Goal: Task Accomplishment & Management: Manage account settings

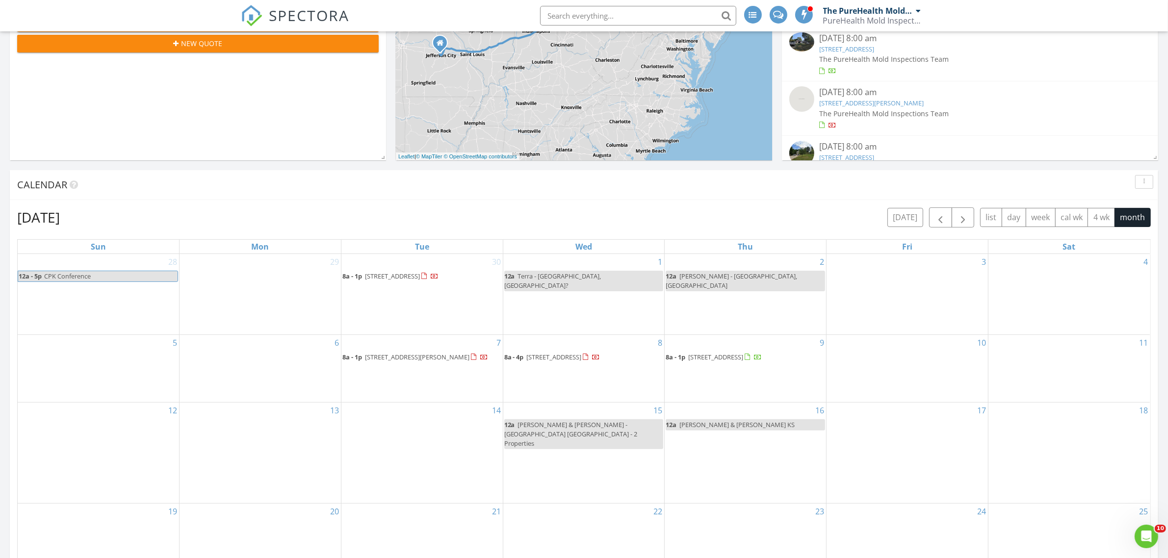
scroll to position [245, 0]
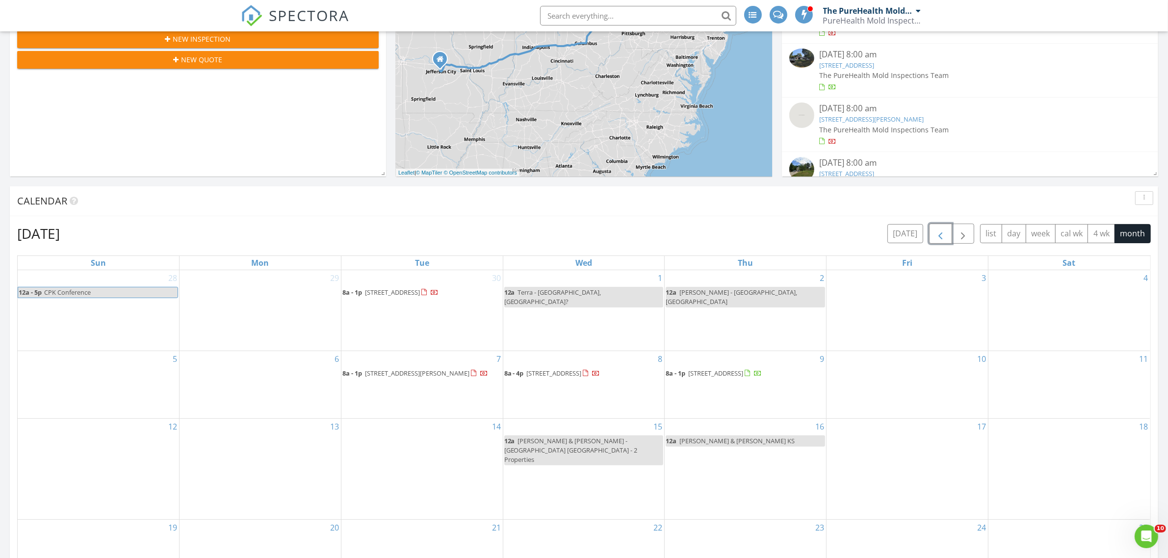
click at [934, 234] on span "button" at bounding box center [940, 234] width 12 height 12
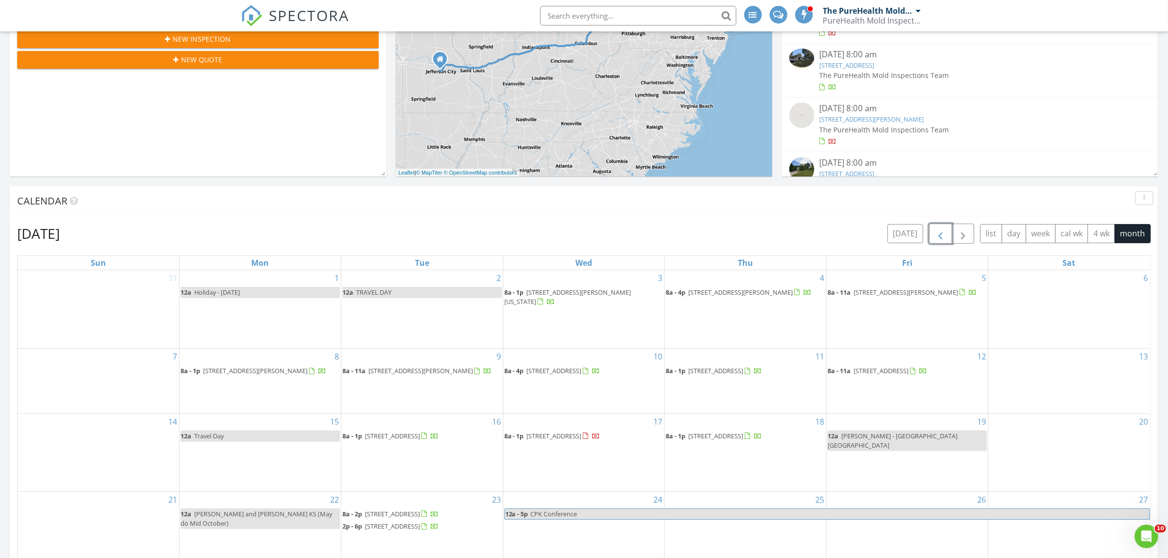
click at [934, 234] on span "button" at bounding box center [940, 234] width 12 height 12
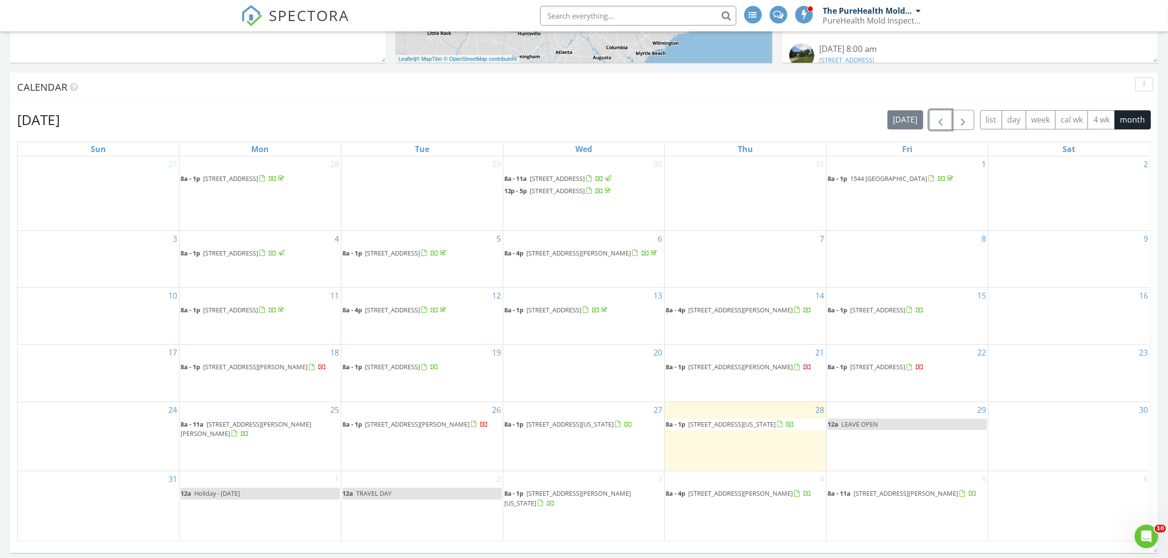
scroll to position [429, 0]
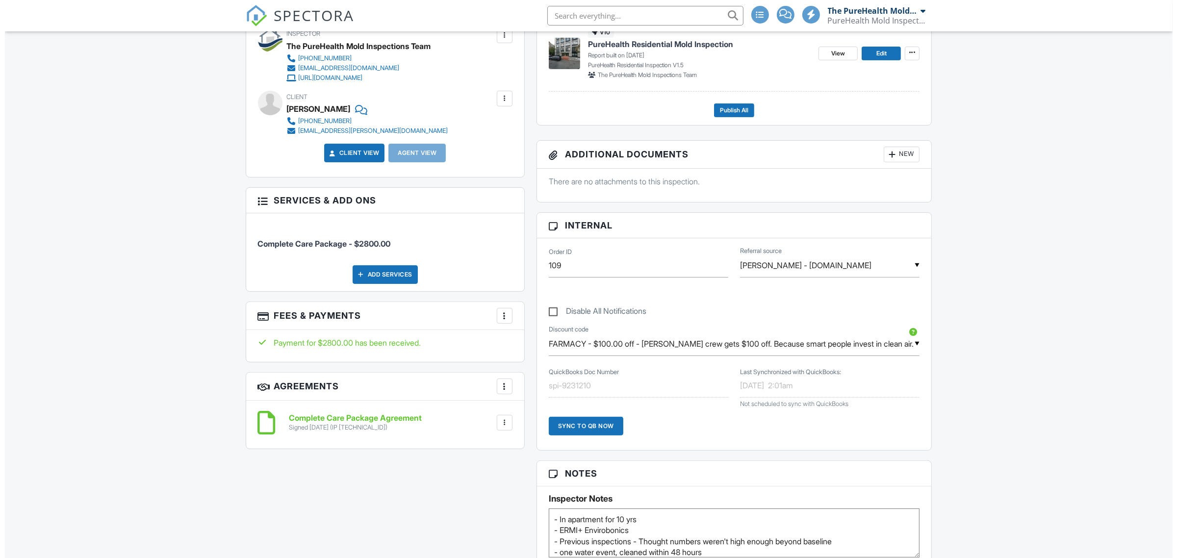
scroll to position [306, 0]
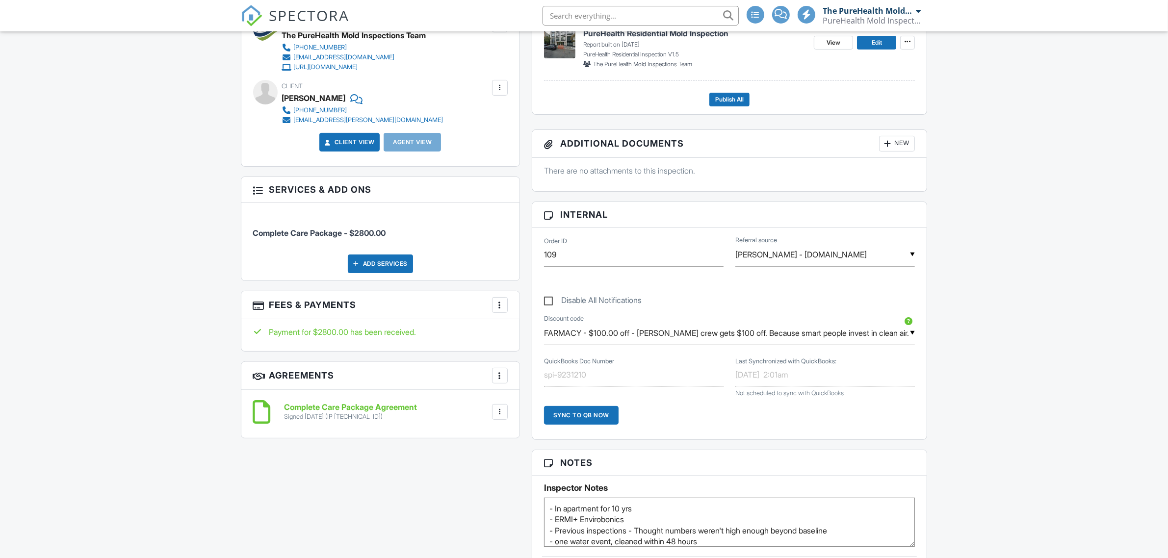
click at [376, 267] on div "Add Services" at bounding box center [380, 264] width 65 height 19
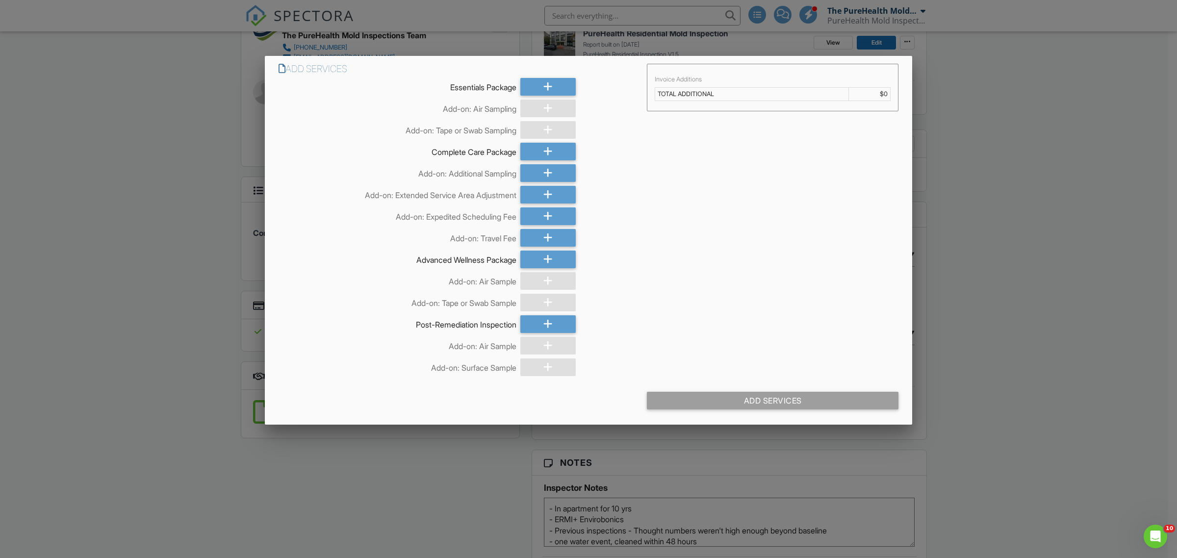
scroll to position [0, 0]
click at [555, 171] on div at bounding box center [547, 173] width 55 height 18
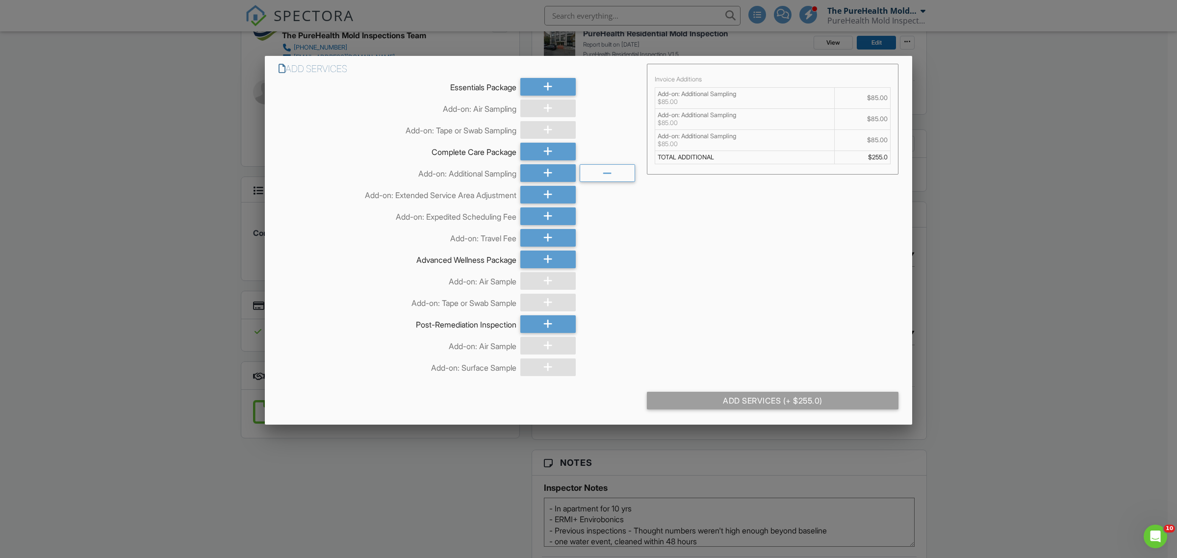
click at [555, 171] on div at bounding box center [547, 173] width 55 height 18
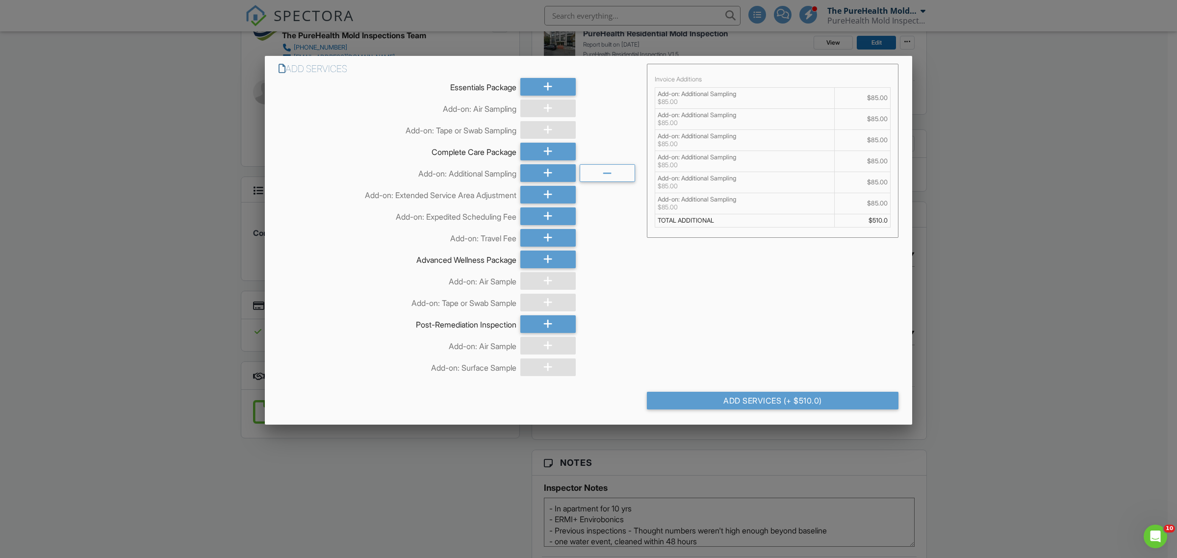
click at [555, 171] on div at bounding box center [547, 173] width 55 height 18
click at [766, 399] on div "Add Services (+ $850.0)" at bounding box center [773, 401] width 252 height 18
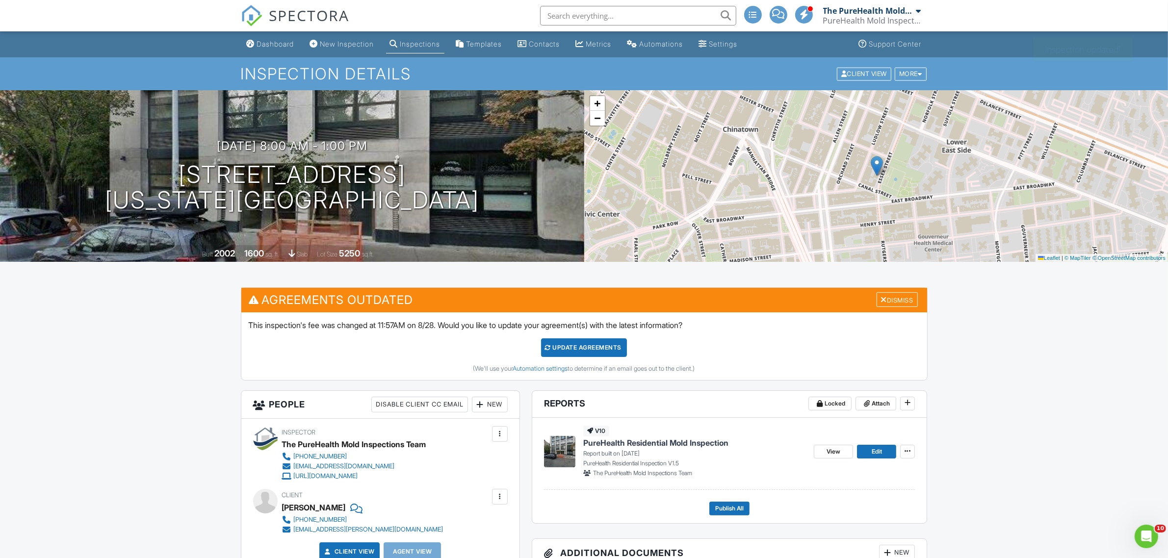
click at [278, 45] on div "Dashboard" at bounding box center [275, 44] width 37 height 8
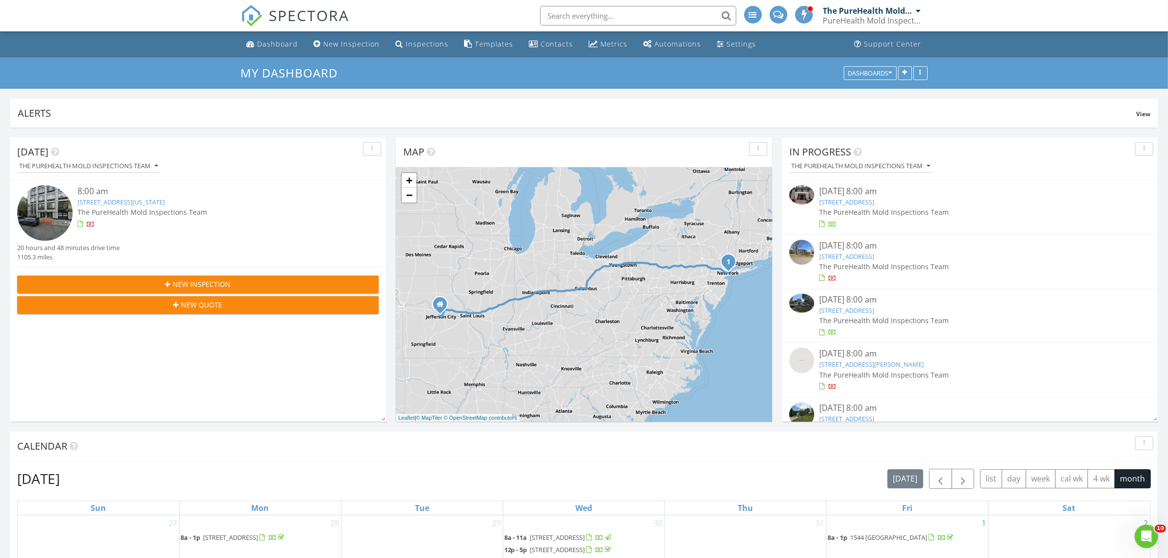
click at [727, 43] on div "Settings" at bounding box center [741, 43] width 29 height 9
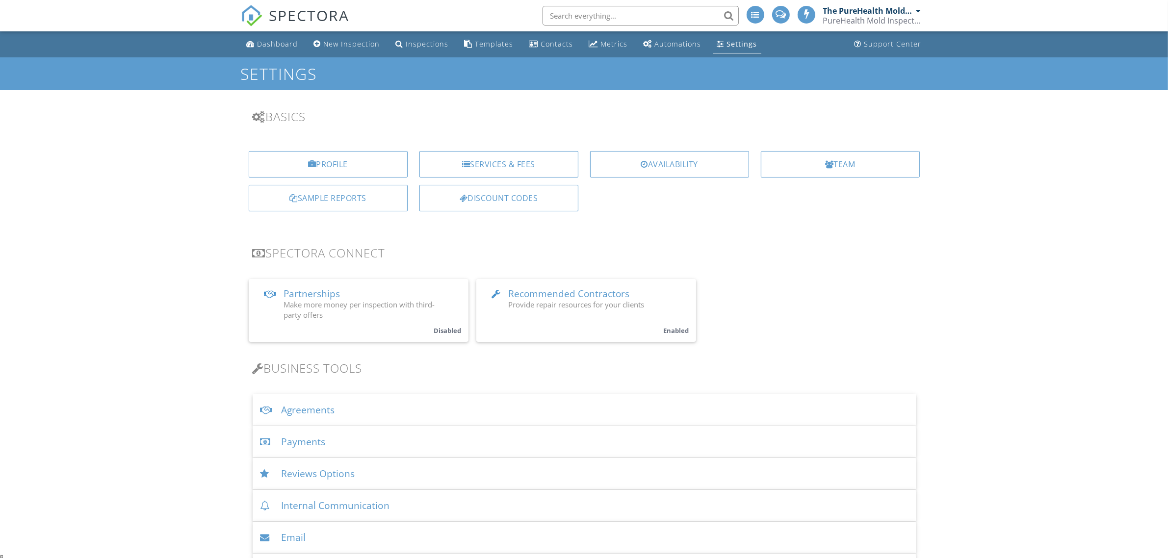
scroll to position [609, 0]
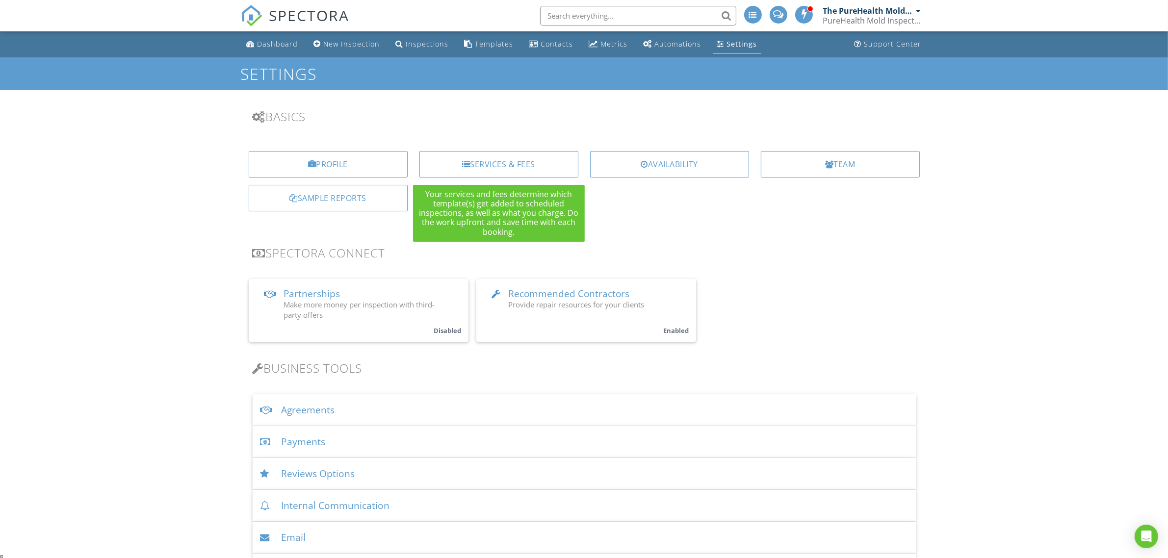
click at [493, 168] on div "Services & Fees" at bounding box center [498, 164] width 159 height 26
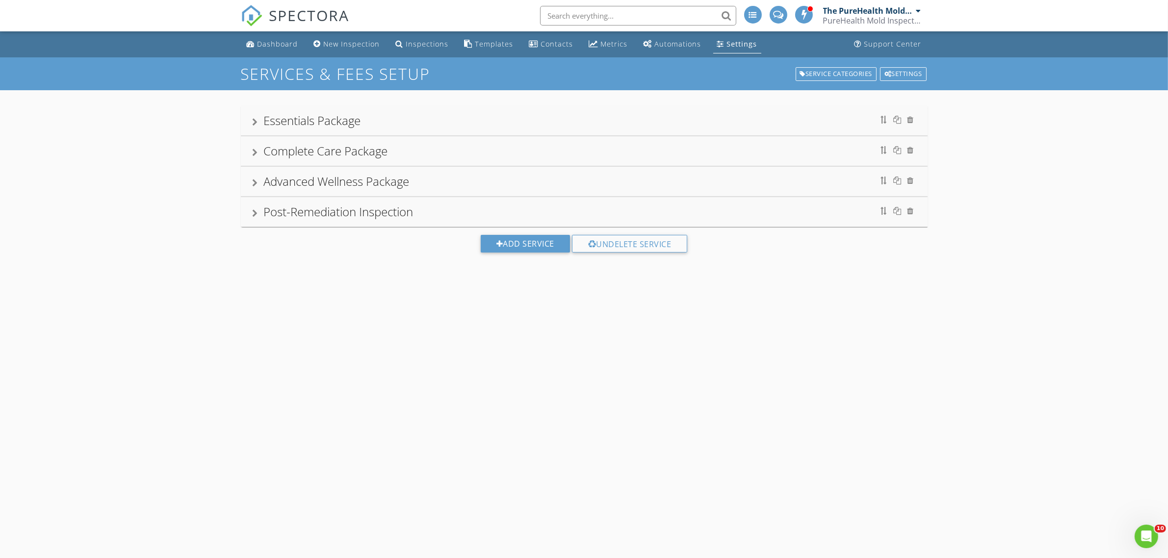
click at [256, 125] on div at bounding box center [255, 122] width 5 height 8
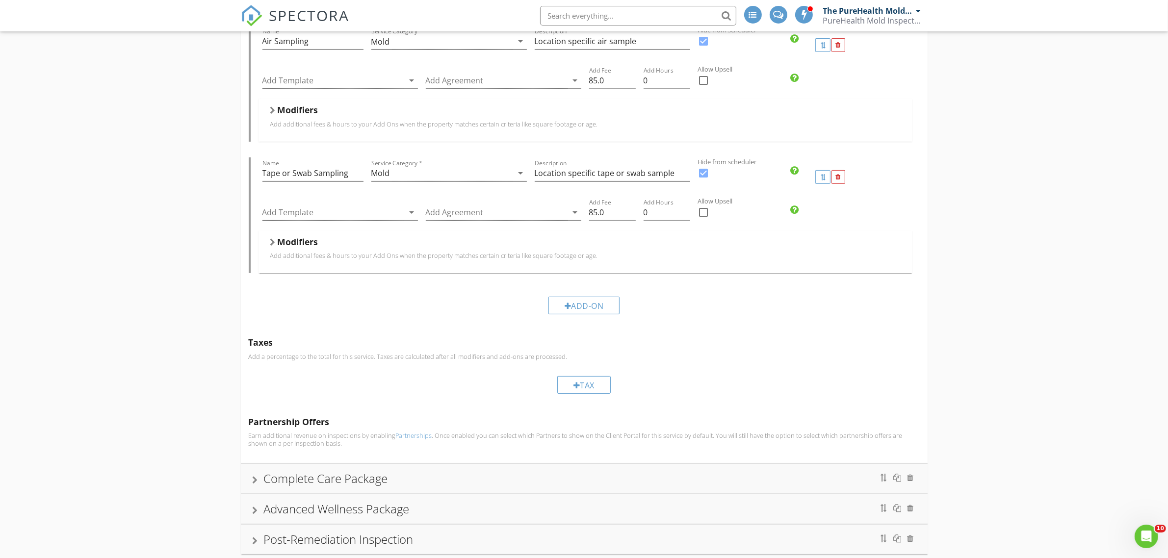
scroll to position [361, 0]
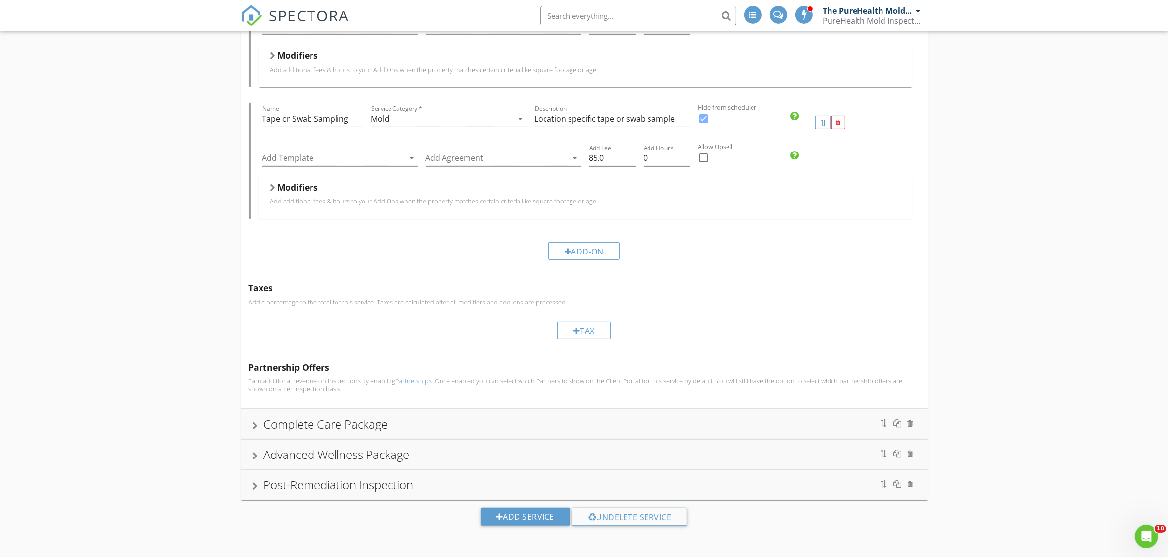
click at [255, 485] on div at bounding box center [255, 487] width 5 height 8
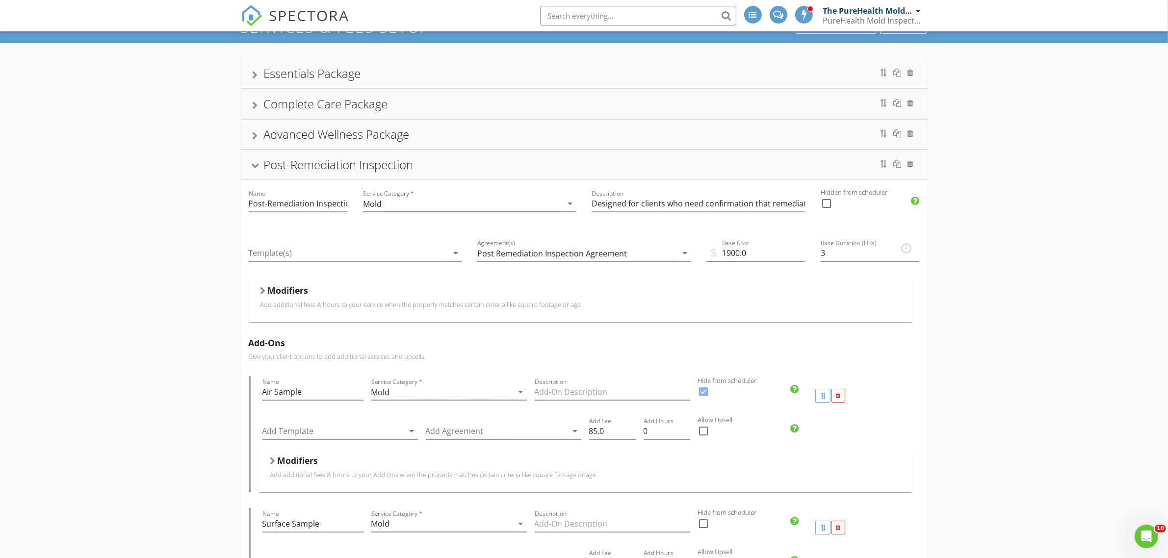
scroll to position [0, 0]
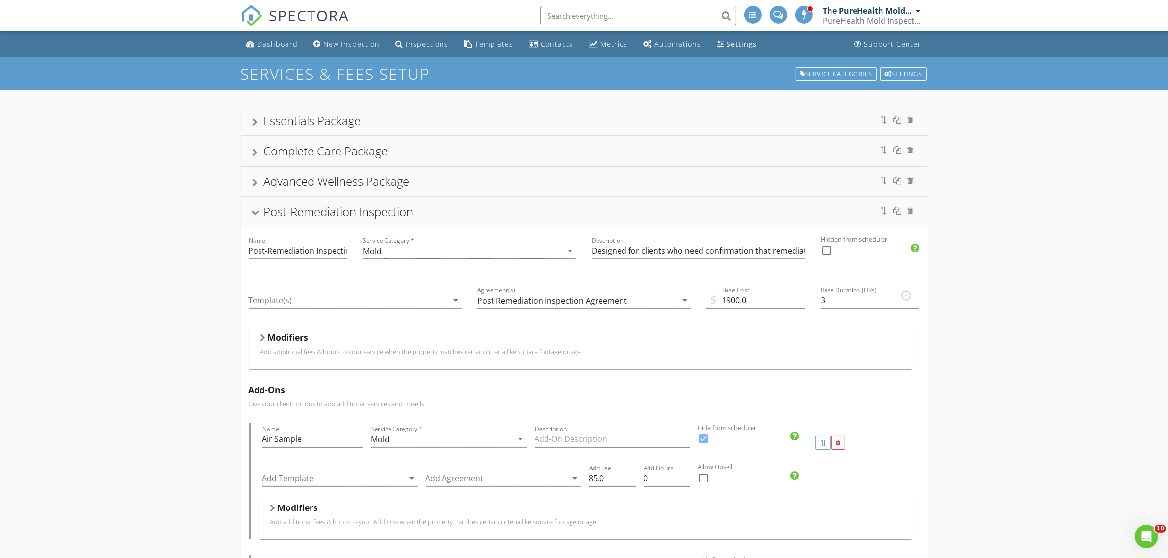
click at [260, 337] on div at bounding box center [262, 338] width 5 height 8
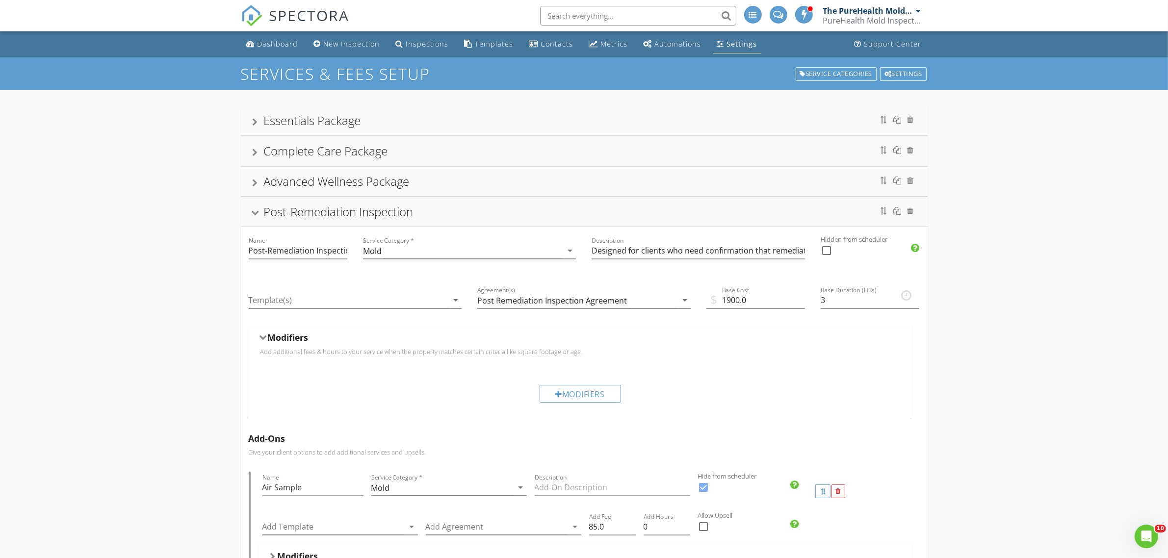
click at [560, 396] on div "Modifiers" at bounding box center [579, 394] width 81 height 18
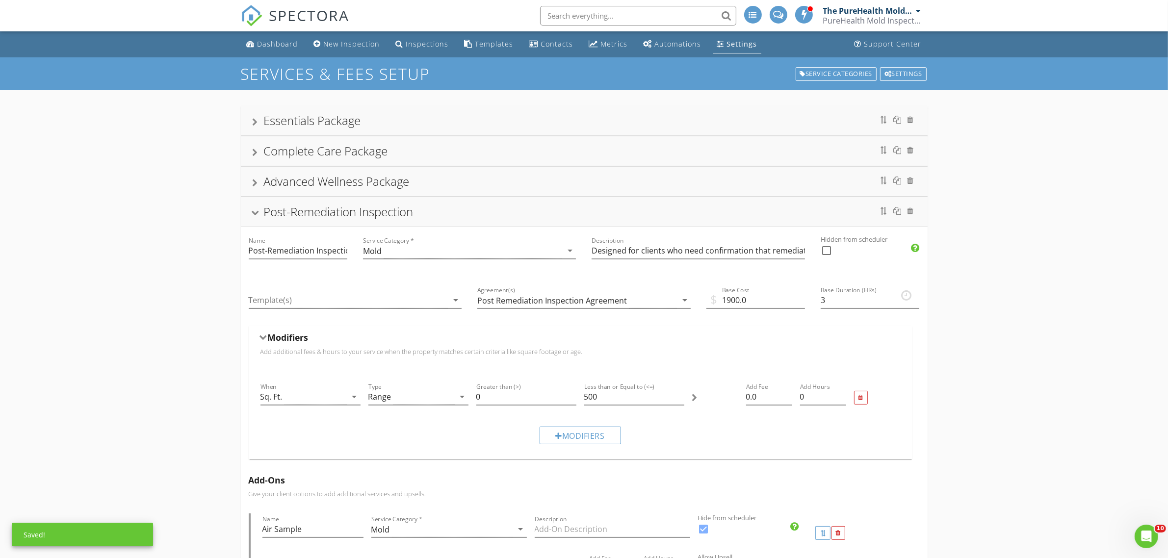
scroll to position [61, 0]
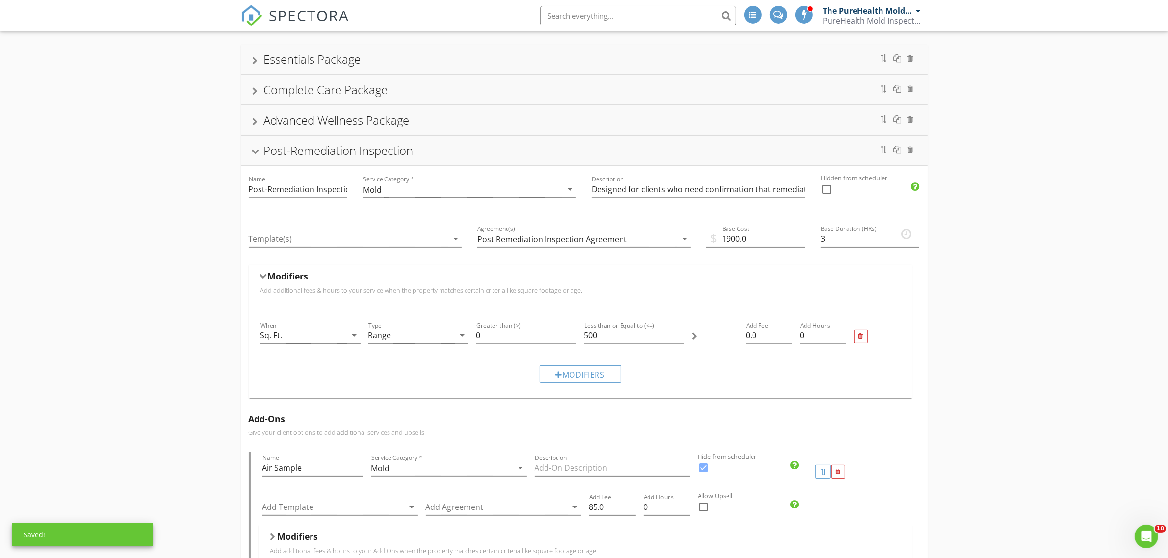
click at [349, 340] on icon "arrow_drop_down" at bounding box center [355, 336] width 12 height 12
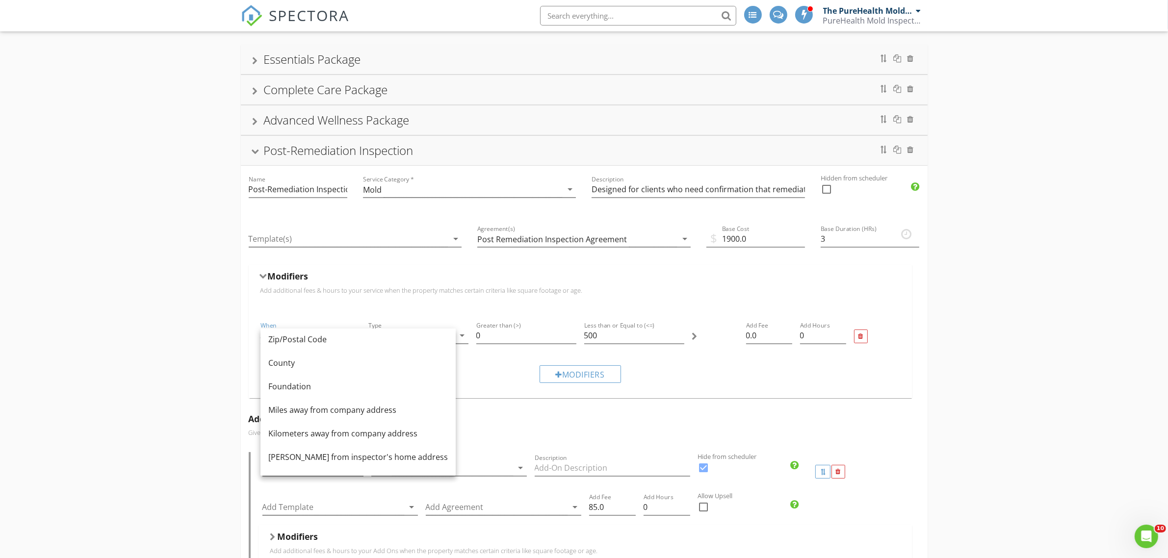
scroll to position [119, 0]
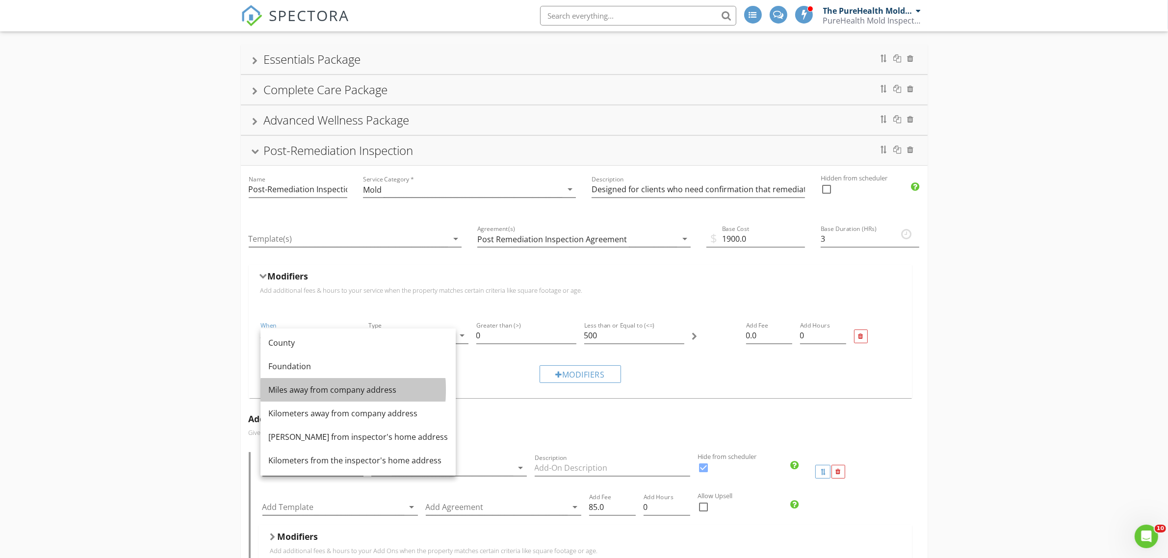
click at [346, 390] on div "Miles away from company address" at bounding box center [357, 390] width 179 height 12
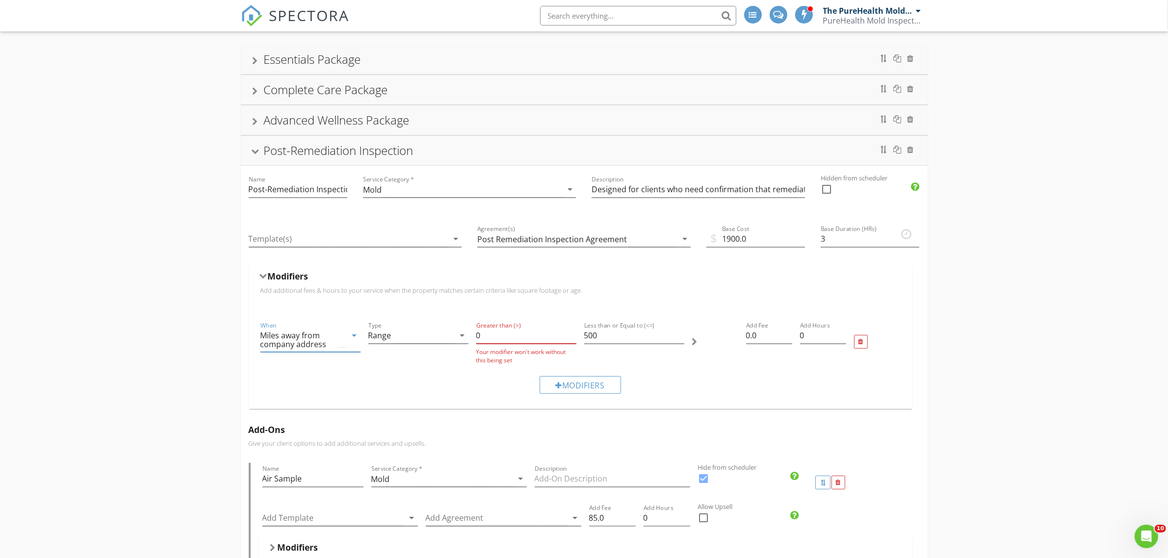
click at [494, 338] on input "0" at bounding box center [526, 336] width 100 height 16
click at [489, 336] on input "0" at bounding box center [526, 336] width 100 height 16
type input "650"
click at [618, 340] on input "500" at bounding box center [634, 336] width 100 height 16
type textarea "00"
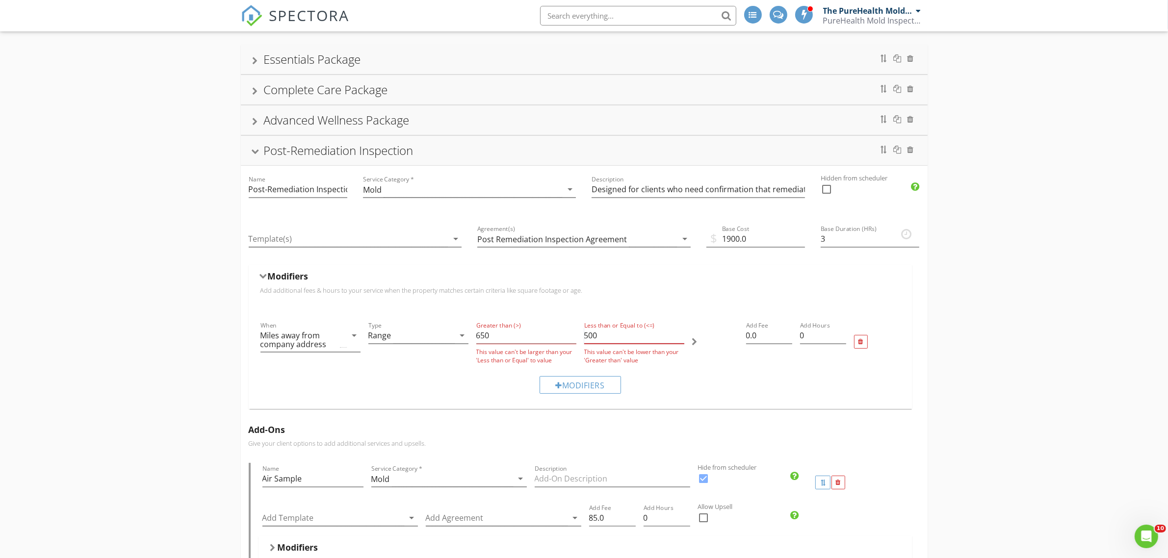
drag, startPoint x: 618, startPoint y: 340, endPoint x: 568, endPoint y: 339, distance: 50.0
click at [568, 339] on div "When Miles away from company address arrow_drop_down Type Range arrow_drop_down…" at bounding box center [579, 342] width 647 height 52
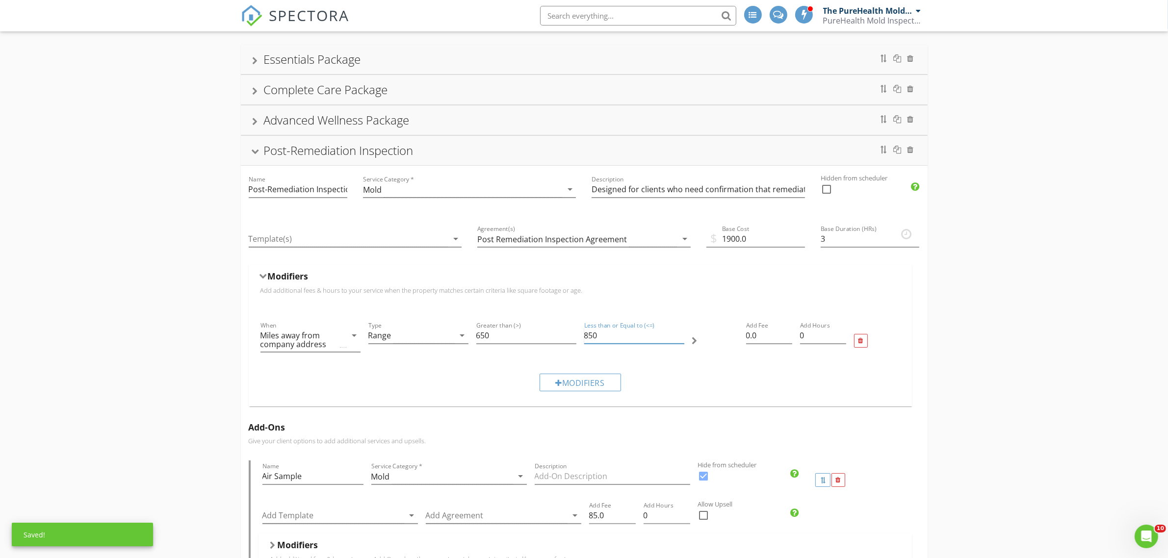
type input "850"
click at [764, 335] on input "0.0" at bounding box center [769, 336] width 46 height 16
drag, startPoint x: 764, startPoint y: 335, endPoint x: 723, endPoint y: 334, distance: 40.2
click at [723, 334] on div "When Miles away from company address arrow_drop_down Type Range arrow_drop_down…" at bounding box center [579, 341] width 647 height 50
type input "500.00"
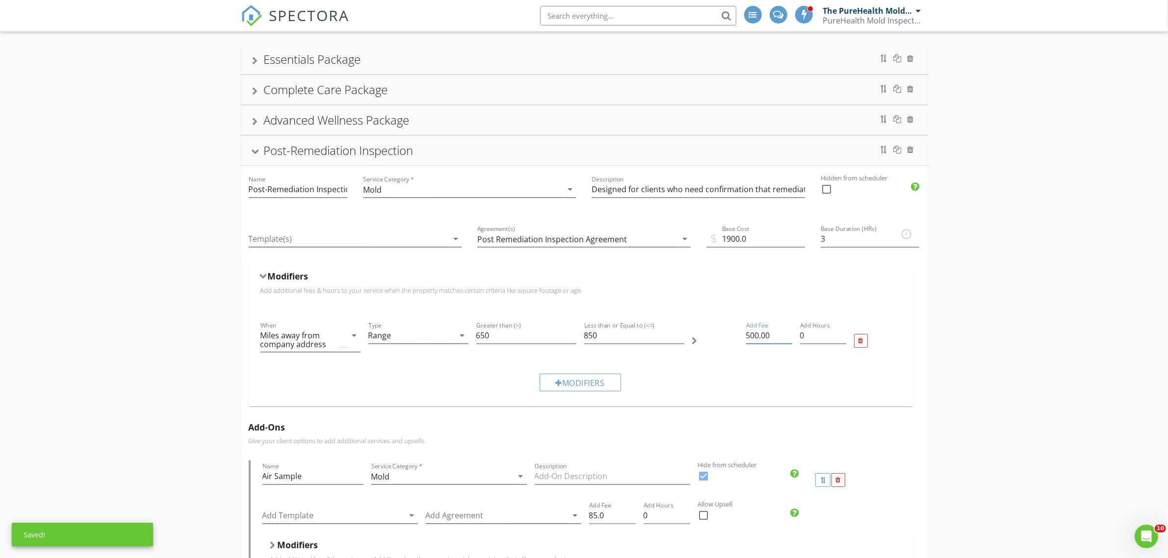
click at [701, 385] on div "Modifiers" at bounding box center [579, 382] width 647 height 33
click at [560, 386] on div at bounding box center [559, 383] width 7 height 8
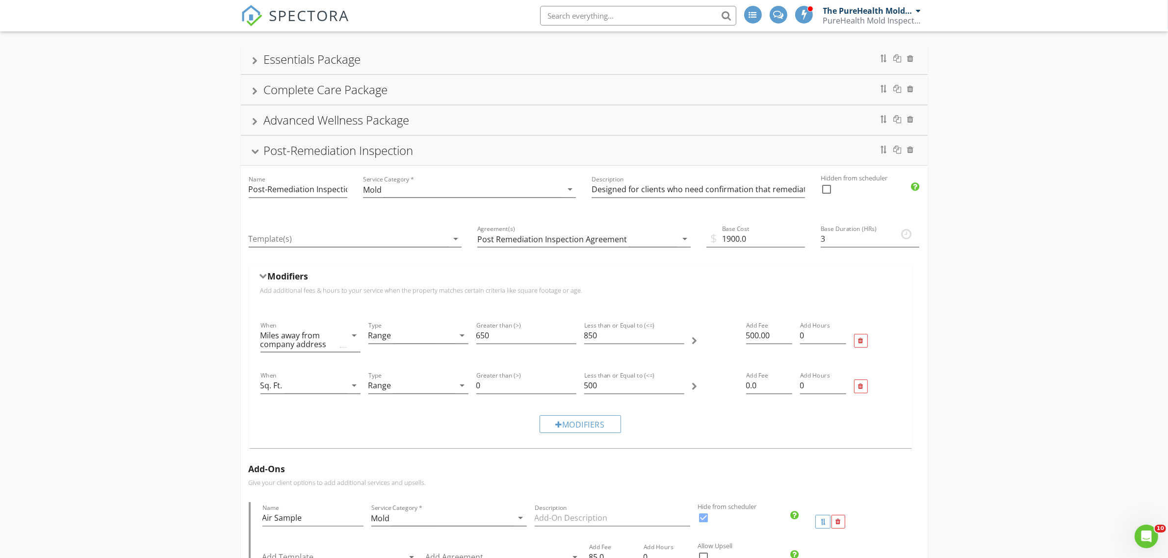
click at [354, 391] on icon "arrow_drop_down" at bounding box center [355, 386] width 12 height 12
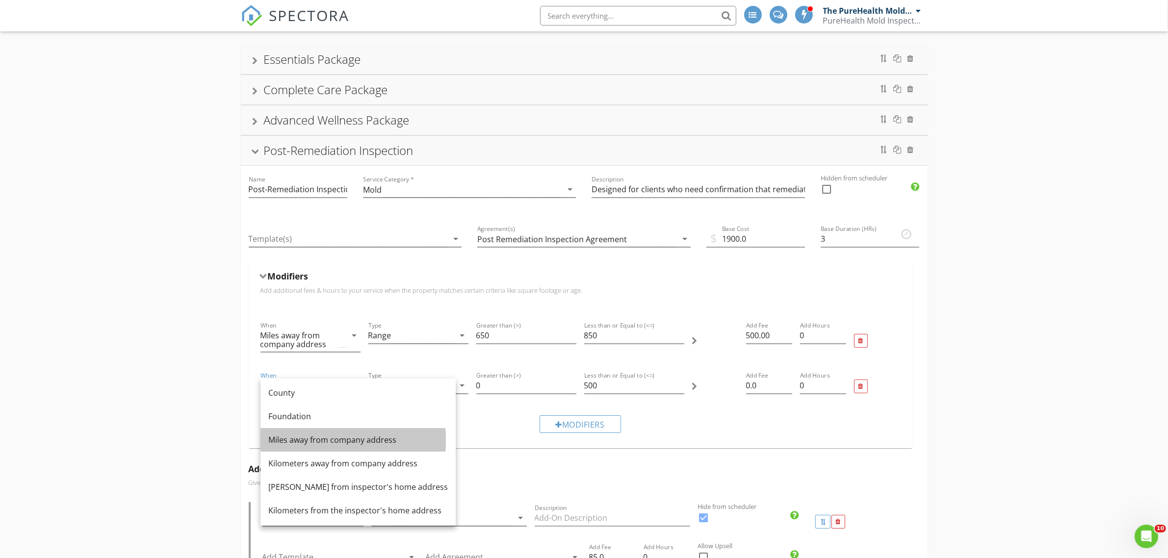
click at [330, 442] on div "Miles away from company address" at bounding box center [357, 440] width 179 height 12
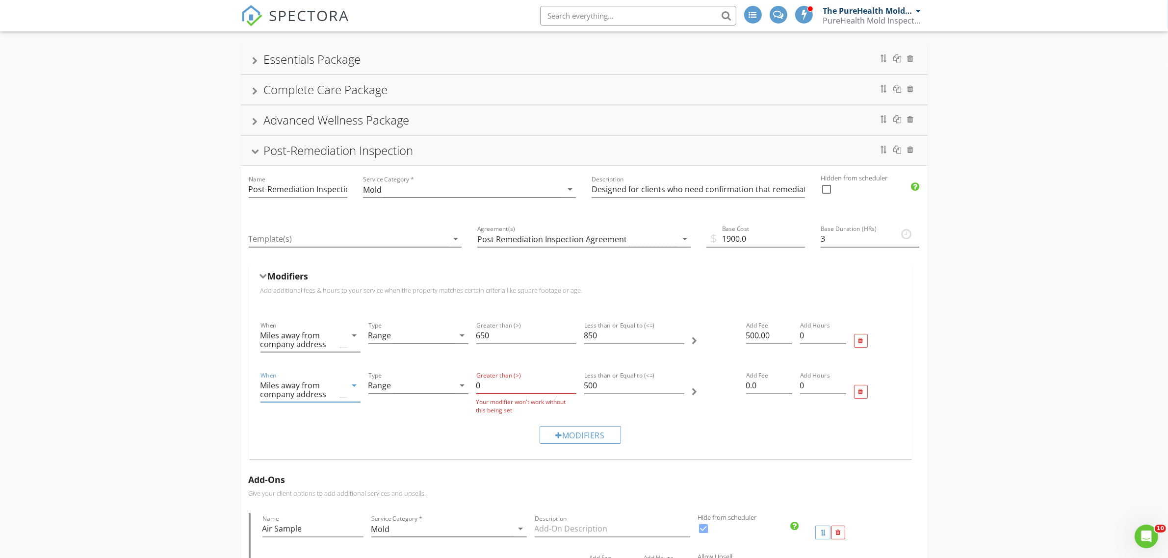
drag, startPoint x: 536, startPoint y: 382, endPoint x: 464, endPoint y: 384, distance: 71.6
click at [464, 384] on div "When Miles away from company address arrow_drop_down Type Range arrow_drop_down…" at bounding box center [579, 392] width 647 height 52
type input "851"
drag, startPoint x: 599, startPoint y: 388, endPoint x: 562, endPoint y: 396, distance: 37.0
click at [569, 393] on div "When Miles away from company address arrow_drop_down Type Range arrow_drop_down…" at bounding box center [579, 392] width 647 height 52
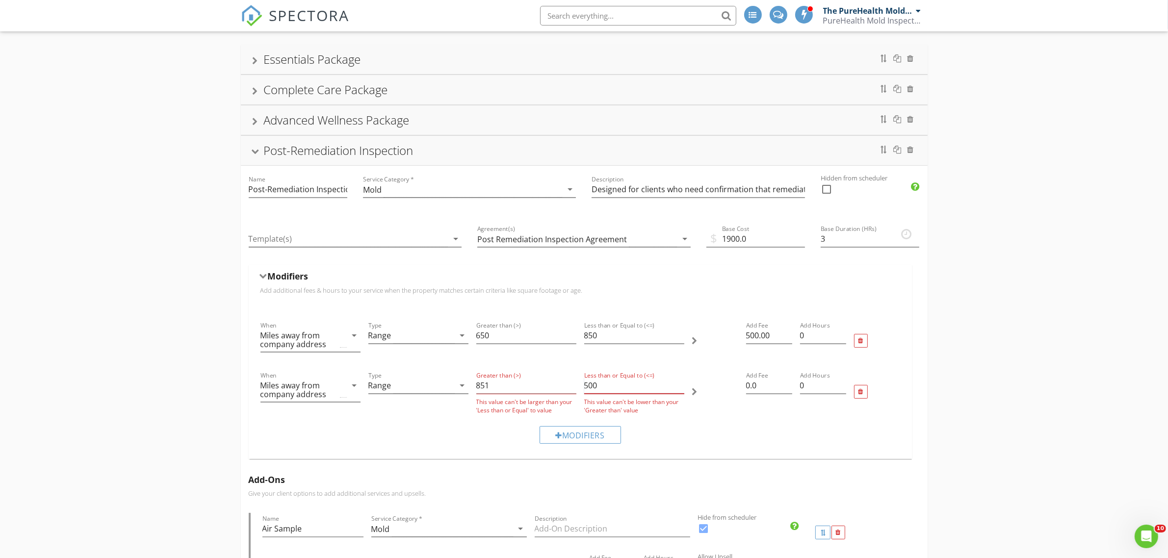
drag, startPoint x: 623, startPoint y: 387, endPoint x: 580, endPoint y: 388, distance: 43.2
click at [580, 388] on div "Less than or Equal to (<=) 500 This value can't be lower than your 'Greater tha…" at bounding box center [634, 392] width 108 height 52
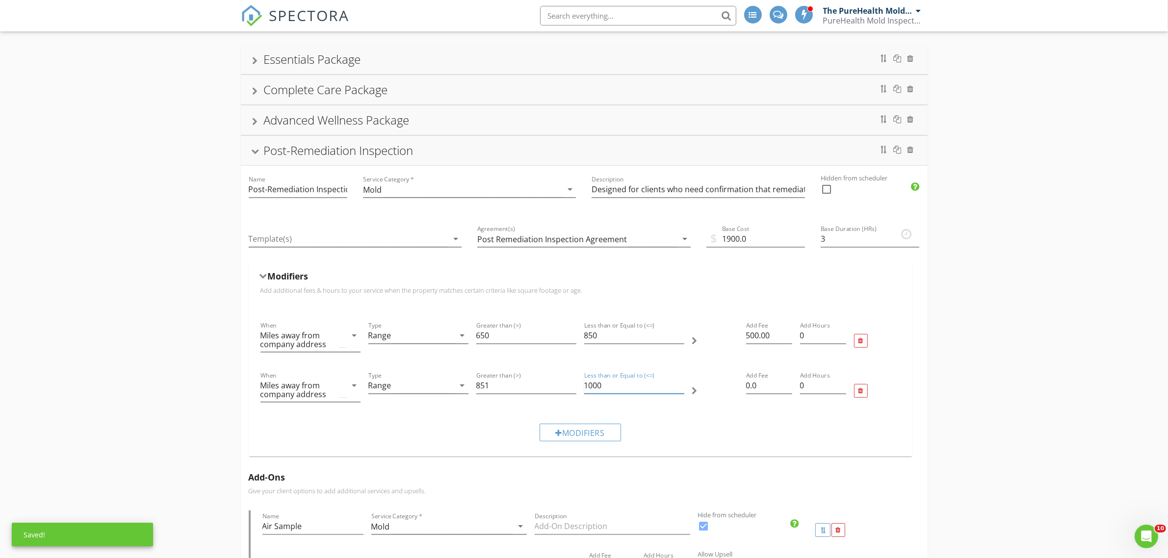
type input "1000"
drag, startPoint x: 770, startPoint y: 394, endPoint x: 724, endPoint y: 388, distance: 46.9
click at [724, 388] on div "When Miles away from company address arrow_drop_down Type Range arrow_drop_down…" at bounding box center [579, 391] width 647 height 50
type input "700"
click at [760, 423] on div "Modifiers" at bounding box center [579, 432] width 647 height 33
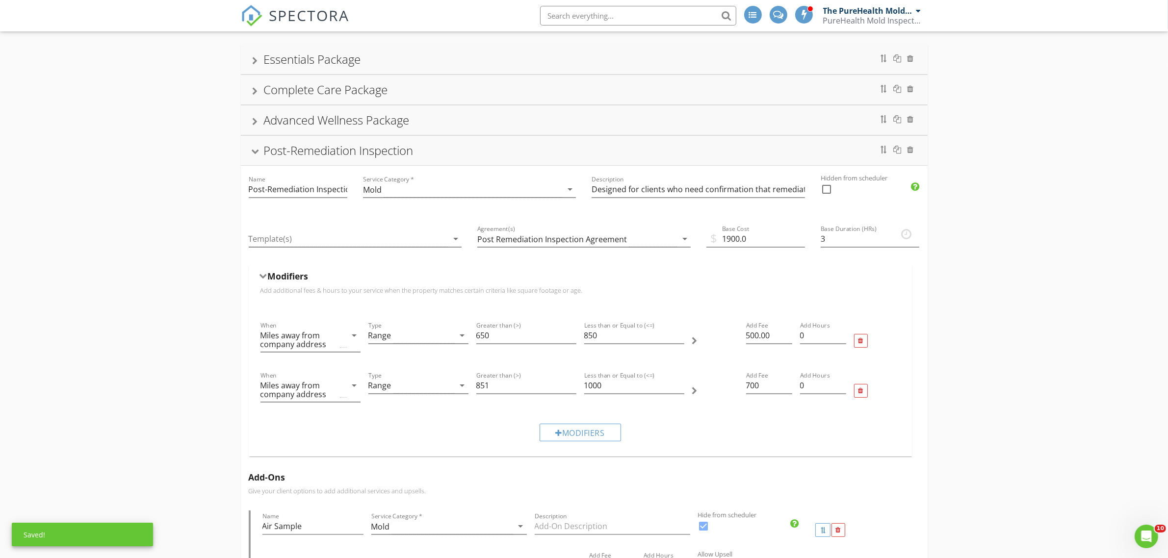
click at [575, 432] on div "Modifiers" at bounding box center [579, 433] width 81 height 18
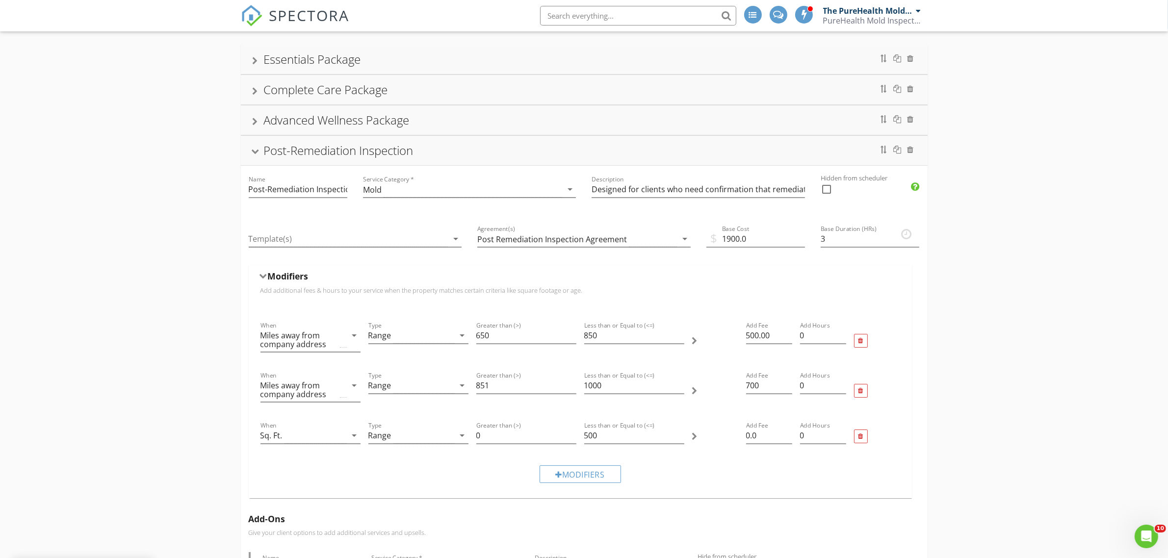
click at [326, 439] on div "Sq. Ft." at bounding box center [303, 436] width 86 height 16
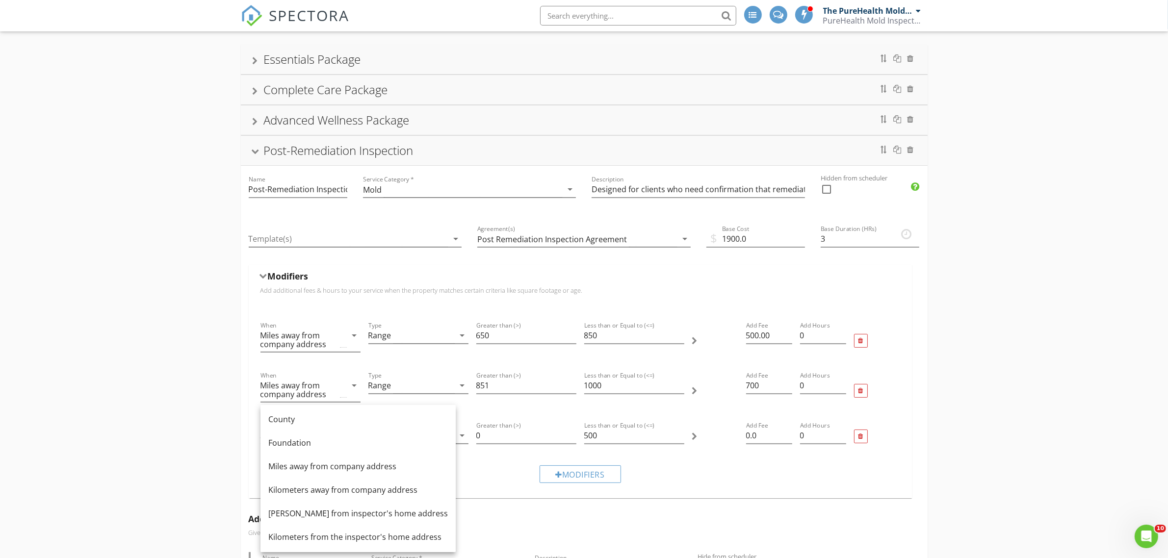
click at [337, 471] on div "Miles away from company address" at bounding box center [357, 466] width 179 height 12
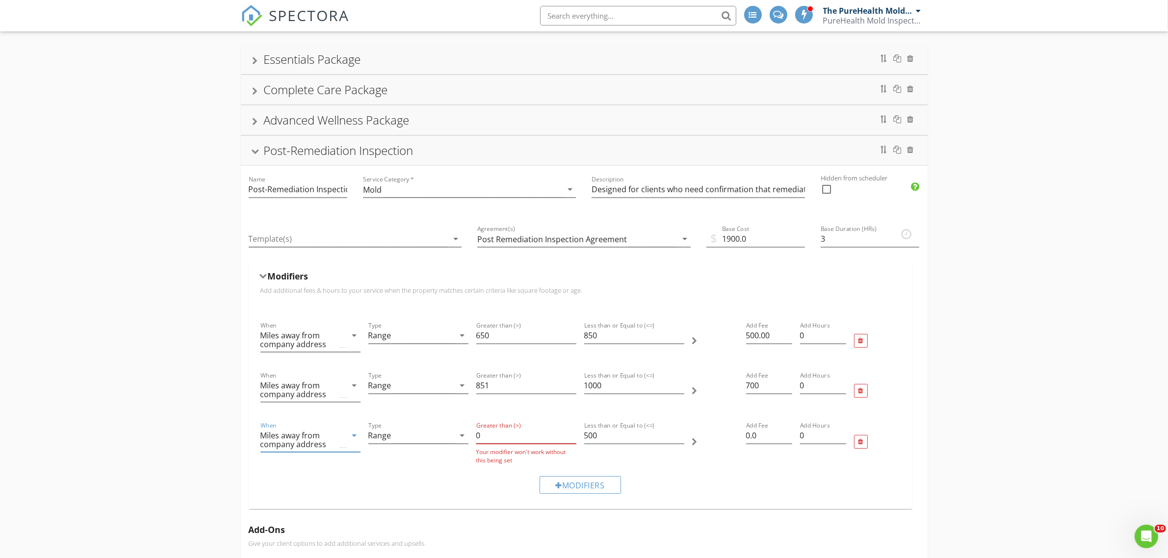
click at [508, 435] on input "0" at bounding box center [526, 436] width 100 height 16
drag, startPoint x: 619, startPoint y: 438, endPoint x: 569, endPoint y: 450, distance: 51.4
click at [574, 438] on div "When Miles away from company address arrow_drop_down Type Range arrow_drop_down…" at bounding box center [579, 442] width 647 height 52
drag, startPoint x: 488, startPoint y: 435, endPoint x: 454, endPoint y: 437, distance: 34.9
click at [456, 437] on div "When Miles away from company address arrow_drop_down Type Range arrow_drop_down…" at bounding box center [579, 442] width 647 height 52
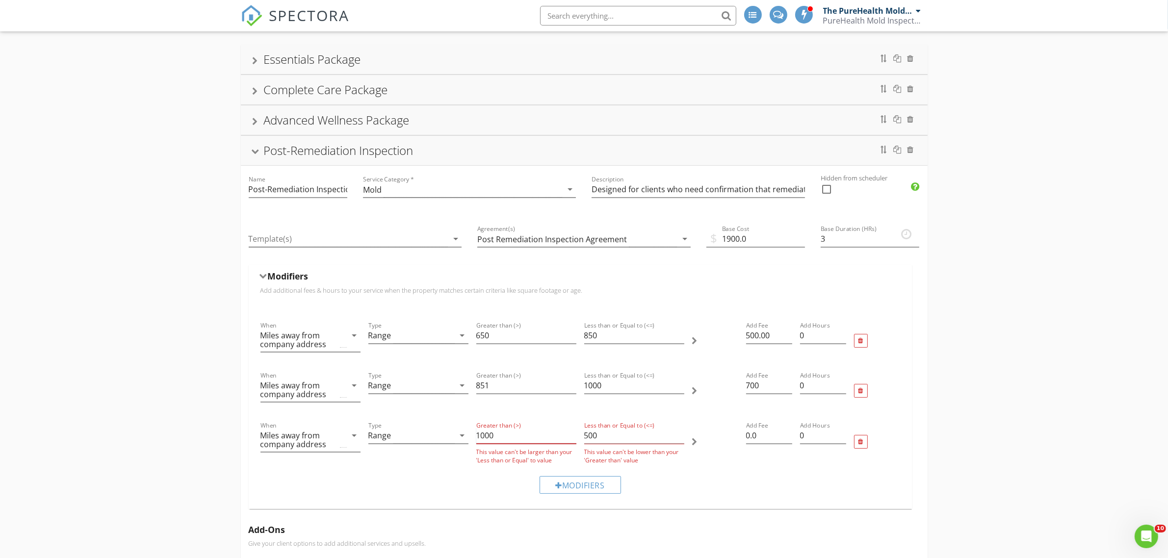
type input "1000"
drag, startPoint x: 607, startPoint y: 435, endPoint x: 574, endPoint y: 439, distance: 32.7
click at [574, 437] on div "When Miles away from company address arrow_drop_down Type Range arrow_drop_down…" at bounding box center [579, 442] width 647 height 52
drag, startPoint x: 602, startPoint y: 437, endPoint x: 581, endPoint y: 437, distance: 20.6
click at [581, 437] on div "Less than or Equal to (<=) 500 This value can't be lower than your 'Greater tha…" at bounding box center [634, 442] width 108 height 52
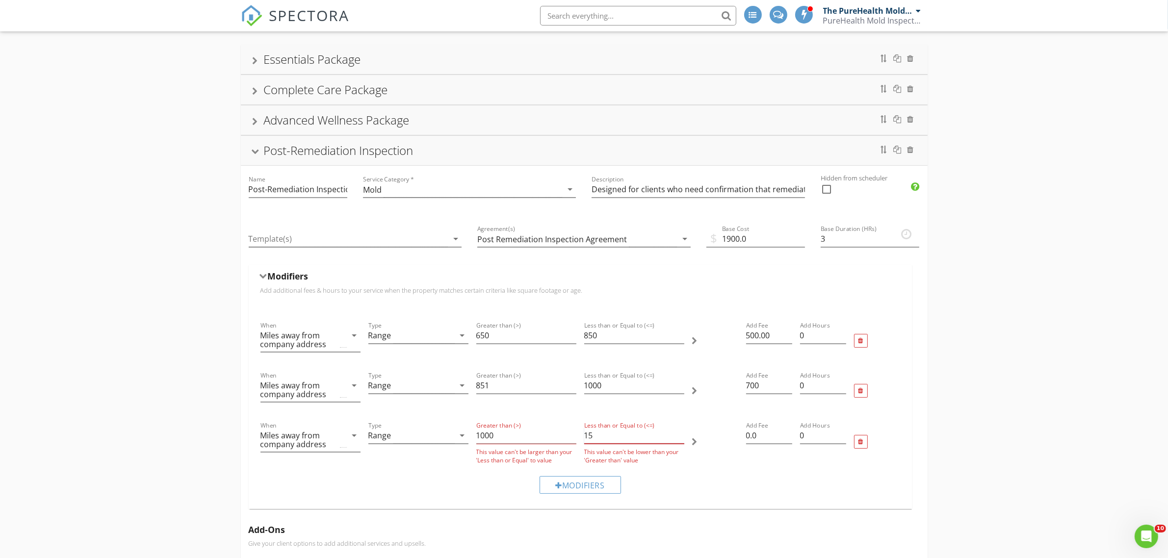
type input "1"
click at [415, 433] on div "Range" at bounding box center [411, 436] width 86 height 16
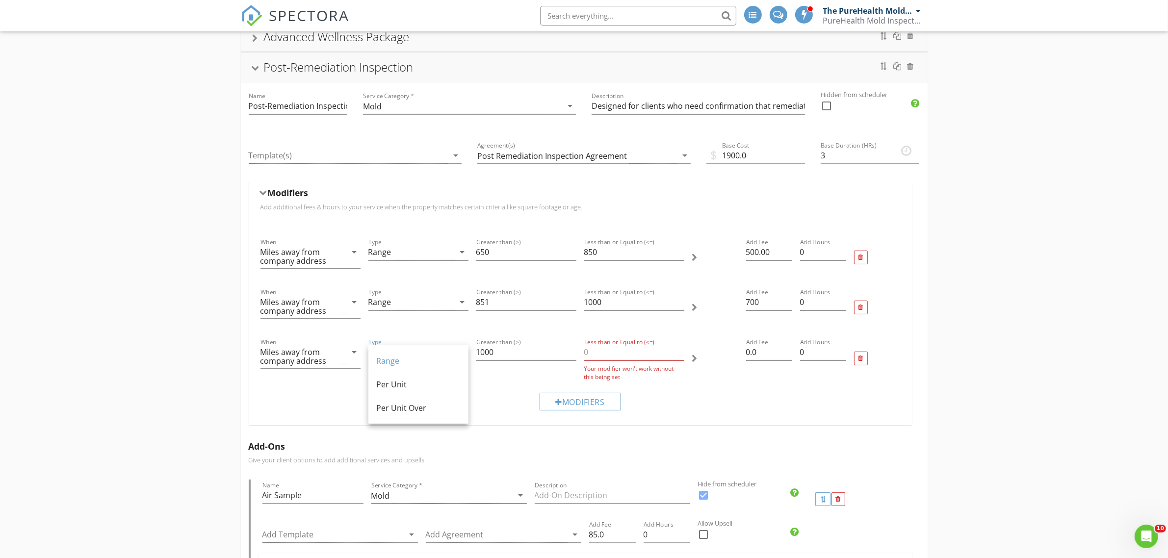
scroll to position [123, 0]
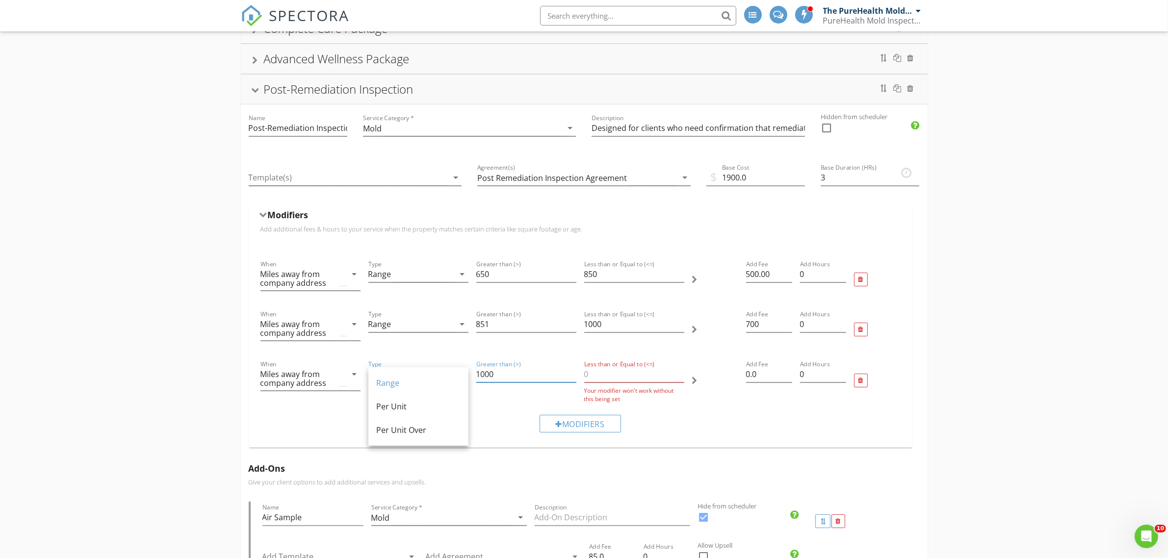
click at [512, 378] on input "1000" at bounding box center [526, 374] width 100 height 16
click at [611, 372] on input "Less than or Equal to (<=)" at bounding box center [634, 374] width 100 height 16
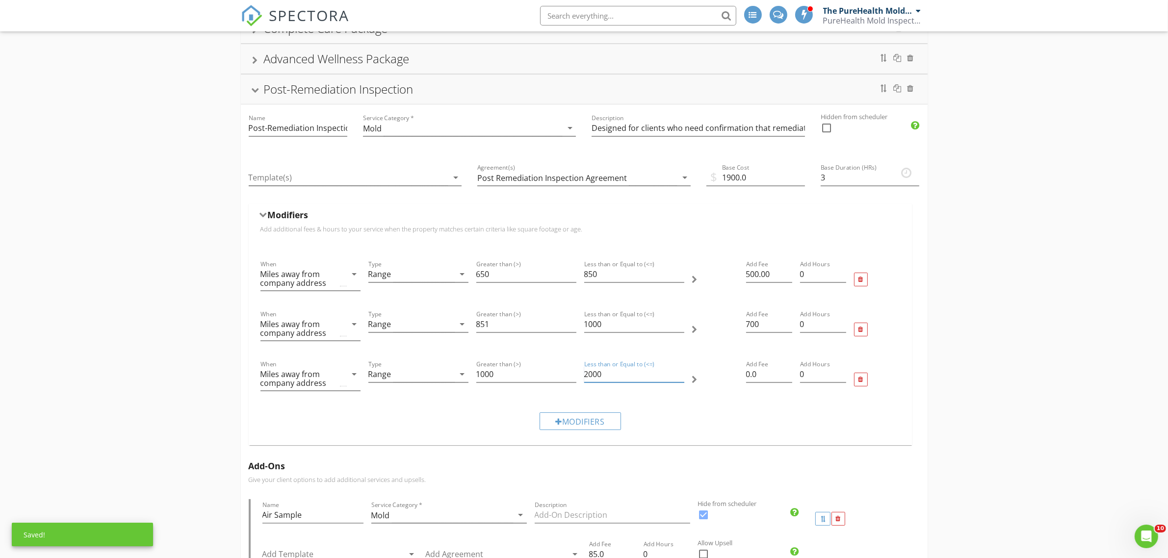
type input "2000"
drag, startPoint x: 770, startPoint y: 376, endPoint x: 729, endPoint y: 379, distance: 40.8
click at [729, 379] on div "When Miles away from company address arrow_drop_down Type Range arrow_drop_down…" at bounding box center [579, 380] width 647 height 50
type input "1100"
click at [716, 434] on div "Modifiers" at bounding box center [579, 421] width 647 height 33
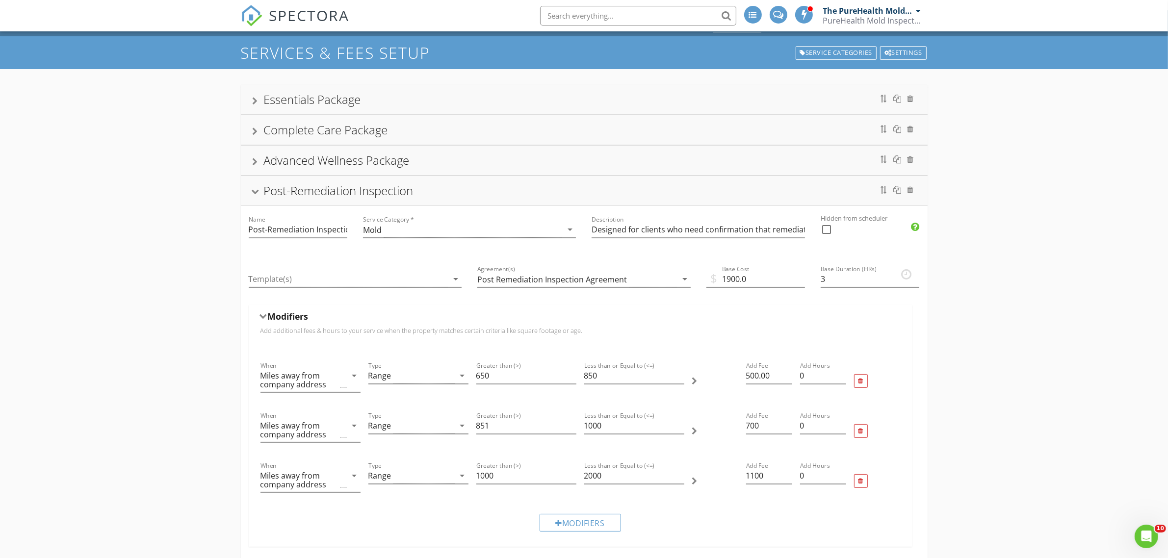
scroll to position [0, 0]
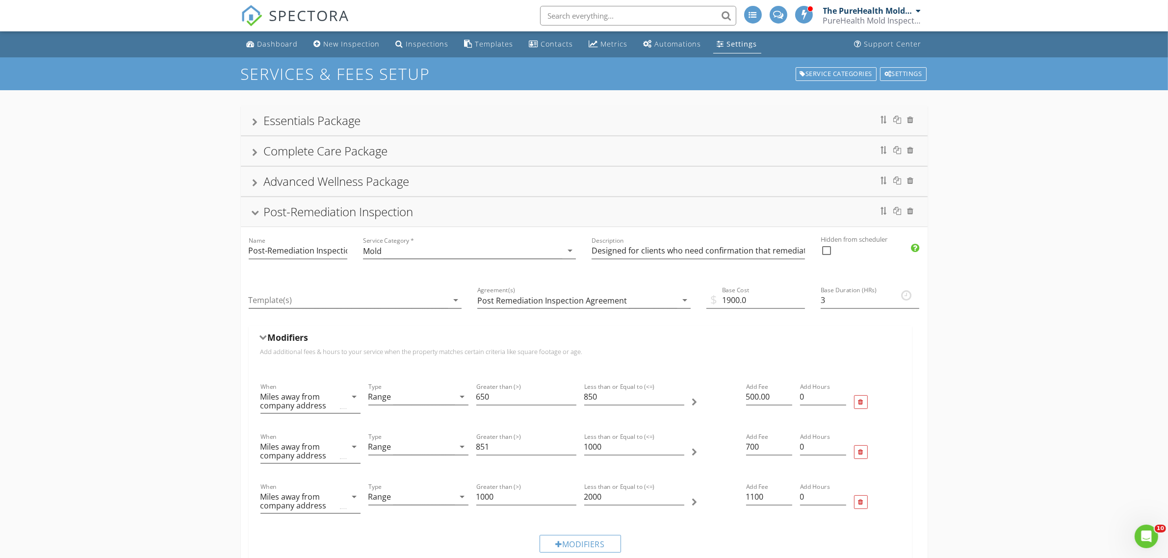
click at [676, 342] on div "Modifiers" at bounding box center [579, 339] width 639 height 15
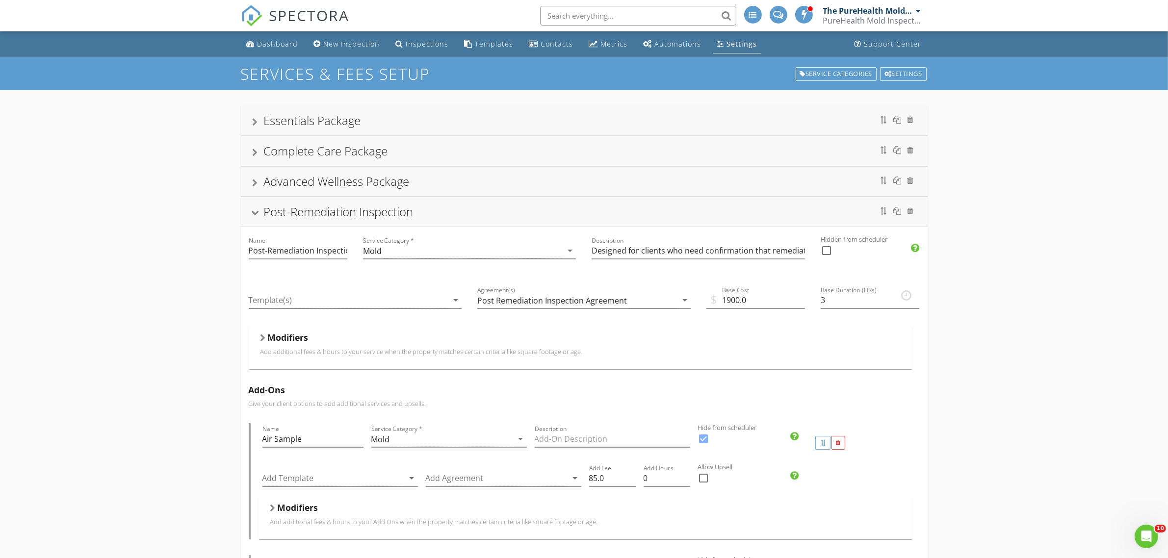
click at [676, 342] on div "Modifiers" at bounding box center [579, 339] width 639 height 15
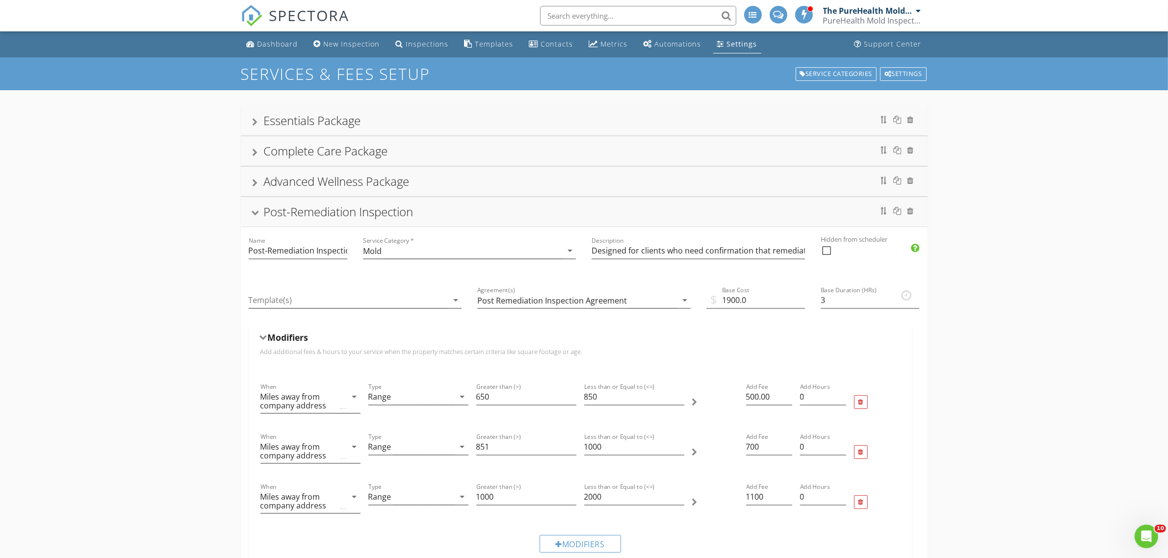
click at [455, 155] on div "Complete Care Package" at bounding box center [584, 151] width 663 height 18
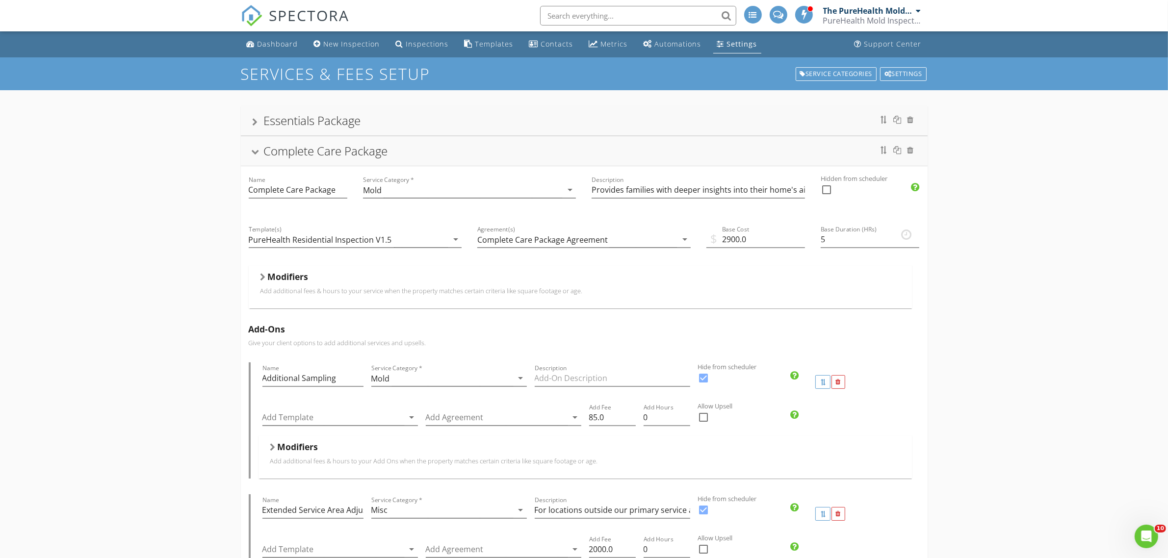
click at [264, 280] on div at bounding box center [262, 277] width 5 height 8
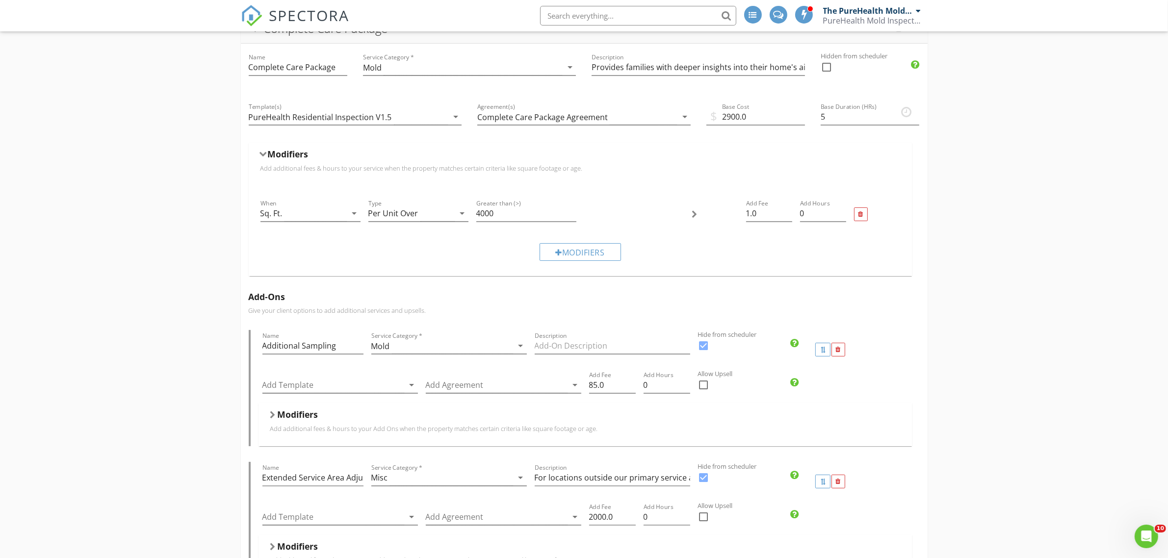
scroll to position [61, 0]
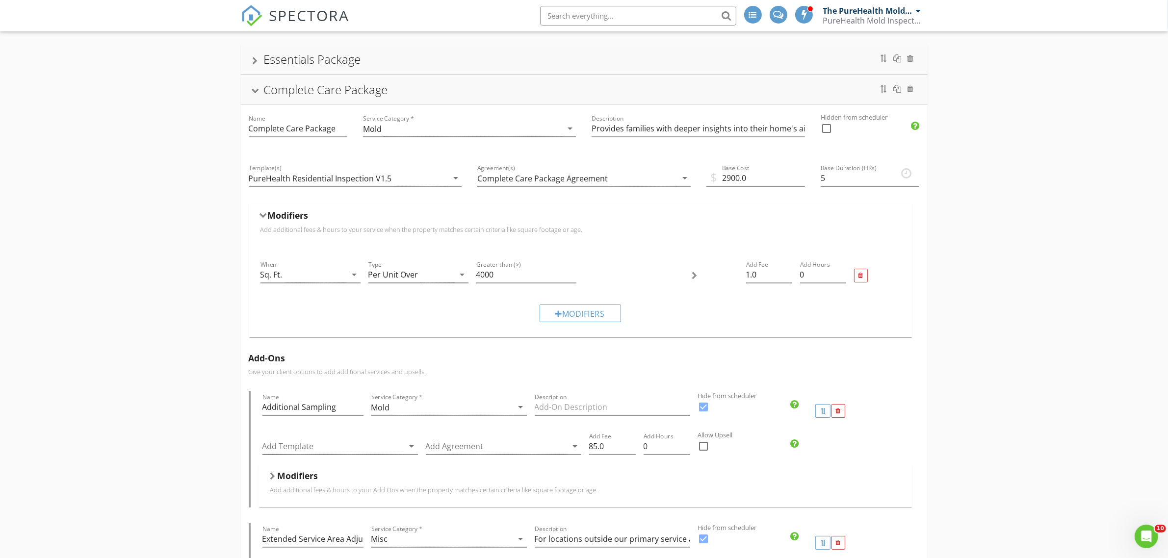
click at [579, 318] on div "Modifiers" at bounding box center [579, 314] width 81 height 18
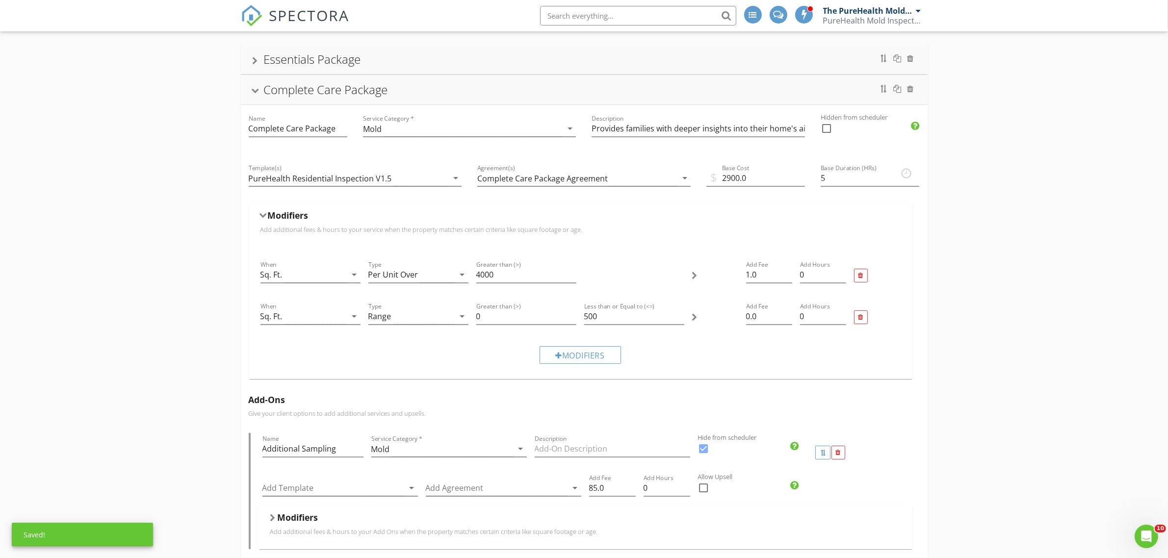
click at [341, 317] on div "Sq. Ft." at bounding box center [303, 316] width 86 height 16
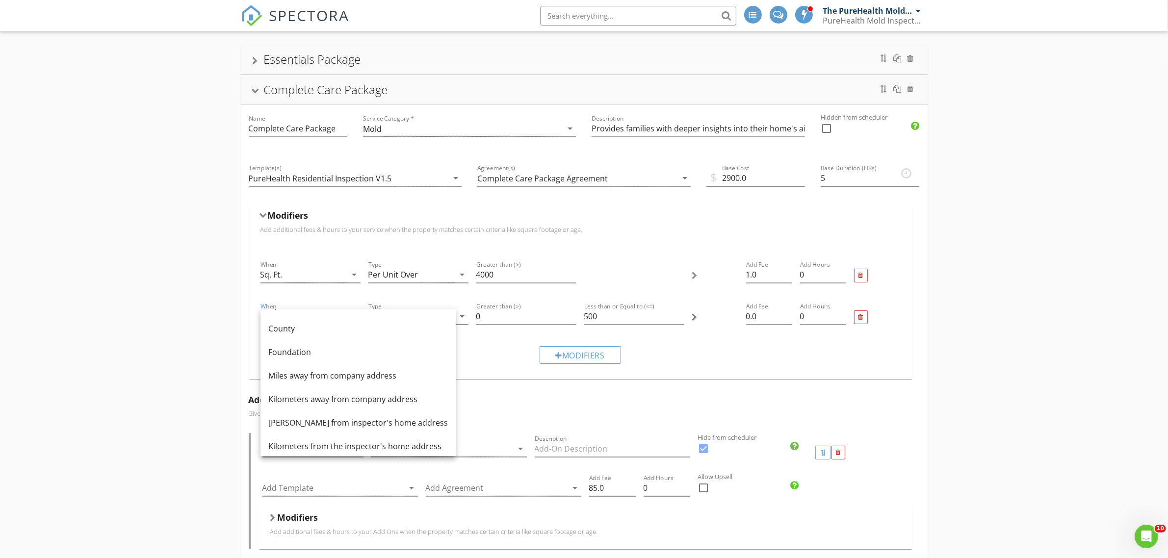
scroll to position [119, 0]
click at [337, 370] on div "Miles away from company address" at bounding box center [357, 370] width 179 height 12
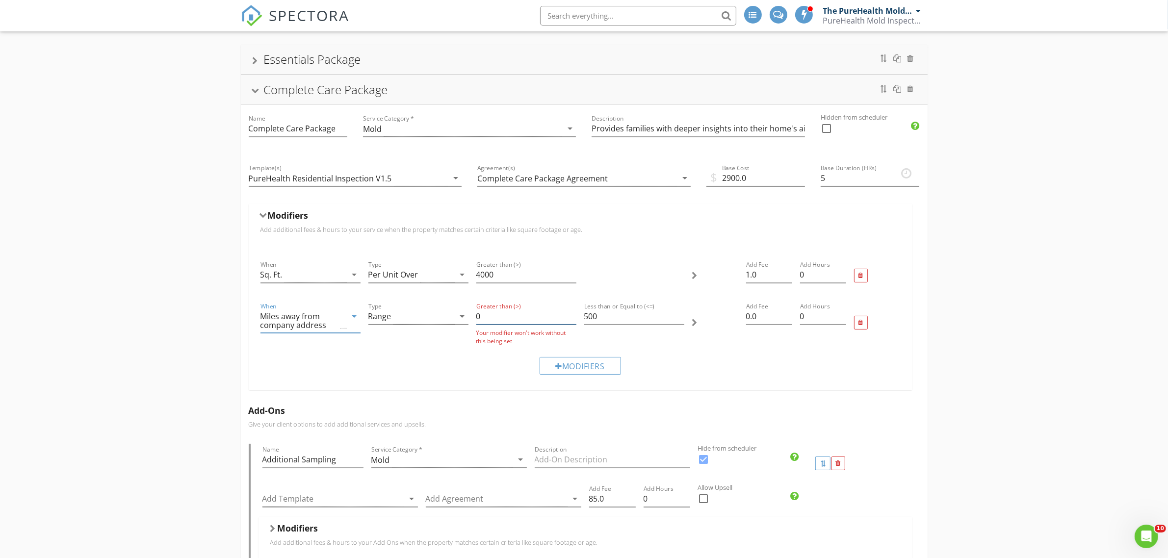
click at [525, 322] on input "0" at bounding box center [526, 316] width 100 height 16
drag, startPoint x: 484, startPoint y: 320, endPoint x: 474, endPoint y: 320, distance: 9.8
click at [474, 320] on div "Greater than (>) 0650 This value can't be larger than your 'Less than or Equal'…" at bounding box center [526, 323] width 108 height 52
type input "650"
drag, startPoint x: 605, startPoint y: 317, endPoint x: 570, endPoint y: 315, distance: 34.4
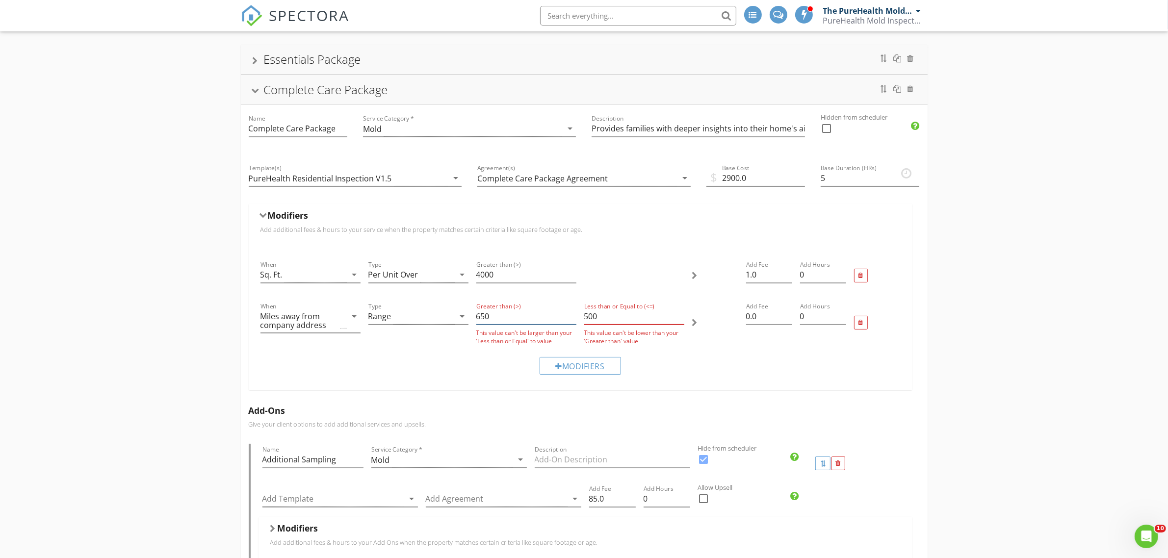
click at [570, 315] on div "When Miles away from company address arrow_drop_down Type Range arrow_drop_down…" at bounding box center [579, 323] width 647 height 52
drag, startPoint x: 611, startPoint y: 314, endPoint x: 586, endPoint y: 312, distance: 24.6
click at [586, 312] on input "500" at bounding box center [634, 316] width 100 height 16
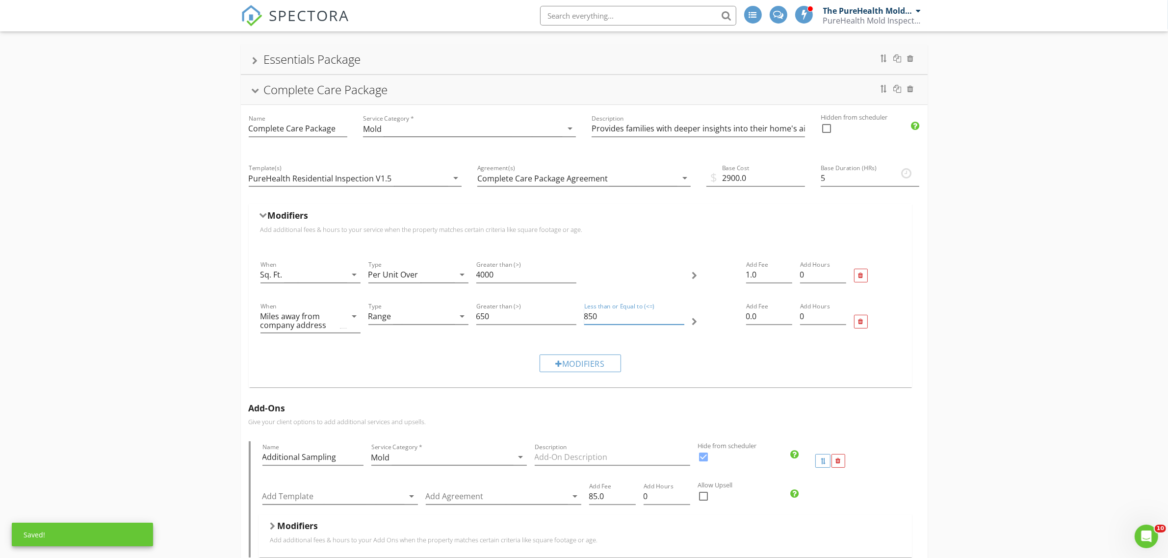
type input "850"
drag, startPoint x: 764, startPoint y: 314, endPoint x: 741, endPoint y: 314, distance: 22.6
click at [742, 314] on div "Add Fee 0.0" at bounding box center [769, 322] width 54 height 50
type input "500"
click at [570, 359] on div "Modifiers" at bounding box center [579, 364] width 81 height 18
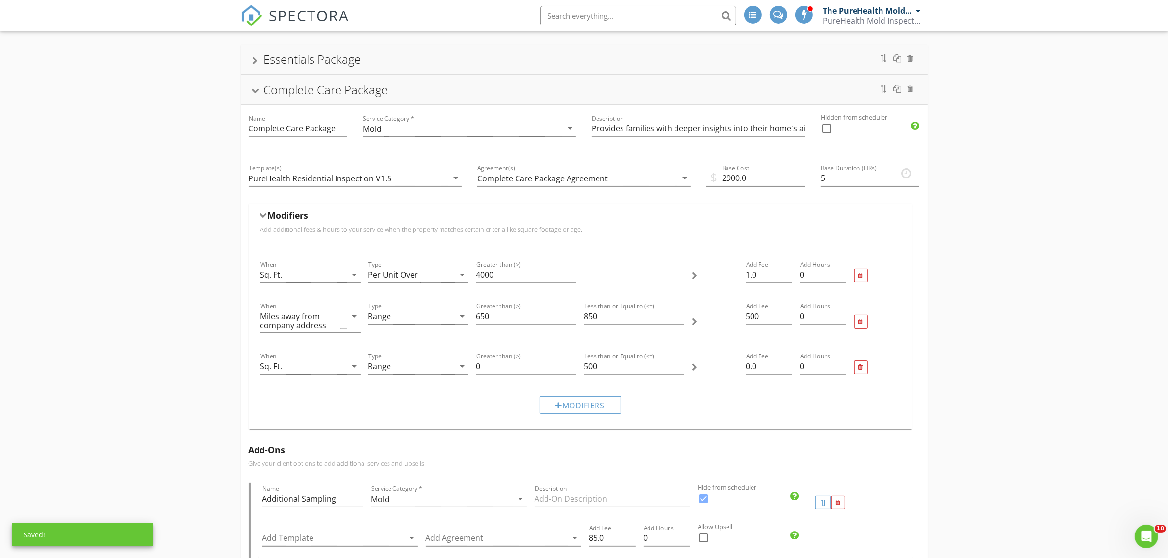
click at [336, 364] on div "Sq. Ft." at bounding box center [303, 366] width 86 height 16
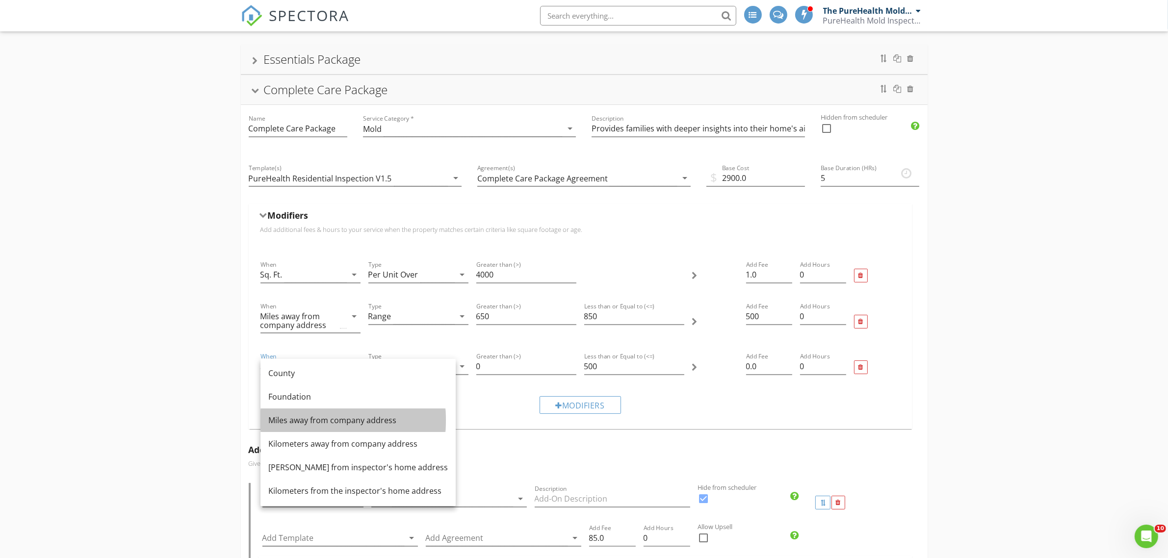
click at [347, 424] on div "Miles away from company address" at bounding box center [357, 420] width 179 height 12
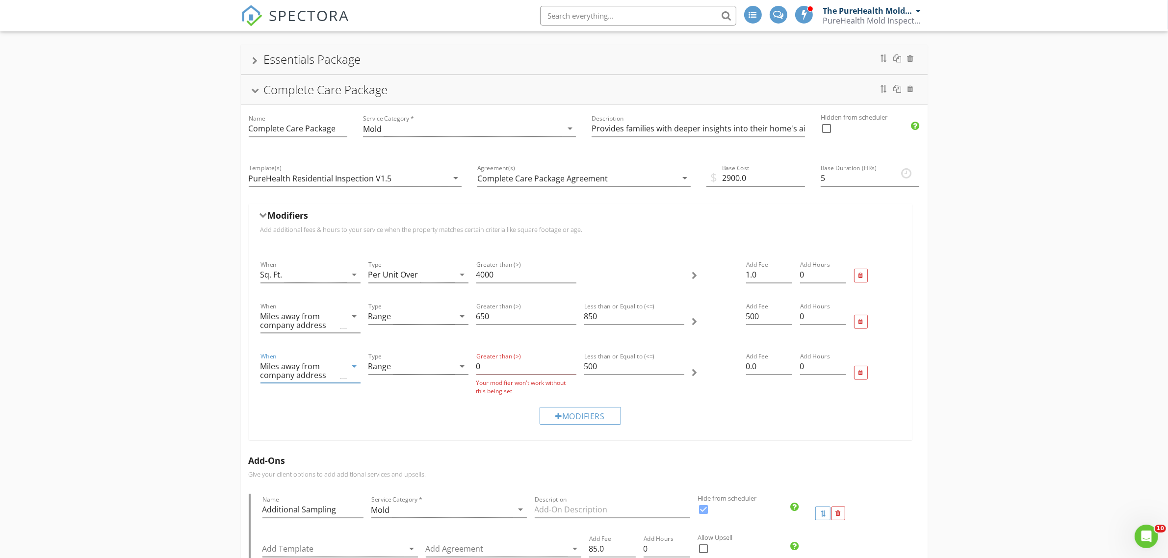
click at [396, 360] on div "Range" at bounding box center [411, 366] width 86 height 16
click at [512, 360] on input "0" at bounding box center [526, 366] width 100 height 16
drag, startPoint x: 510, startPoint y: 364, endPoint x: 476, endPoint y: 367, distance: 33.9
click at [476, 367] on input "0" at bounding box center [526, 366] width 100 height 16
drag, startPoint x: 609, startPoint y: 365, endPoint x: 580, endPoint y: 372, distance: 29.6
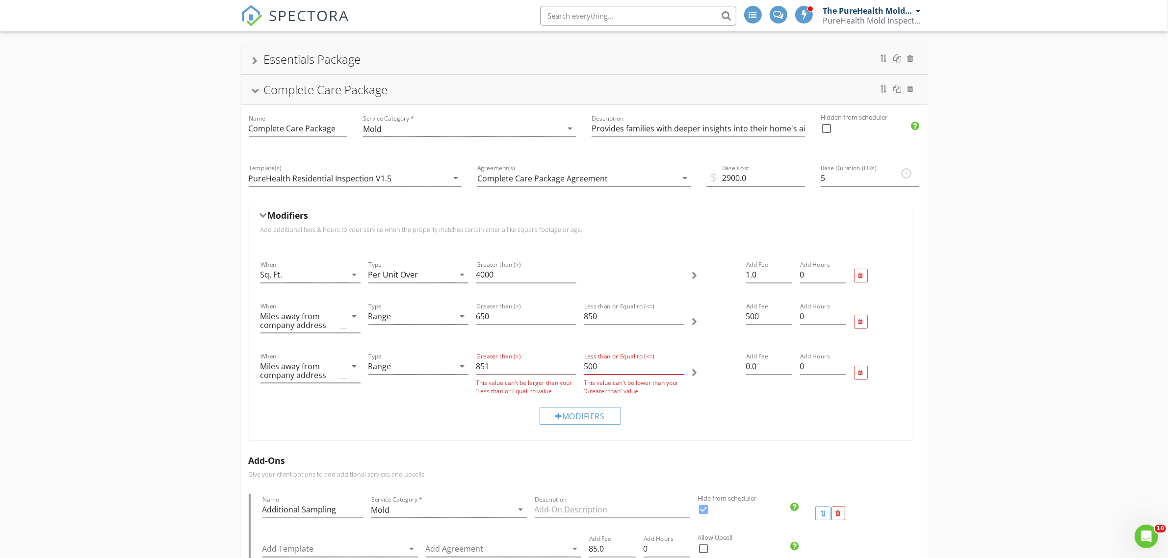
click at [580, 372] on div "Less than or Equal to (<=) 500 This value can't be lower than your 'Greater tha…" at bounding box center [634, 373] width 108 height 52
click at [499, 366] on input "851" at bounding box center [526, 366] width 100 height 16
drag, startPoint x: 498, startPoint y: 366, endPoint x: 474, endPoint y: 370, distance: 24.3
click at [474, 370] on div "Greater than (>) 851 This value can't be larger than your 'Less than or Equal' …" at bounding box center [526, 373] width 108 height 52
type input "850"
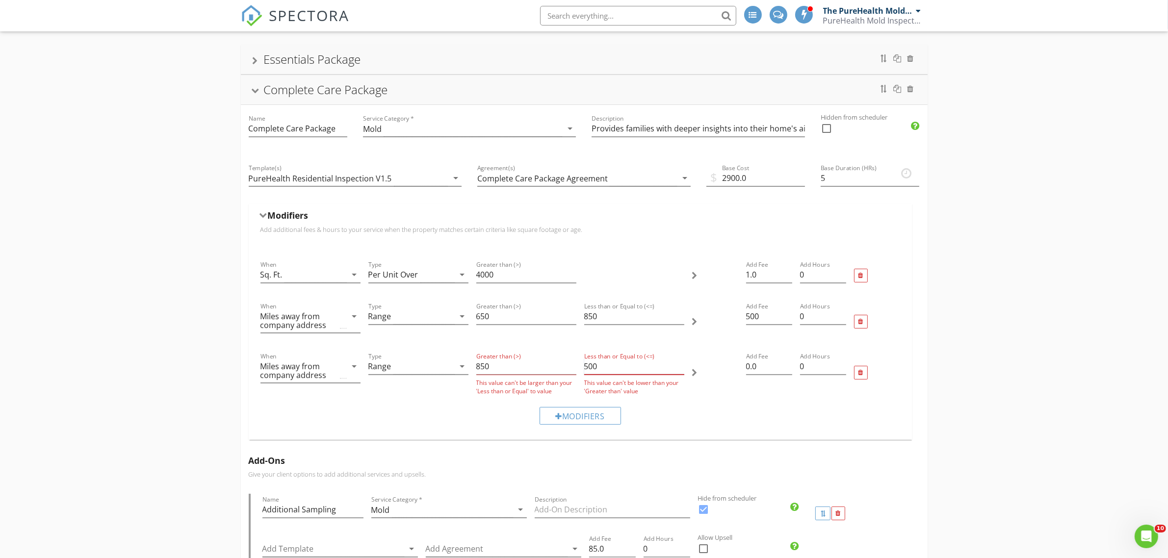
drag, startPoint x: 596, startPoint y: 366, endPoint x: 578, endPoint y: 370, distance: 19.2
click at [578, 370] on div "When Miles away from company address arrow_drop_down Type Range arrow_drop_down…" at bounding box center [579, 373] width 647 height 52
type input "1000"
drag, startPoint x: 766, startPoint y: 368, endPoint x: 732, endPoint y: 371, distance: 34.9
click at [736, 370] on div "When Miles away from company address arrow_drop_down Type Range arrow_drop_down…" at bounding box center [579, 372] width 647 height 50
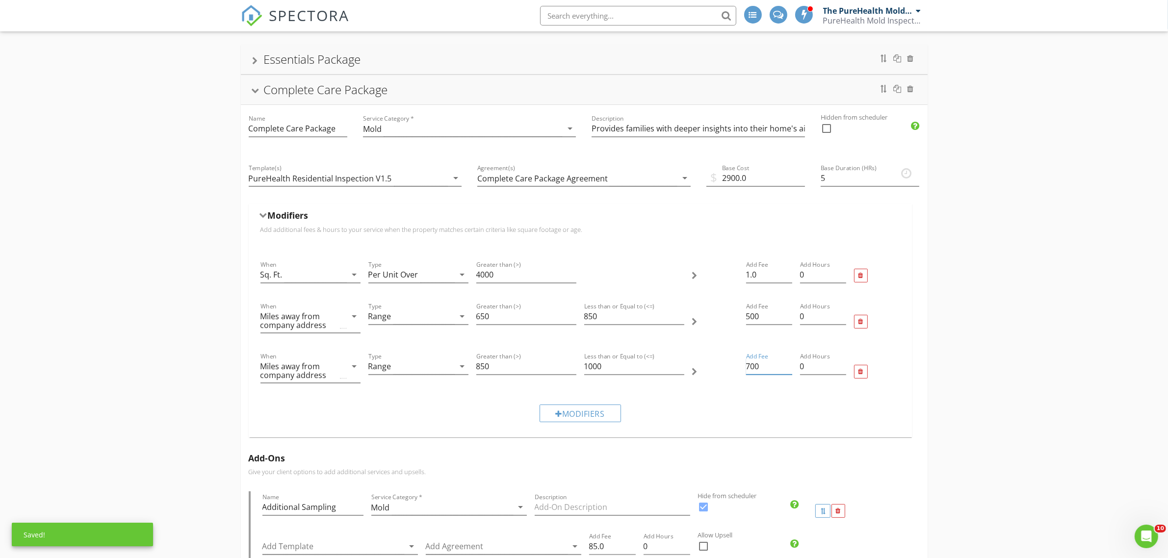
type input "700"
click at [721, 421] on div "Modifiers" at bounding box center [579, 413] width 647 height 33
click at [572, 415] on div "Modifiers" at bounding box center [579, 414] width 81 height 18
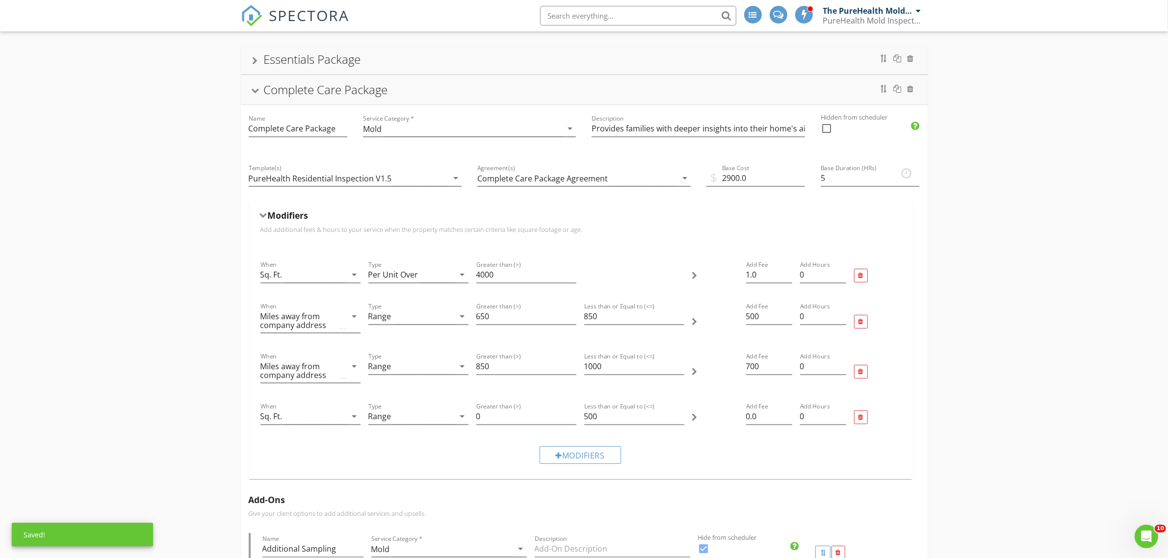
click at [342, 413] on div "Sq. Ft." at bounding box center [303, 416] width 86 height 16
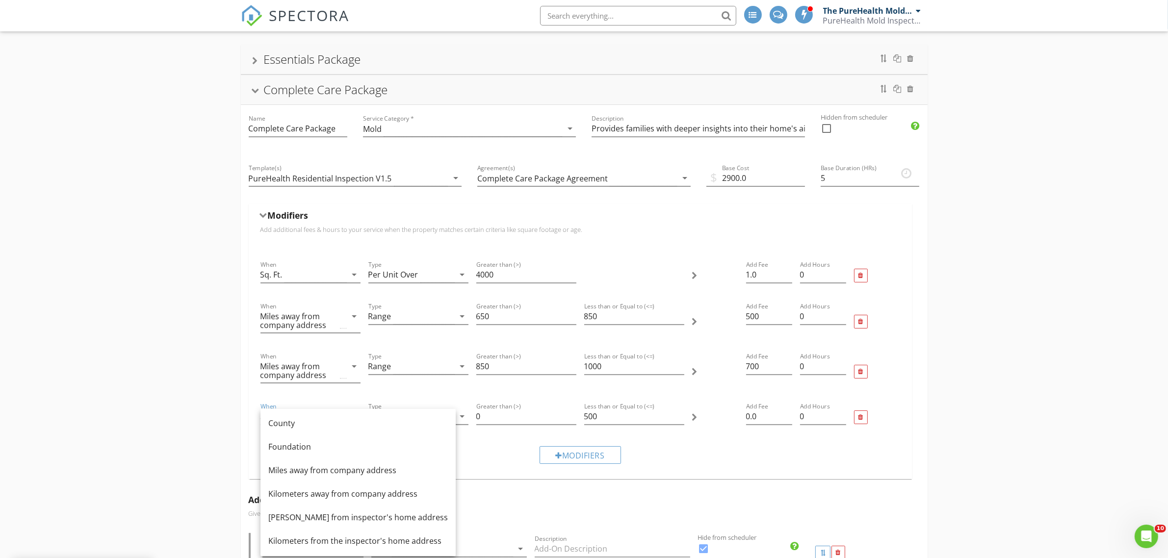
click at [344, 464] on div "Miles away from company address" at bounding box center [357, 470] width 179 height 12
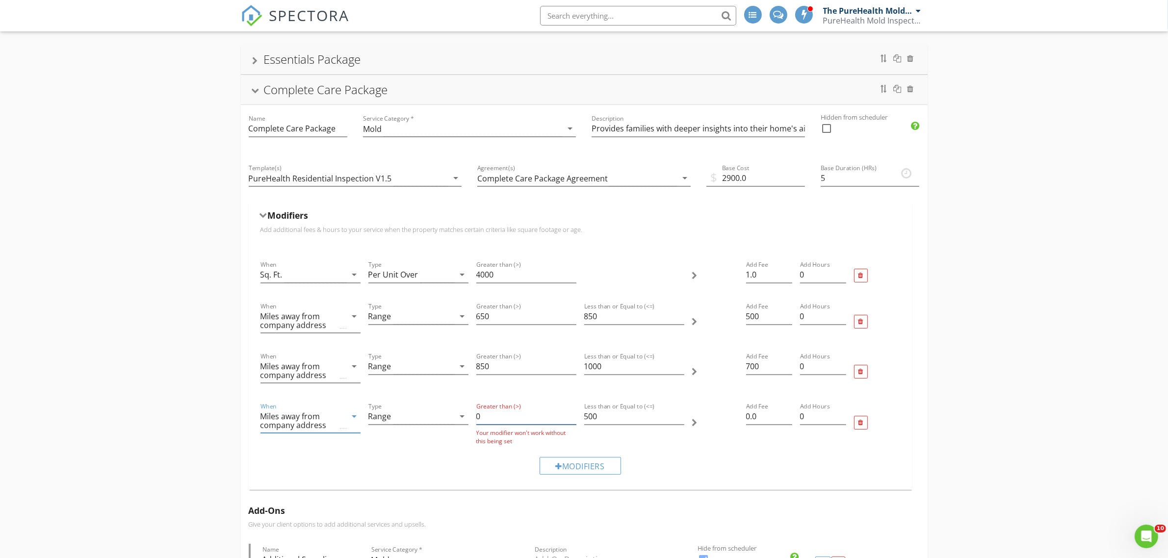
click at [521, 422] on input "0" at bounding box center [526, 416] width 100 height 16
drag, startPoint x: 521, startPoint y: 422, endPoint x: 469, endPoint y: 420, distance: 52.0
click at [469, 420] on div "When Miles away from company address arrow_drop_down Type Range arrow_drop_down…" at bounding box center [579, 423] width 647 height 52
drag, startPoint x: 606, startPoint y: 416, endPoint x: 553, endPoint y: 420, distance: 52.6
click at [553, 420] on div "When Miles away from company address arrow_drop_down Type Range arrow_drop_down…" at bounding box center [579, 423] width 647 height 52
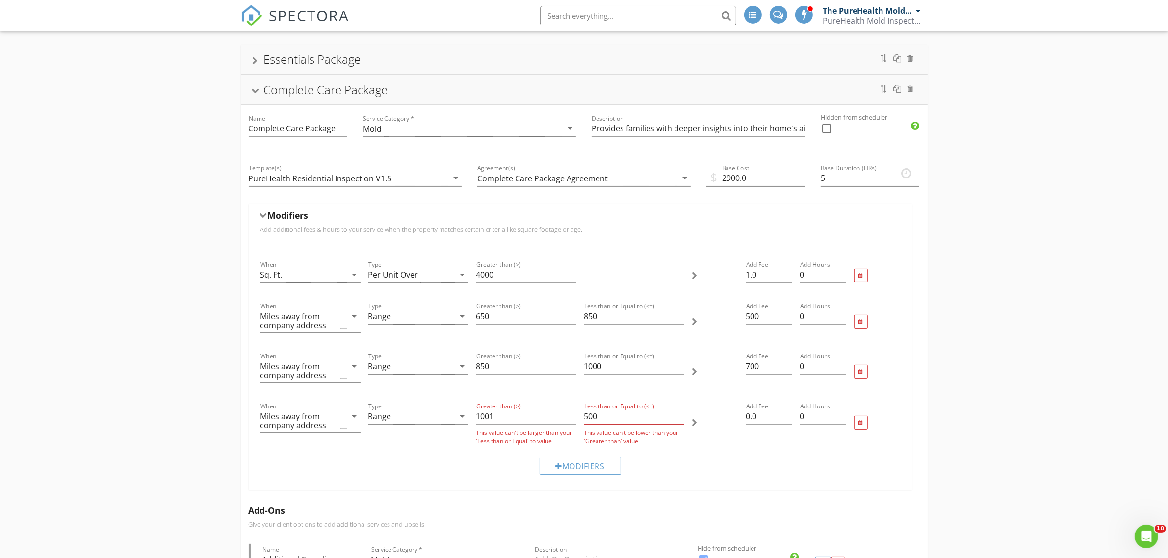
click at [607, 414] on input "500" at bounding box center [634, 416] width 100 height 16
drag, startPoint x: 607, startPoint y: 414, endPoint x: 567, endPoint y: 417, distance: 39.3
click at [567, 417] on div "When Miles away from company address arrow_drop_down Type Range arrow_drop_down…" at bounding box center [579, 423] width 647 height 52
click at [513, 422] on input "1001" at bounding box center [526, 416] width 100 height 16
type input "1000"
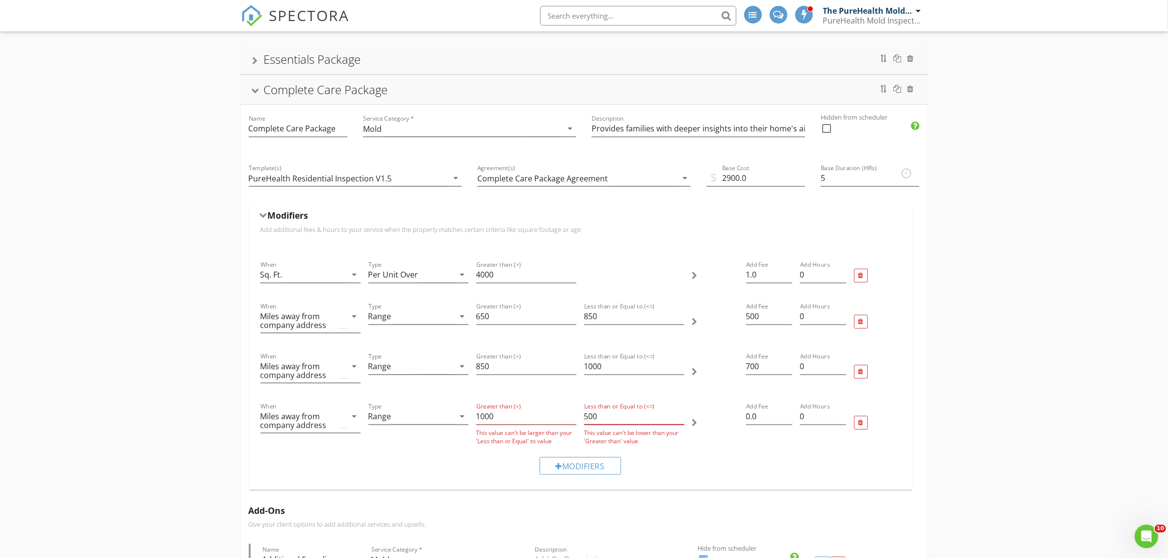
drag, startPoint x: 609, startPoint y: 422, endPoint x: 579, endPoint y: 422, distance: 29.9
click at [579, 422] on div "When Miles away from company address arrow_drop_down Type Range arrow_drop_down…" at bounding box center [579, 423] width 647 height 52
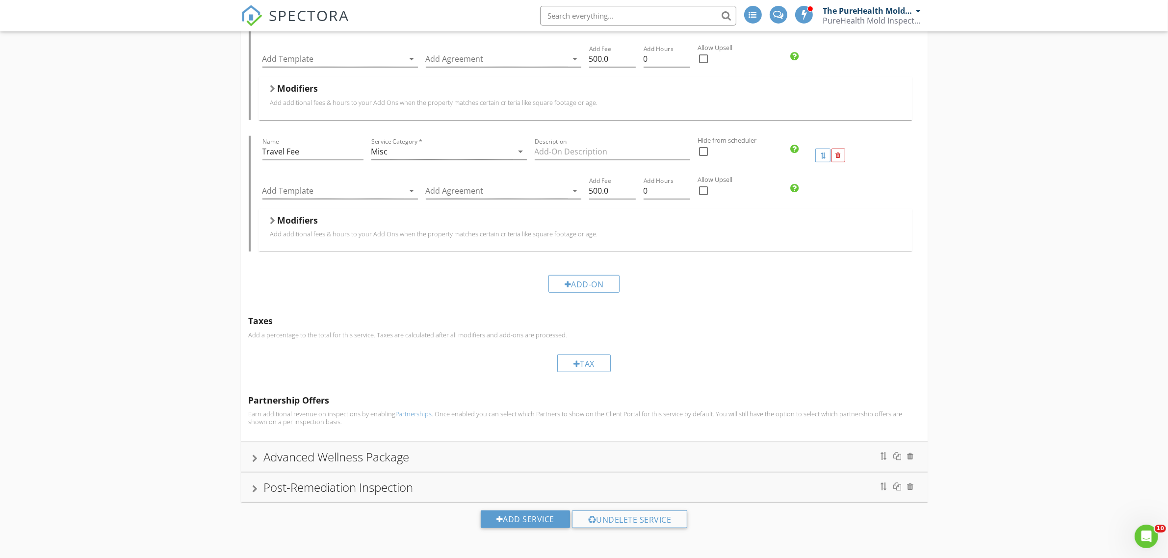
scroll to position [867, 0]
click at [255, 489] on div at bounding box center [255, 487] width 5 height 8
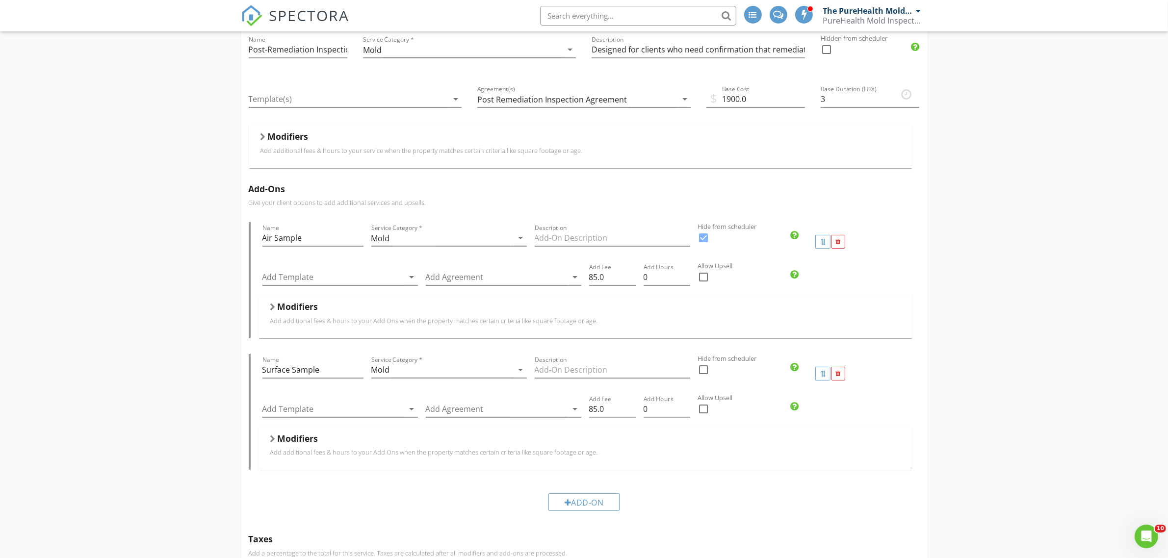
scroll to position [42, 0]
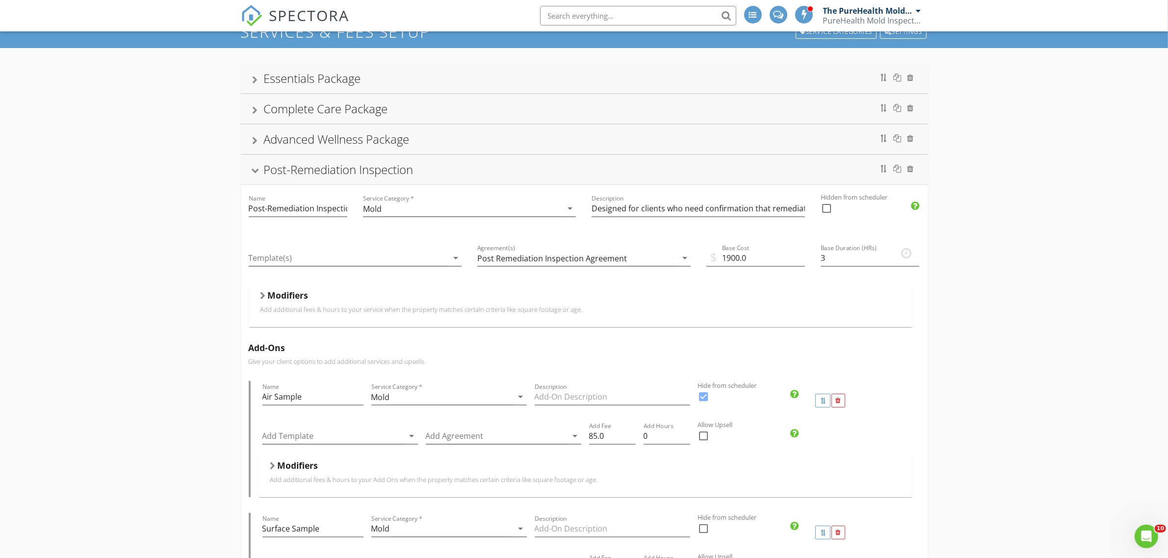
click at [260, 297] on div at bounding box center [262, 296] width 5 height 8
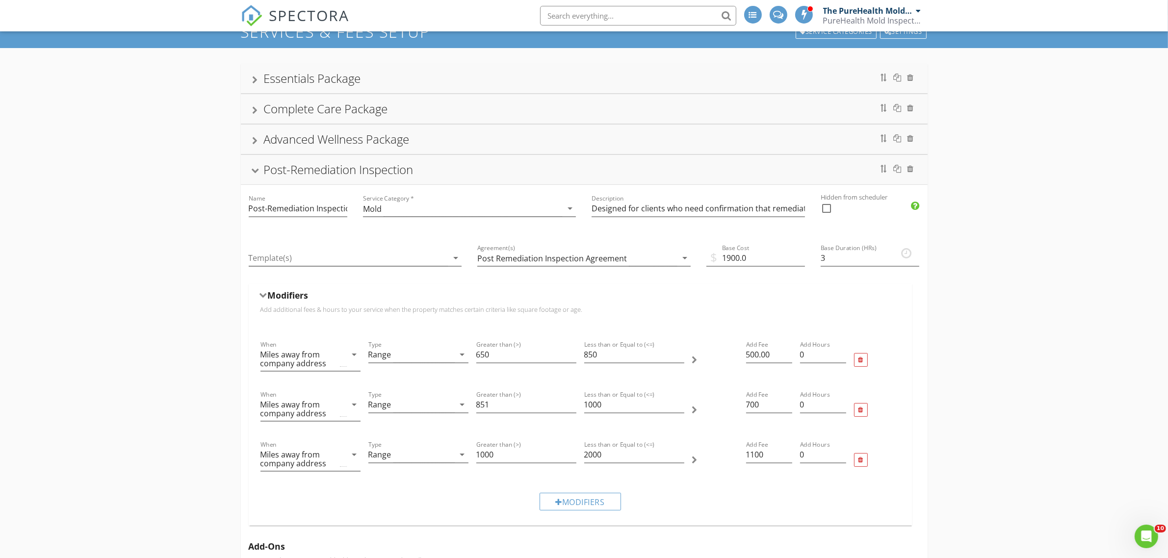
click at [510, 147] on div "Advanced Wellness Package" at bounding box center [584, 139] width 663 height 18
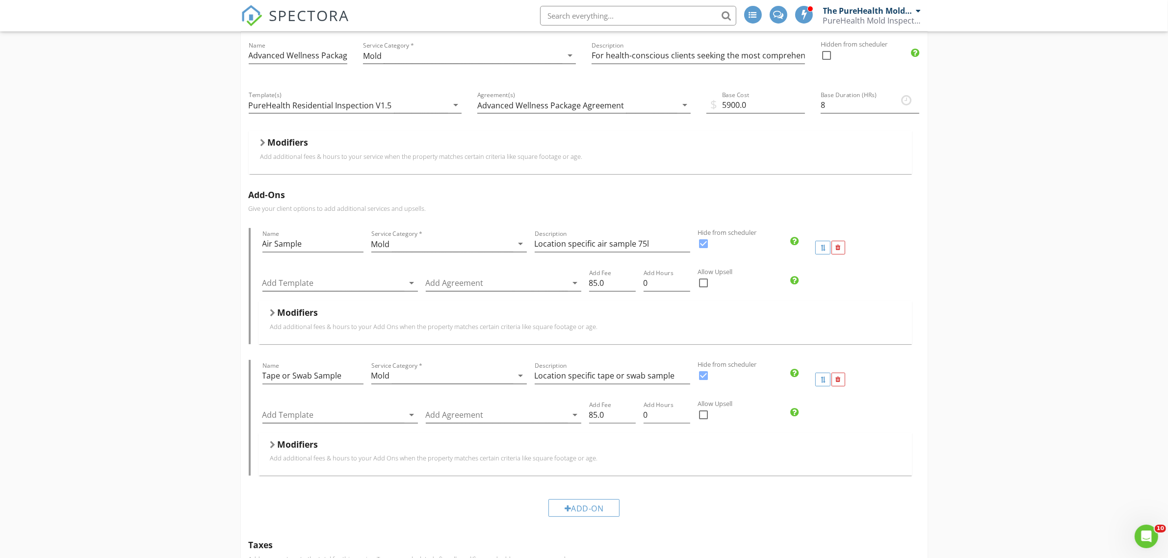
scroll to position [103, 0]
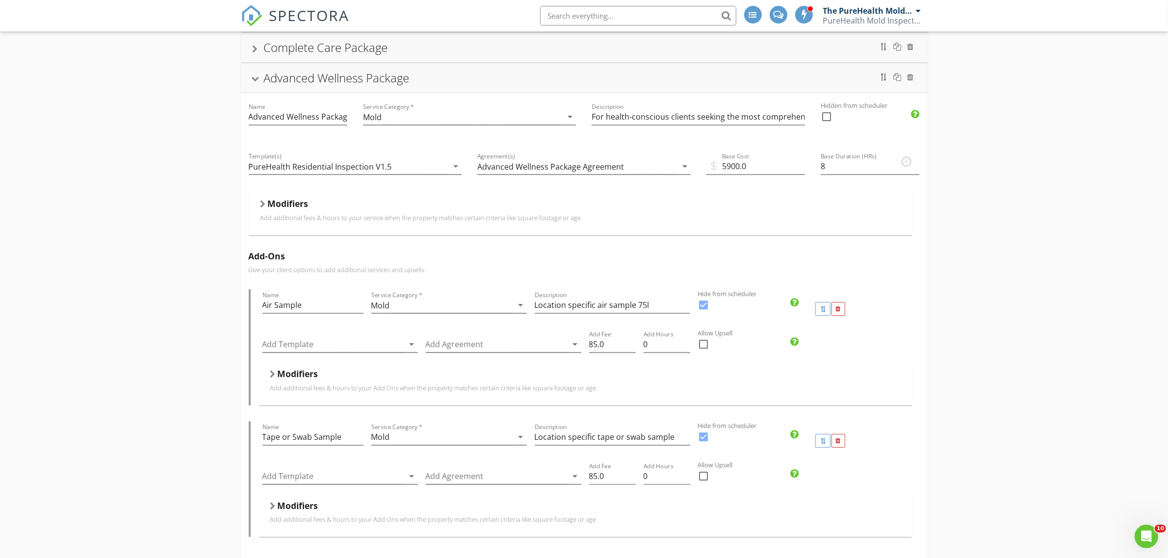
click at [262, 204] on div at bounding box center [262, 204] width 5 height 8
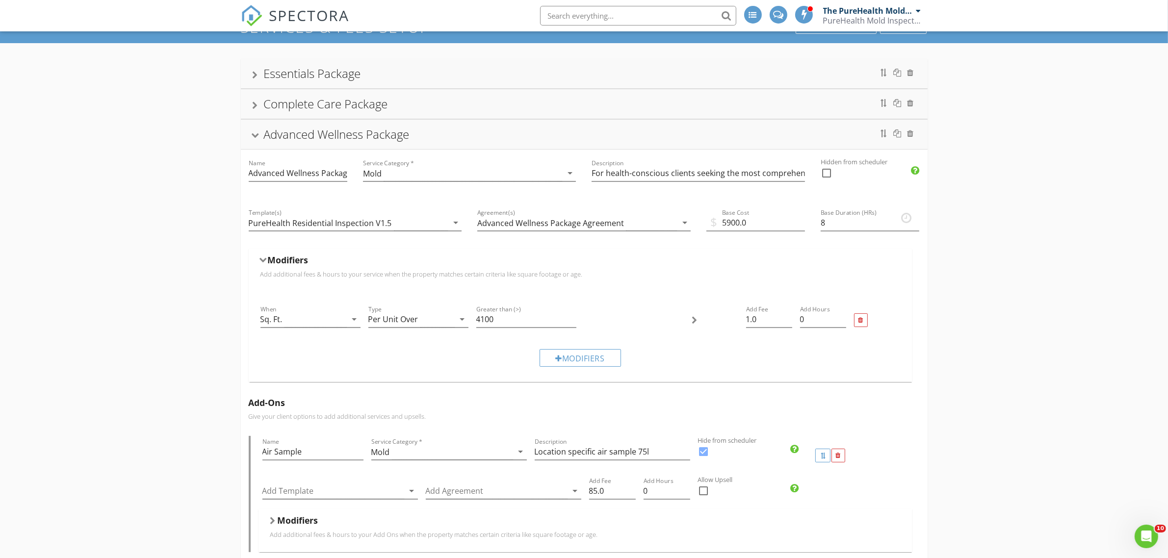
scroll to position [0, 0]
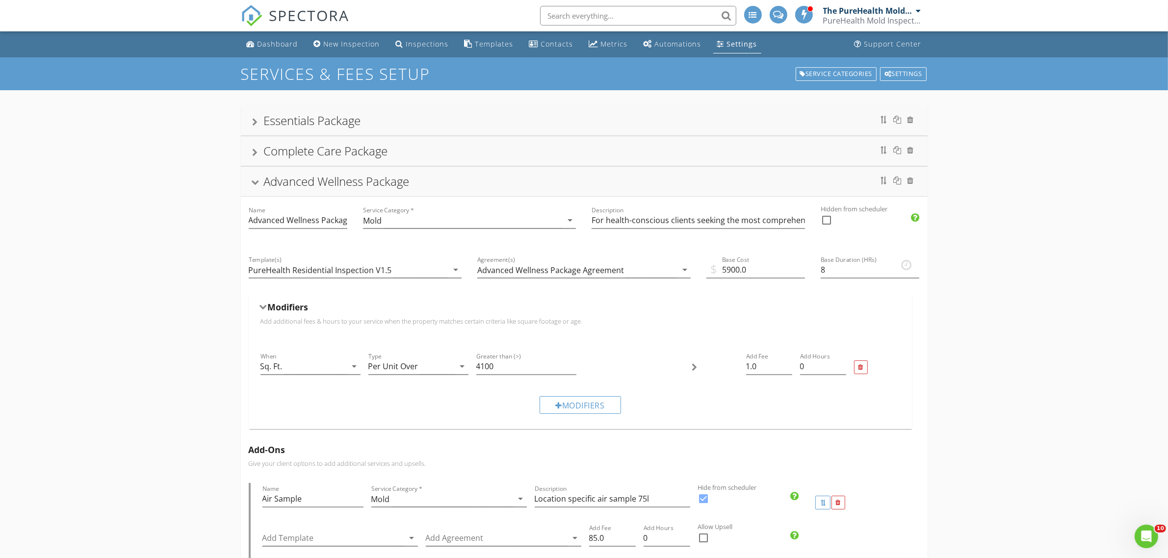
click at [420, 146] on div "Complete Care Package" at bounding box center [584, 151] width 663 height 18
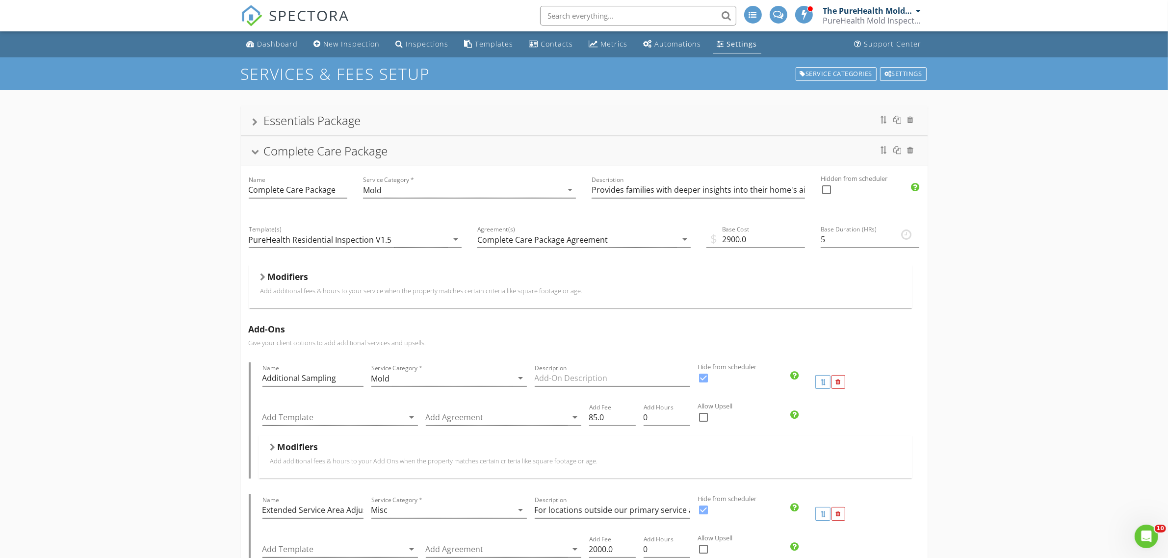
click at [259, 281] on div "Modifiers Add additional fees & hours to your service when the property matches…" at bounding box center [580, 286] width 663 height 43
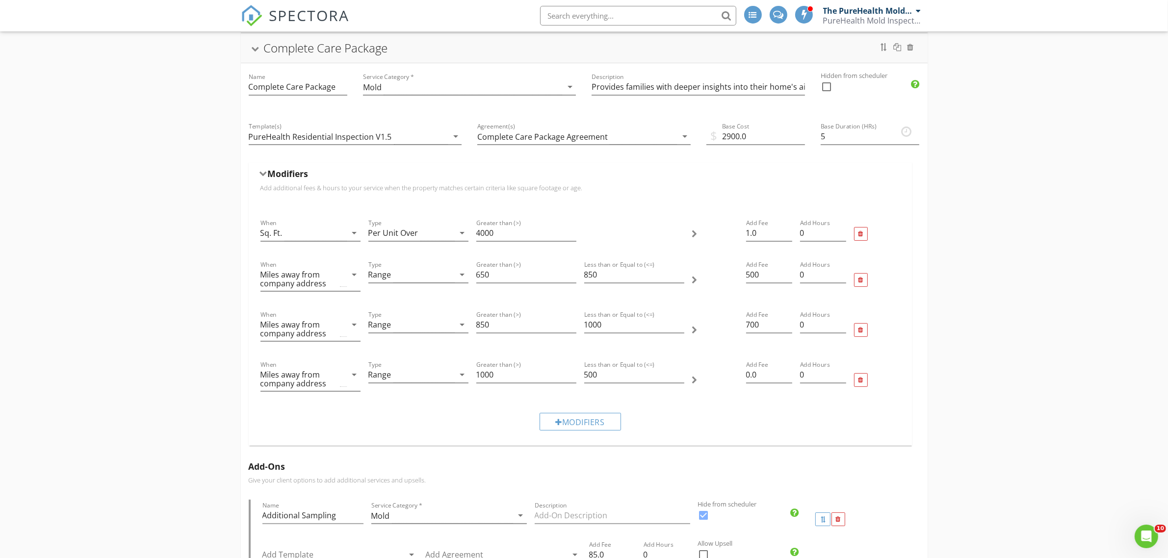
scroll to position [123, 0]
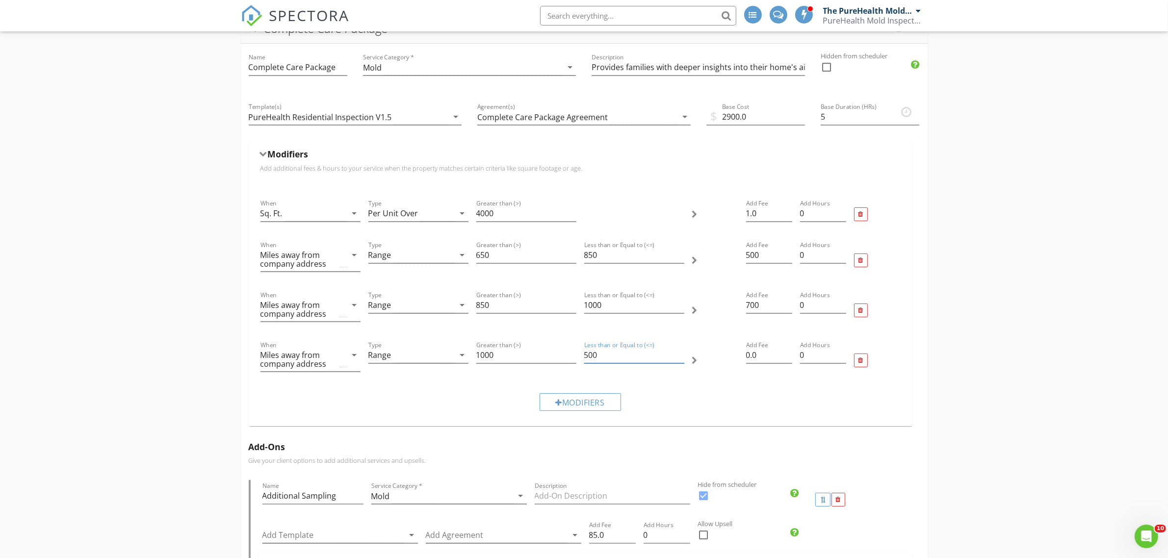
drag, startPoint x: 611, startPoint y: 356, endPoint x: 551, endPoint y: 361, distance: 60.1
click at [552, 361] on div "When Miles away from company address arrow_drop_down Type Range arrow_drop_down…" at bounding box center [579, 360] width 647 height 50
type input "2000"
drag, startPoint x: 759, startPoint y: 356, endPoint x: 714, endPoint y: 356, distance: 44.6
click at [719, 355] on div "When Miles away from company address arrow_drop_down Type Range arrow_drop_down…" at bounding box center [579, 360] width 647 height 50
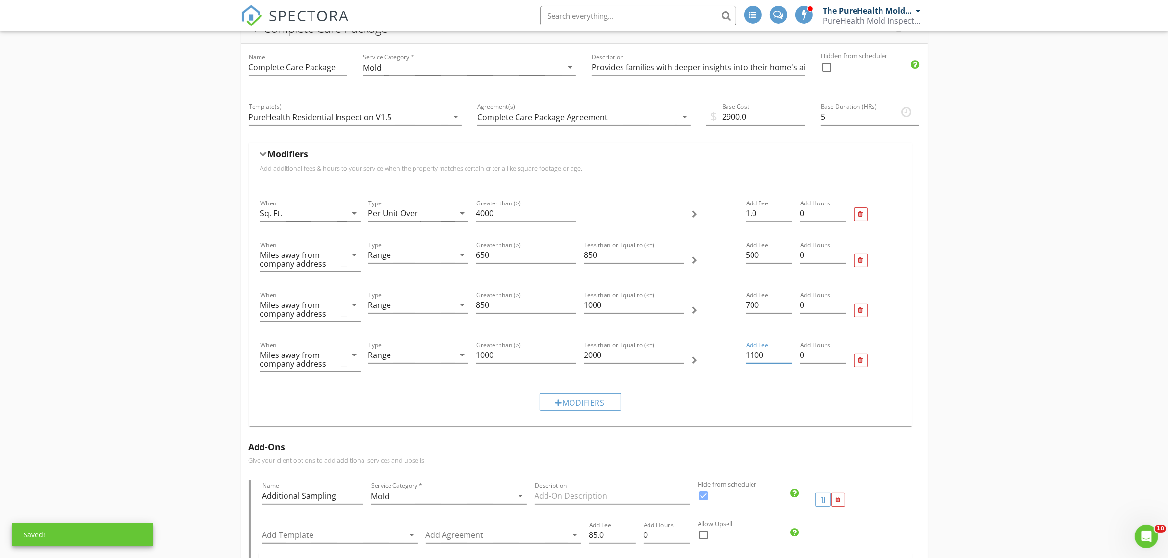
type input "1100"
click at [867, 396] on div "Modifiers" at bounding box center [579, 401] width 647 height 33
click at [261, 153] on div at bounding box center [263, 154] width 8 height 5
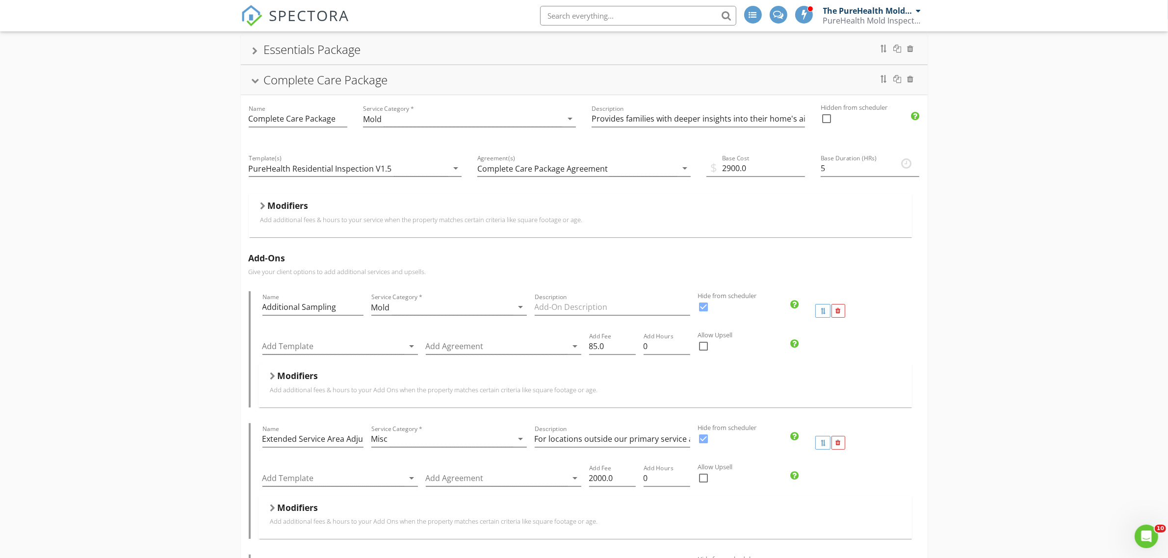
scroll to position [0, 0]
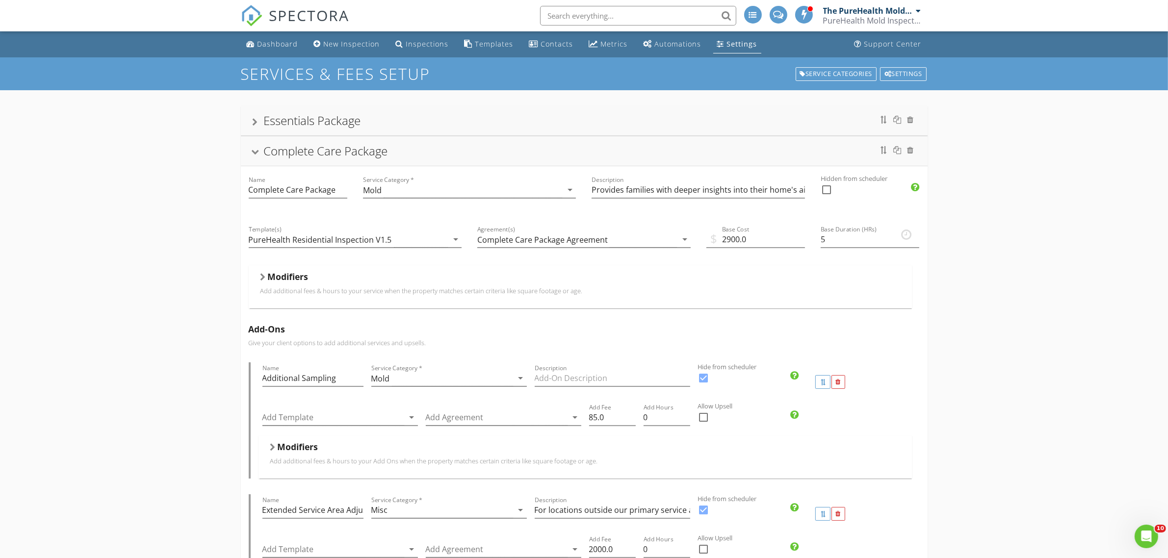
click at [429, 151] on div "Complete Care Package" at bounding box center [584, 151] width 663 height 18
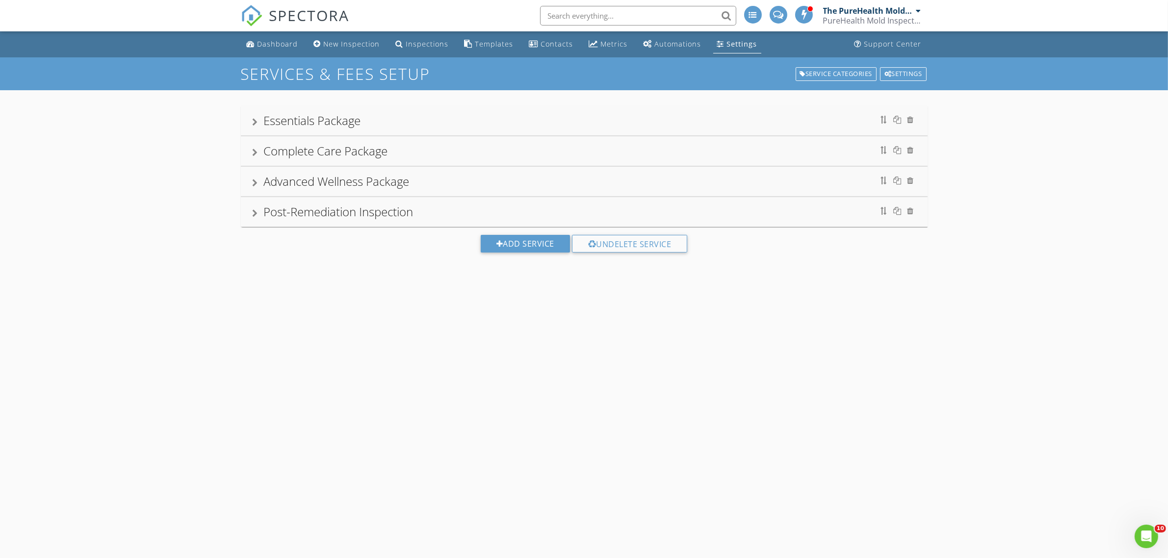
click at [440, 185] on div "Advanced Wellness Package" at bounding box center [584, 182] width 663 height 18
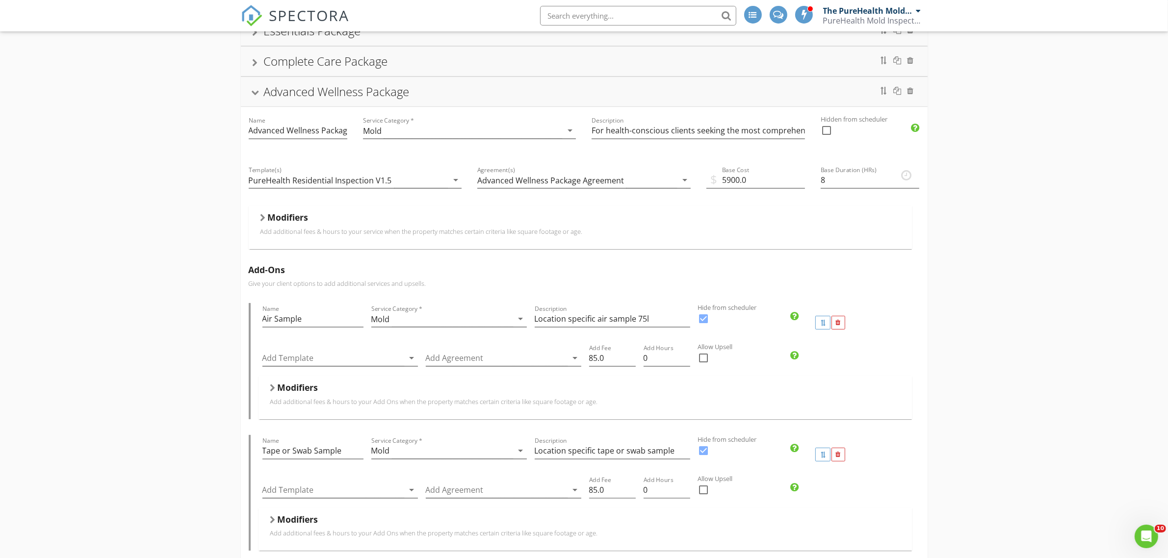
scroll to position [184, 0]
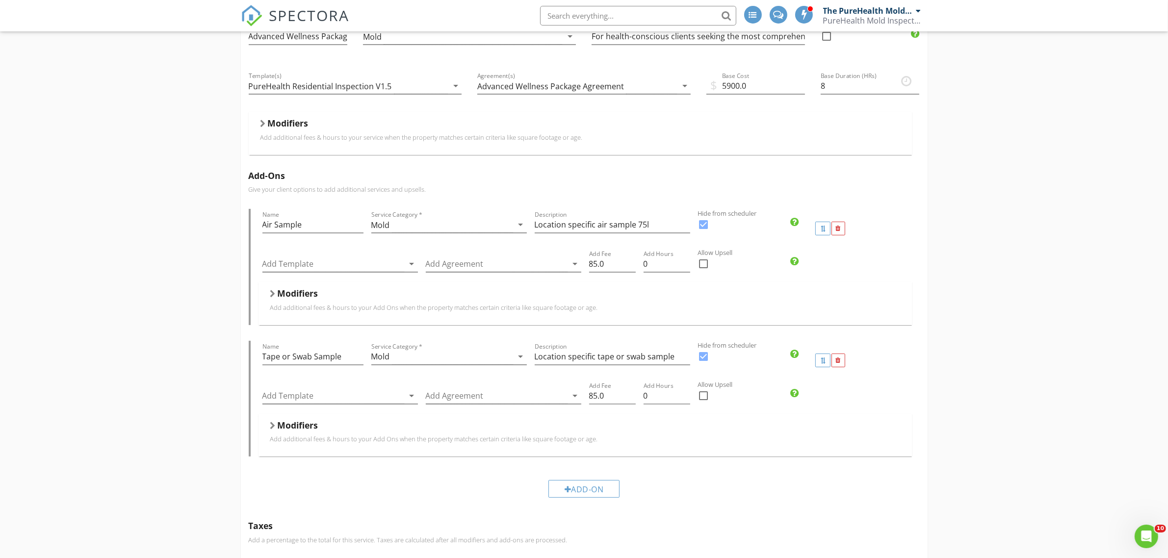
click at [262, 120] on div "Modifiers" at bounding box center [579, 125] width 639 height 15
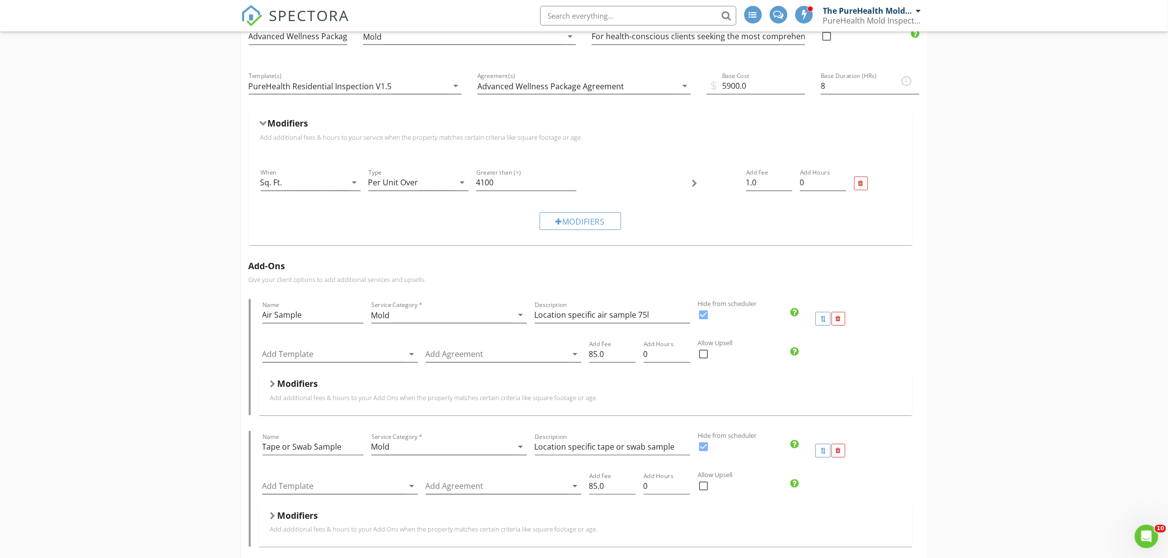
click at [325, 174] on div "When Sq. Ft. arrow_drop_down" at bounding box center [310, 185] width 100 height 32
click at [586, 229] on div "Modifiers" at bounding box center [579, 221] width 81 height 18
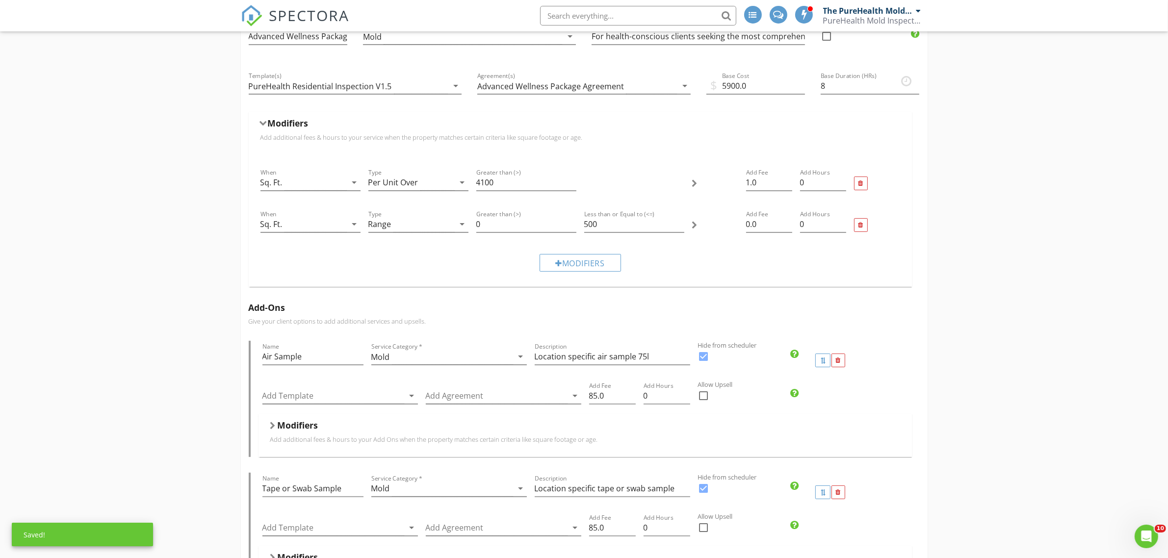
click at [338, 227] on div "Sq. Ft." at bounding box center [303, 224] width 86 height 16
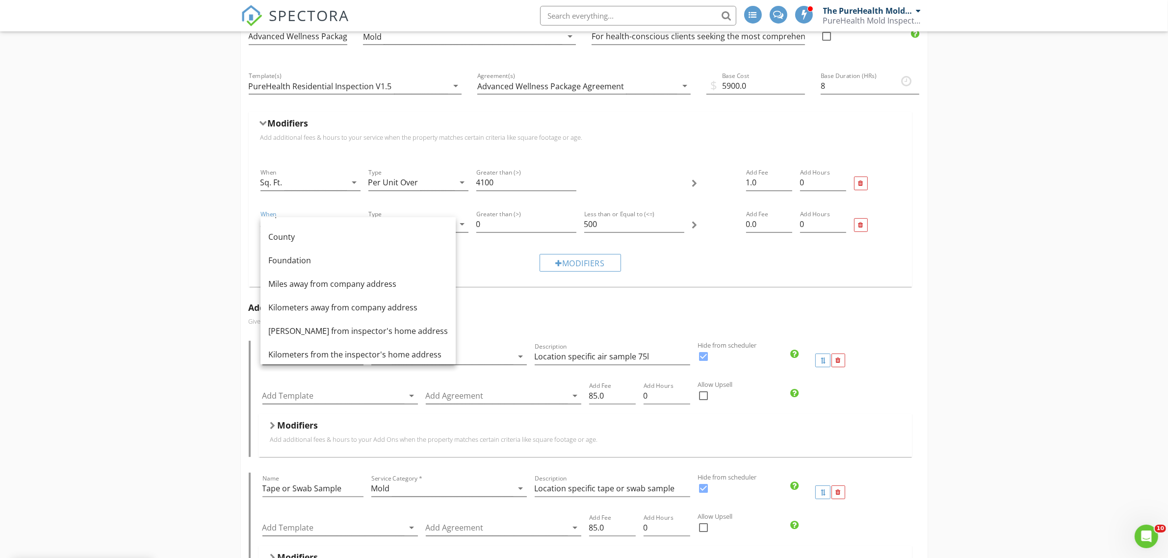
scroll to position [119, 0]
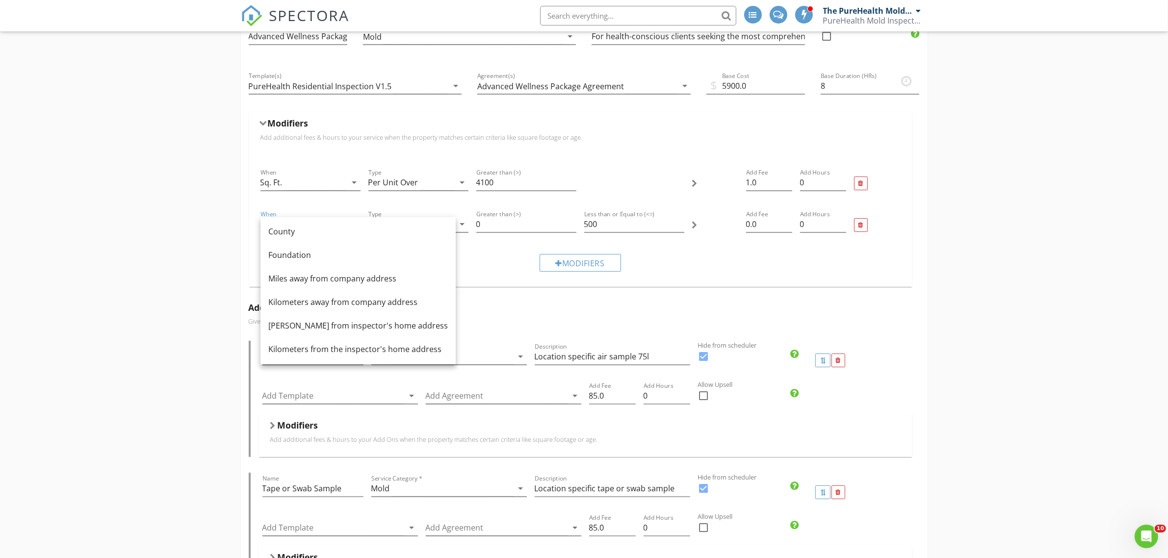
click at [336, 276] on div "Miles away from company address" at bounding box center [357, 279] width 179 height 12
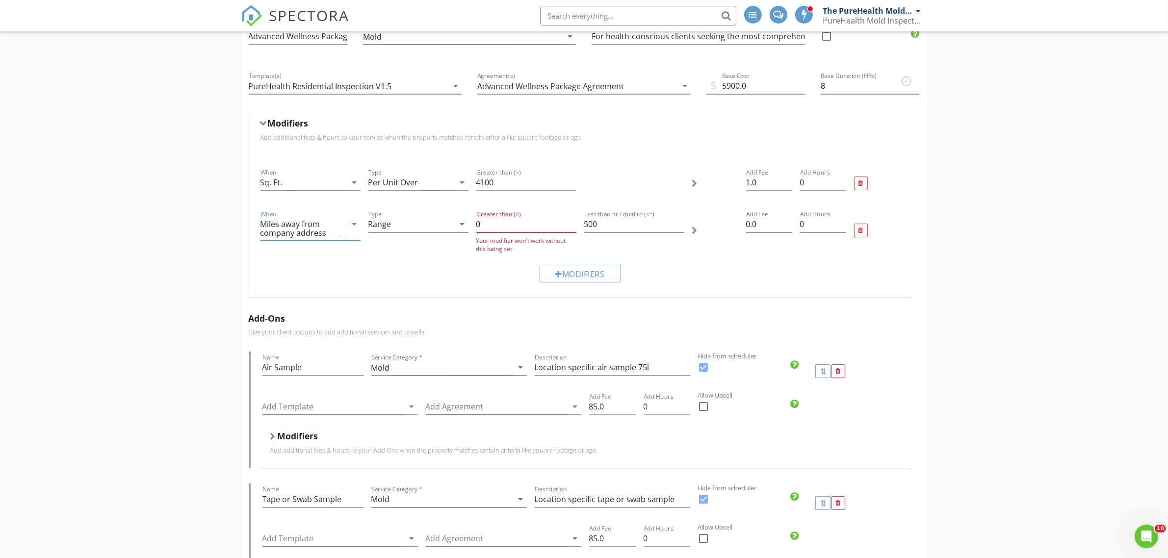
click at [506, 231] on input "0" at bounding box center [526, 224] width 100 height 16
drag, startPoint x: 506, startPoint y: 231, endPoint x: 477, endPoint y: 226, distance: 29.9
click at [478, 226] on input "0" at bounding box center [526, 224] width 100 height 16
type input "650"
drag, startPoint x: 614, startPoint y: 229, endPoint x: 550, endPoint y: 233, distance: 63.9
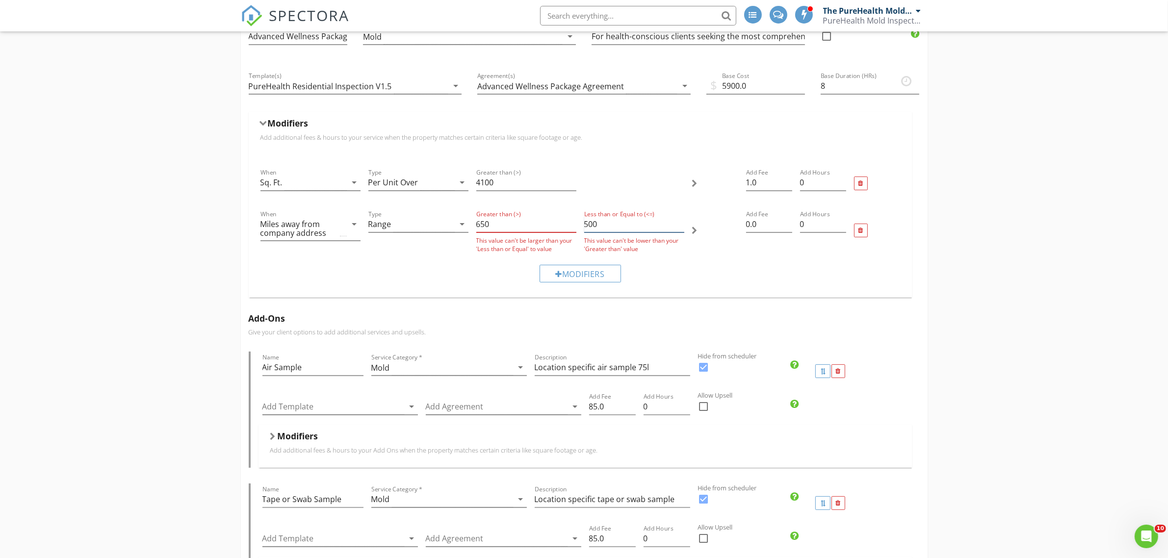
click at [560, 229] on div "When Miles away from company address arrow_drop_down Type Range arrow_drop_down…" at bounding box center [579, 230] width 647 height 52
type input "850"
drag, startPoint x: 764, startPoint y: 227, endPoint x: 732, endPoint y: 226, distance: 31.4
click at [732, 226] on div "When Miles away from company address arrow_drop_down Type Range arrow_drop_down…" at bounding box center [579, 229] width 647 height 50
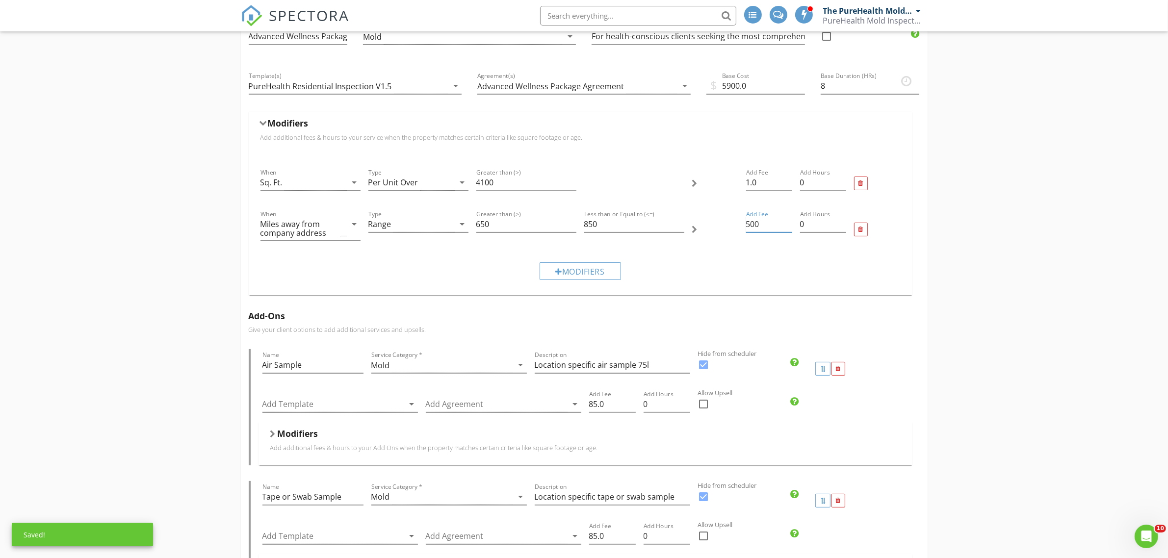
type input "500"
click at [594, 271] on div "Modifiers" at bounding box center [579, 271] width 81 height 18
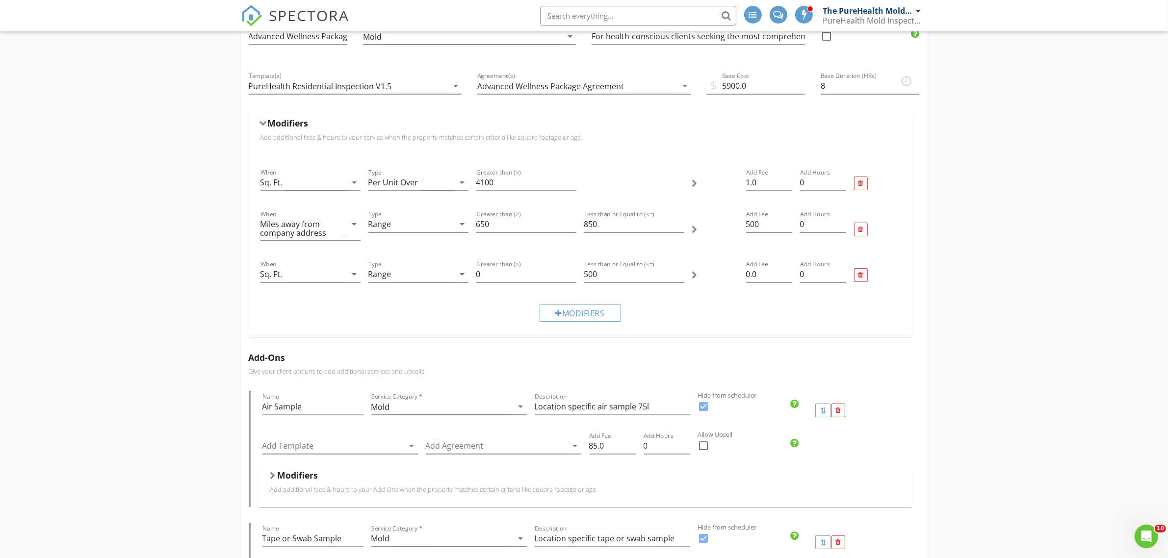
click at [329, 275] on div "Sq. Ft." at bounding box center [303, 274] width 86 height 16
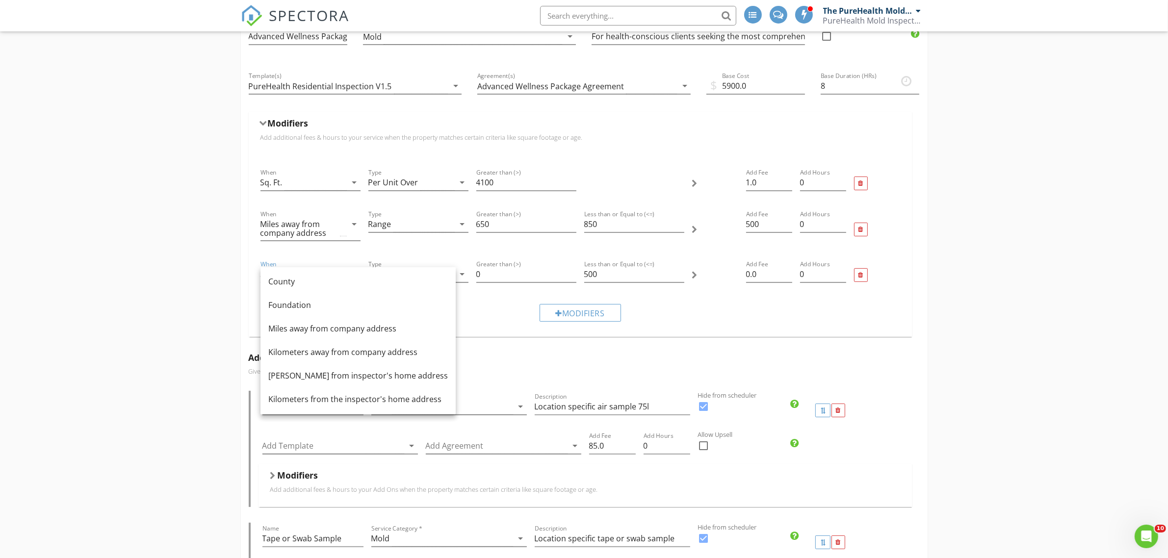
click at [336, 326] on div "Miles away from company address" at bounding box center [357, 329] width 179 height 12
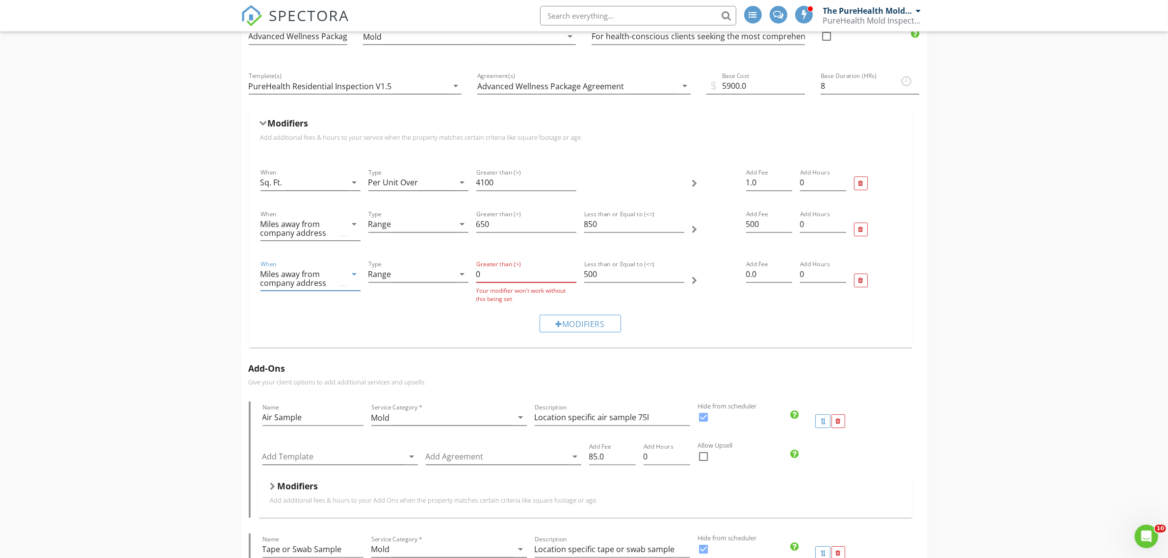
drag, startPoint x: 513, startPoint y: 280, endPoint x: 463, endPoint y: 282, distance: 49.6
click at [463, 282] on div "When Miles away from company address arrow_drop_down Type Range arrow_drop_down…" at bounding box center [579, 281] width 647 height 52
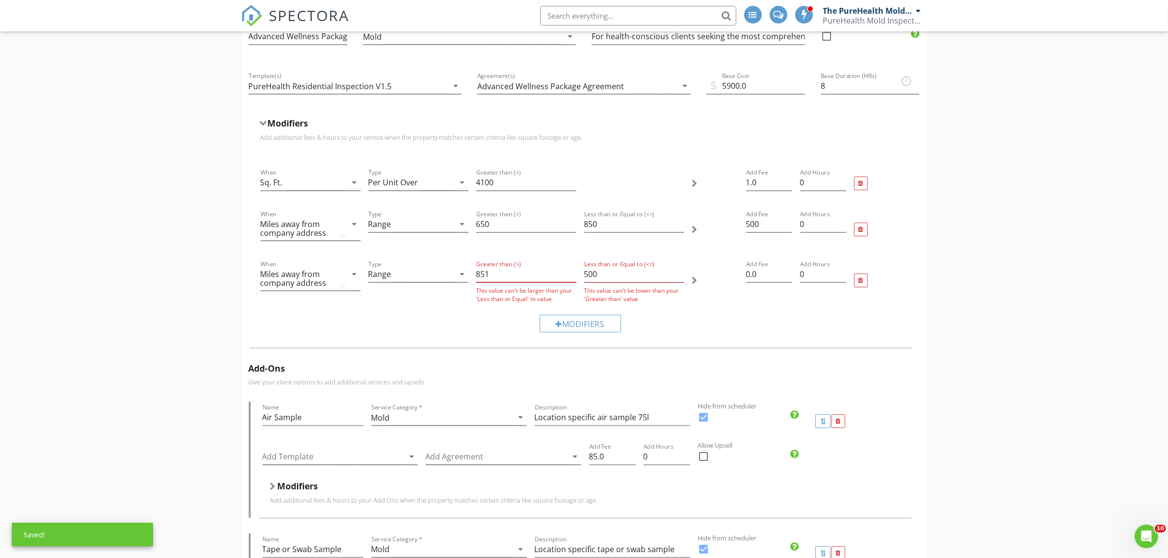
type input "851"
drag, startPoint x: 611, startPoint y: 276, endPoint x: 552, endPoint y: 278, distance: 58.9
click at [552, 278] on div "When Miles away from company address arrow_drop_down Type Range arrow_drop_down…" at bounding box center [579, 281] width 647 height 52
drag, startPoint x: 619, startPoint y: 283, endPoint x: 584, endPoint y: 282, distance: 34.8
click at [584, 282] on div "Less than or Equal to (<=) 500" at bounding box center [634, 274] width 100 height 16
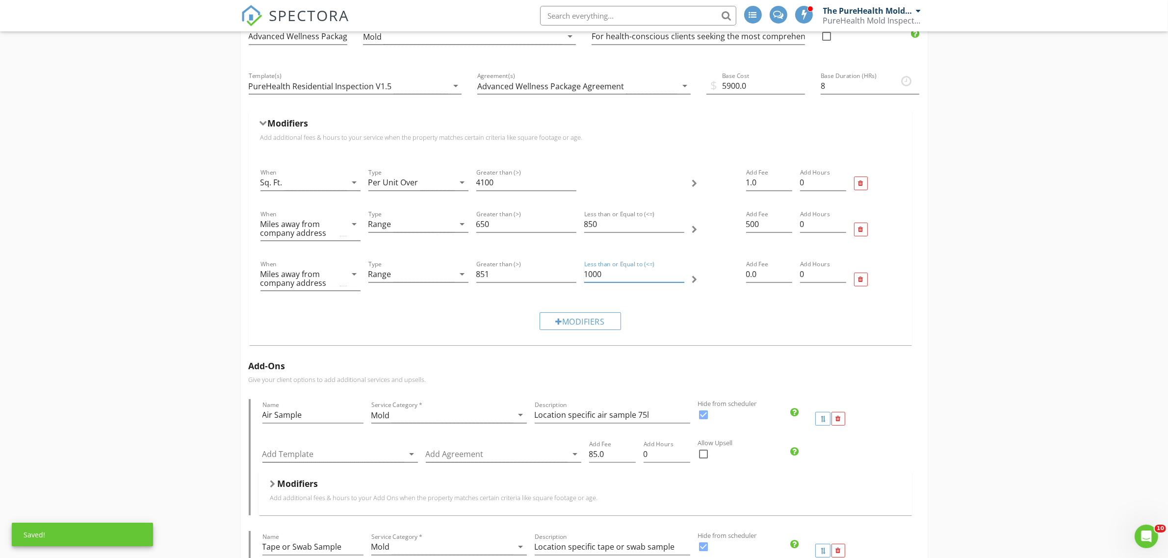
type input "1000"
drag, startPoint x: 771, startPoint y: 274, endPoint x: 715, endPoint y: 276, distance: 55.9
click at [715, 276] on div "When Miles away from company address arrow_drop_down Type Range arrow_drop_down…" at bounding box center [579, 280] width 647 height 50
type input "700"
click at [565, 322] on div "Modifiers" at bounding box center [579, 321] width 81 height 18
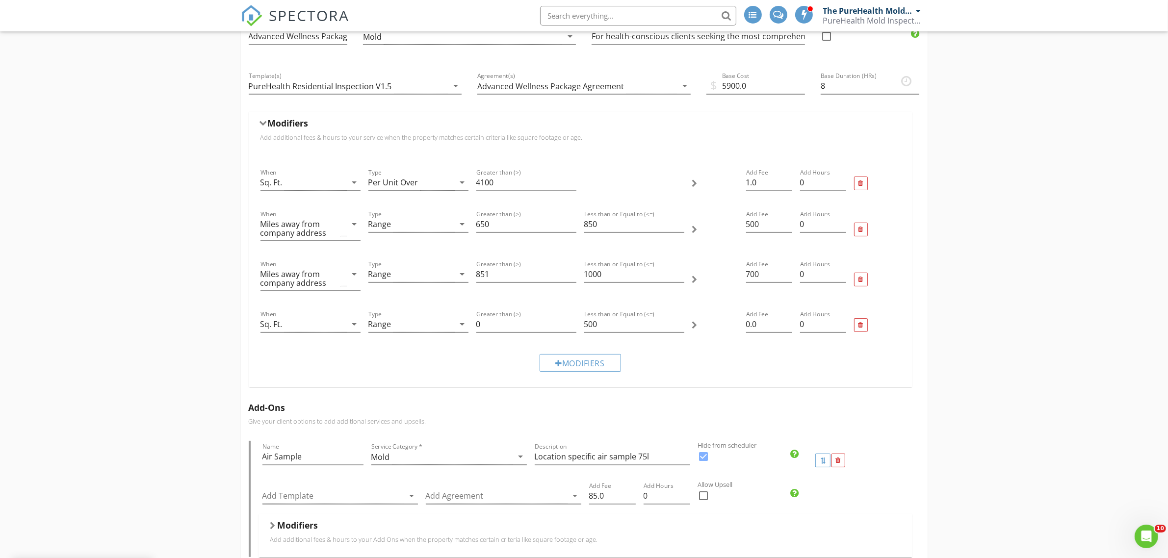
click at [330, 331] on div "Sq. Ft." at bounding box center [303, 324] width 86 height 16
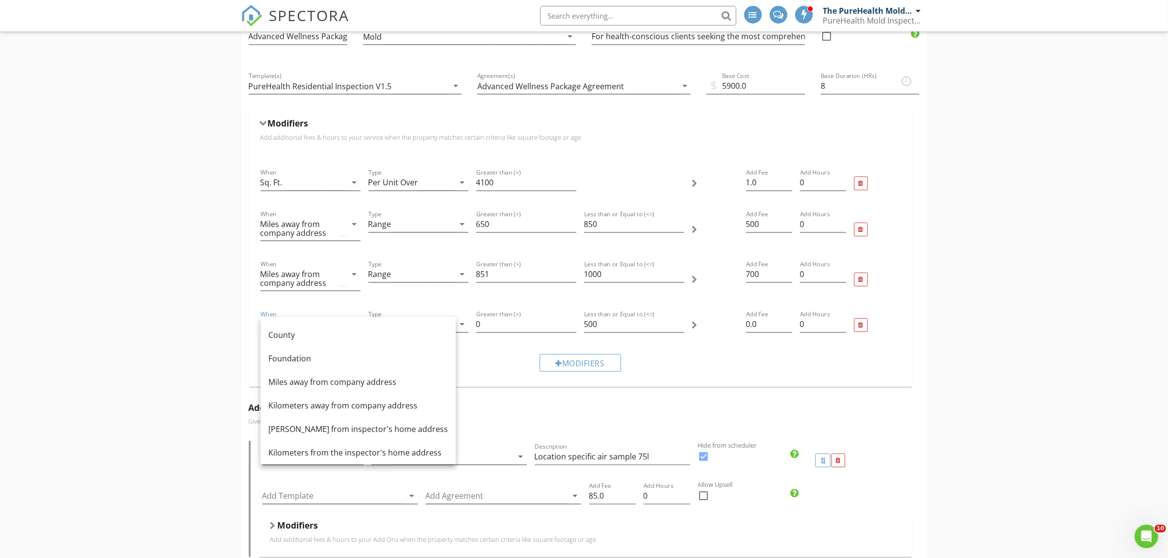
scroll to position [58, 0]
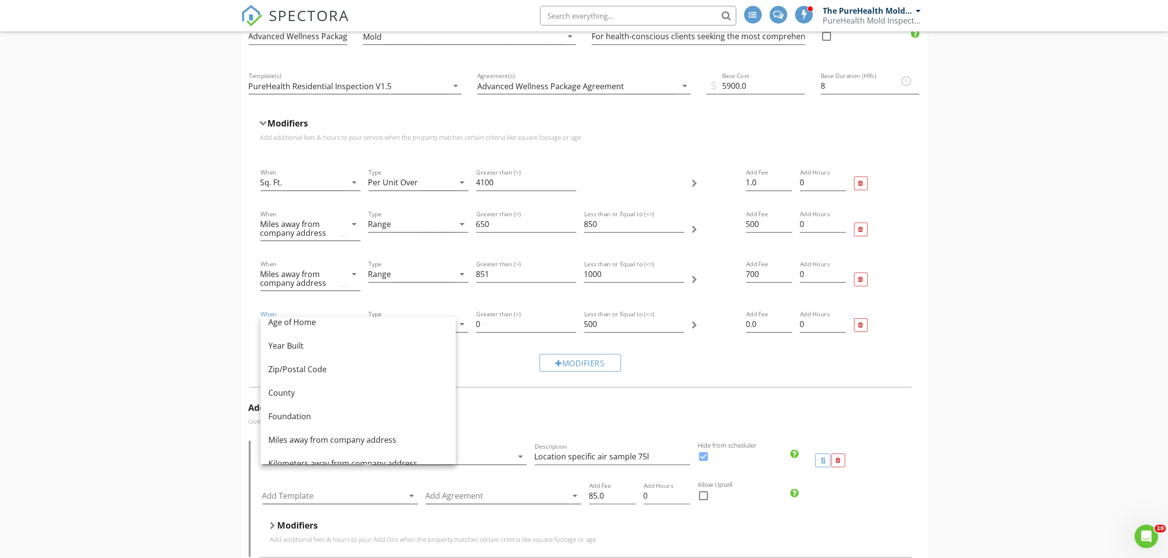
click at [334, 436] on div "Miles away from company address" at bounding box center [357, 440] width 179 height 12
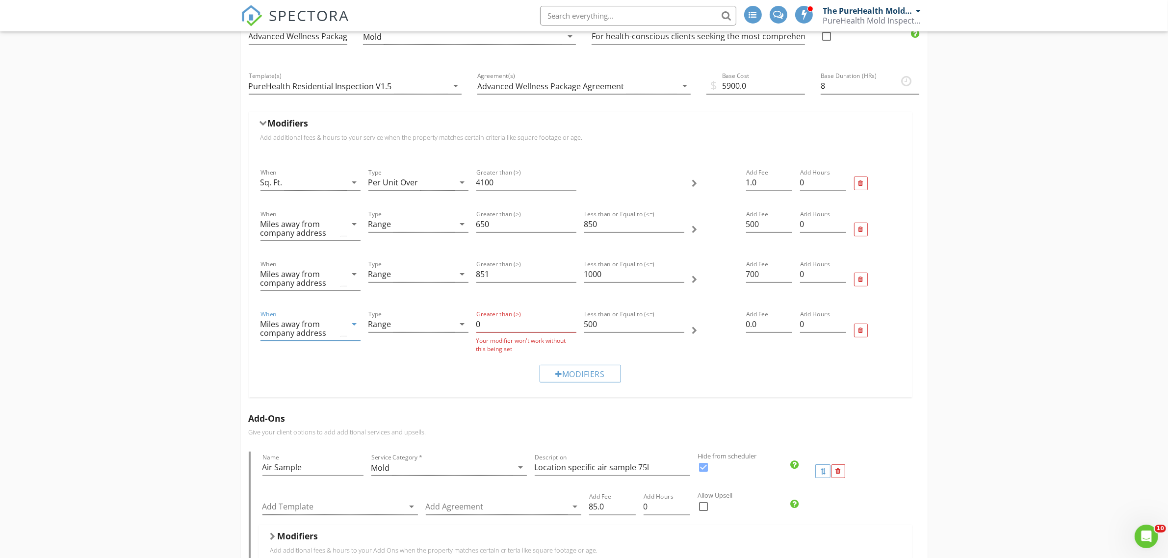
click at [430, 327] on div "Range" at bounding box center [411, 324] width 86 height 16
click at [426, 335] on div "Range" at bounding box center [418, 333] width 84 height 12
drag, startPoint x: 516, startPoint y: 324, endPoint x: 471, endPoint y: 323, distance: 45.6
click at [471, 323] on div "When Miles away from company address arrow_drop_down Type Range arrow_drop_down…" at bounding box center [579, 331] width 647 height 52
type input "1000"
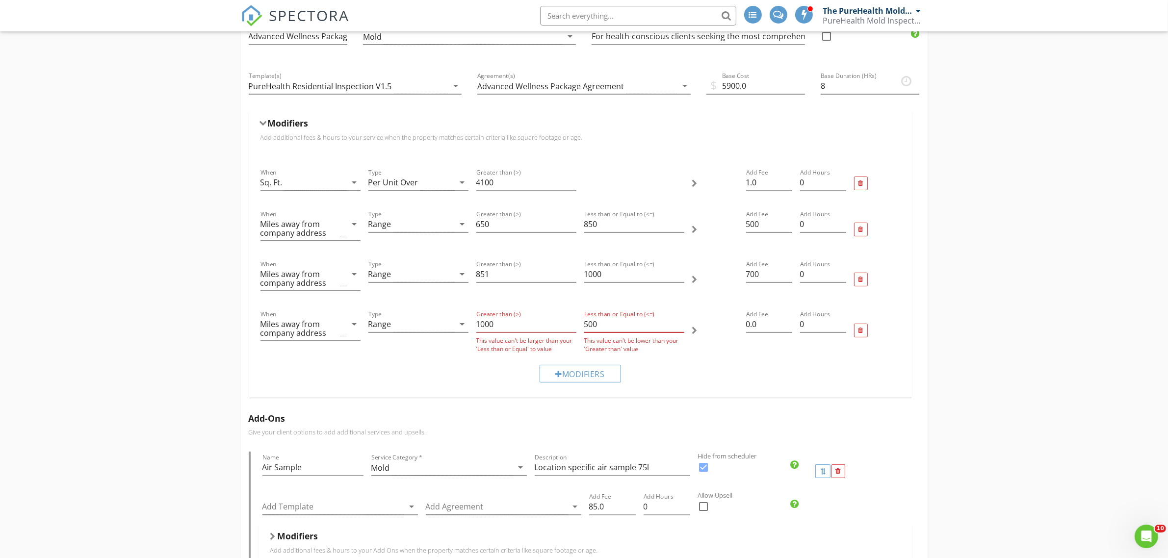
drag, startPoint x: 616, startPoint y: 328, endPoint x: 565, endPoint y: 332, distance: 50.7
click at [571, 327] on div "When Miles away from company address arrow_drop_down Type Range arrow_drop_down…" at bounding box center [579, 331] width 647 height 52
drag, startPoint x: 623, startPoint y: 320, endPoint x: 579, endPoint y: 327, distance: 44.2
click at [579, 327] on div "When Miles away from company address arrow_drop_down Type Range arrow_drop_down…" at bounding box center [579, 331] width 647 height 52
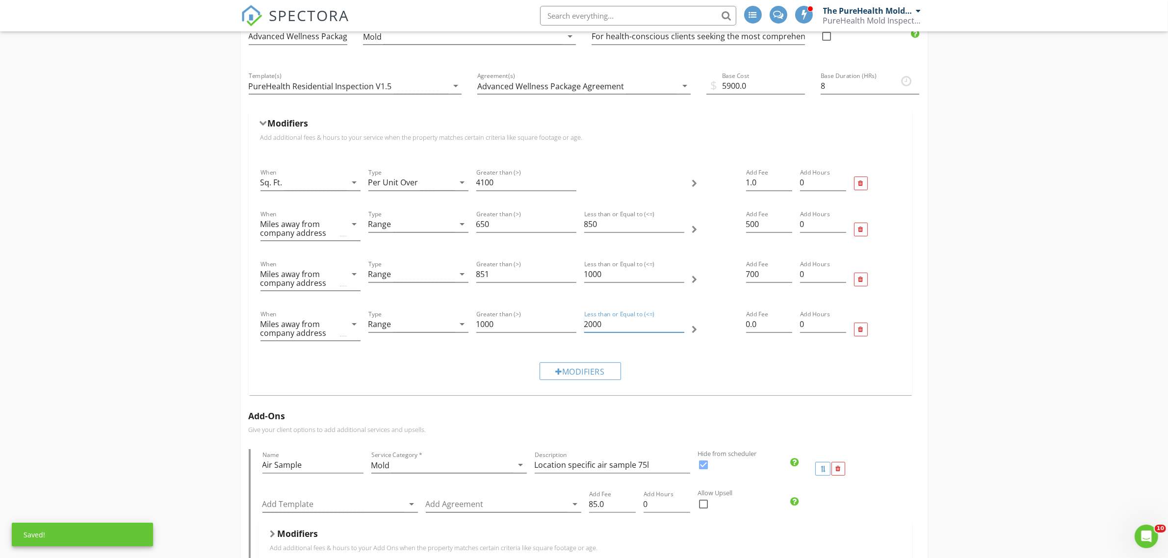
type input "2000"
click at [769, 377] on div "Modifiers" at bounding box center [579, 371] width 647 height 33
drag, startPoint x: 763, startPoint y: 331, endPoint x: 735, endPoint y: 330, distance: 28.5
click at [735, 330] on div "When Miles away from company address arrow_drop_down Type Range arrow_drop_down…" at bounding box center [579, 330] width 647 height 50
type input "1100"
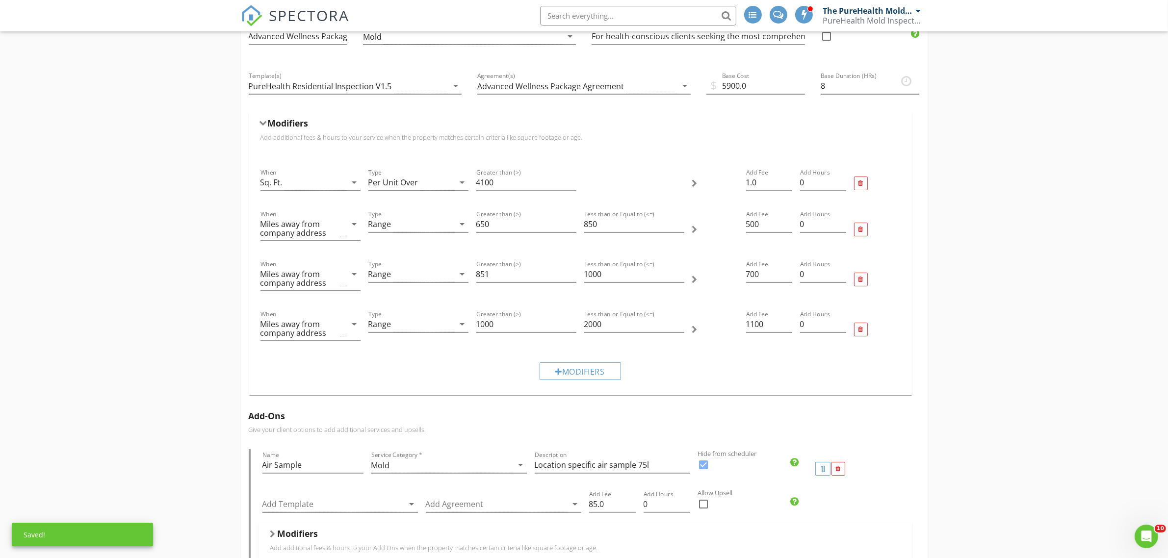
click at [777, 356] on div "Modifiers" at bounding box center [579, 371] width 647 height 33
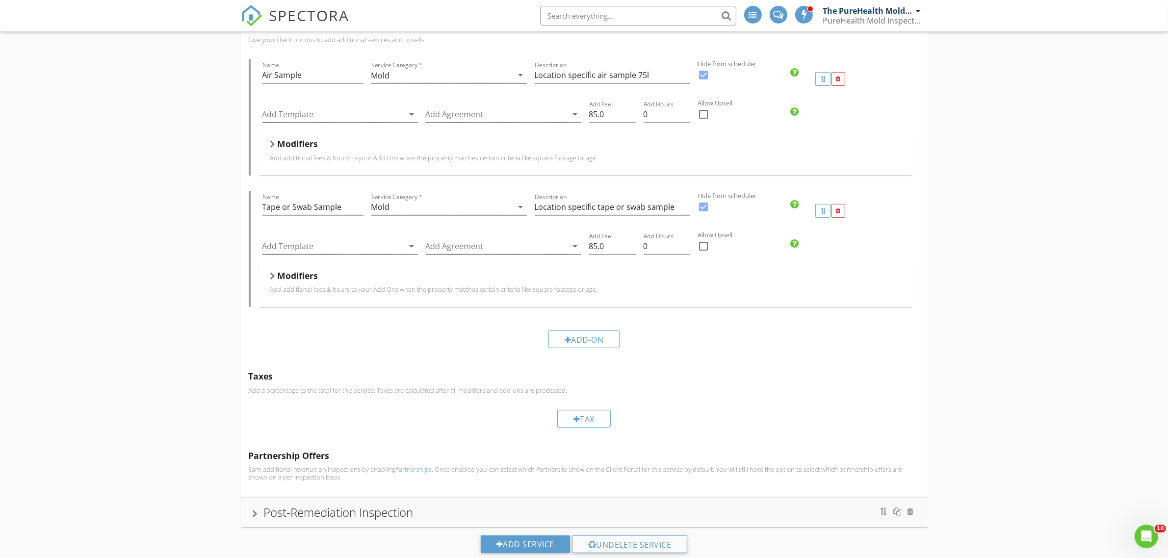
scroll to position [601, 0]
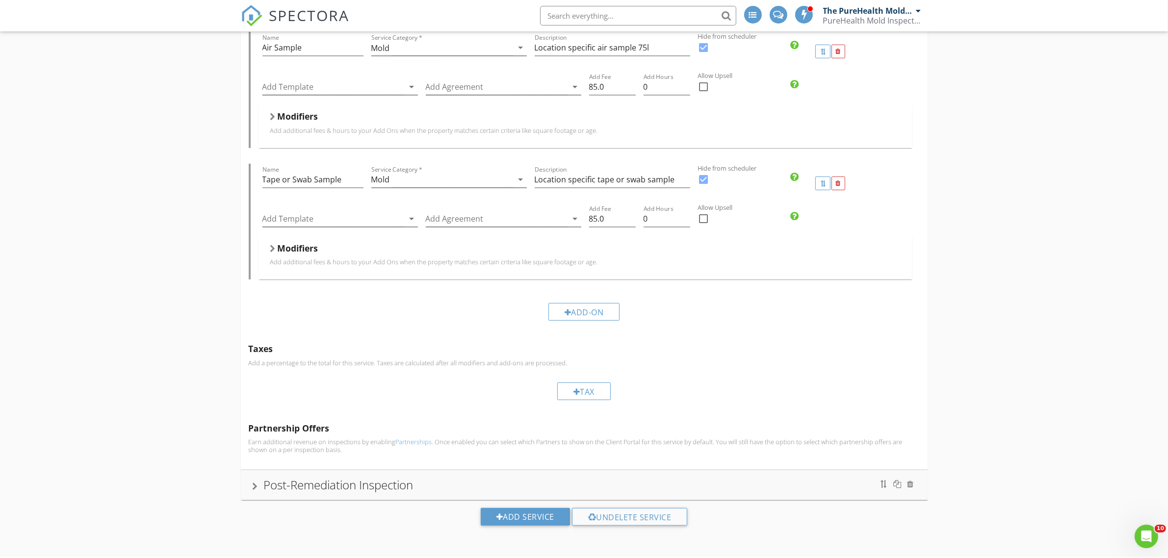
drag, startPoint x: 417, startPoint y: 477, endPoint x: 475, endPoint y: 470, distance: 58.3
click at [417, 477] on div "Post-Remediation Inspection" at bounding box center [584, 485] width 663 height 18
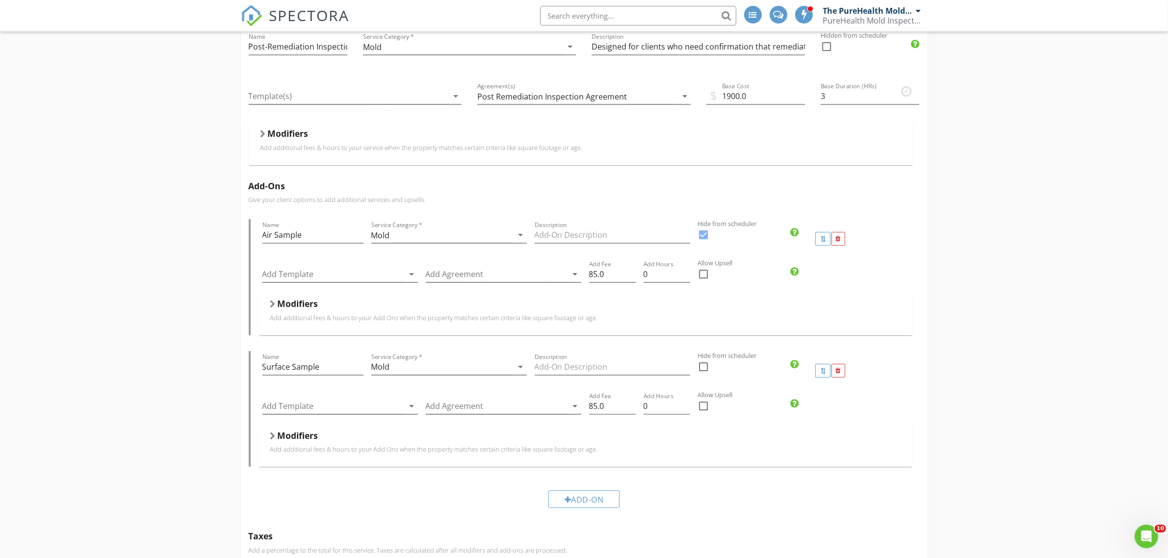
scroll to position [145, 0]
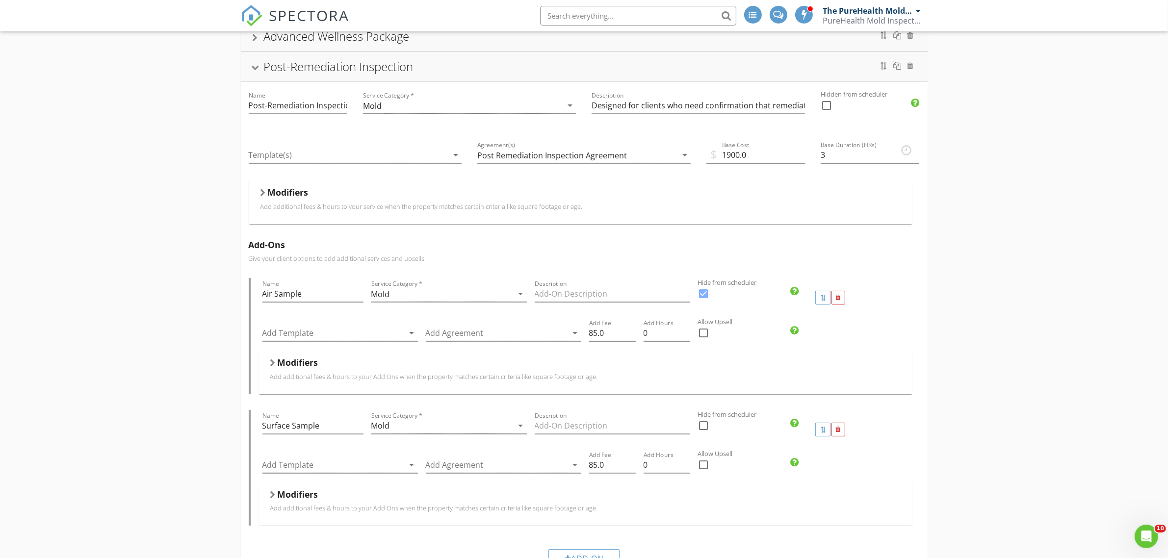
click at [261, 192] on div at bounding box center [262, 193] width 5 height 8
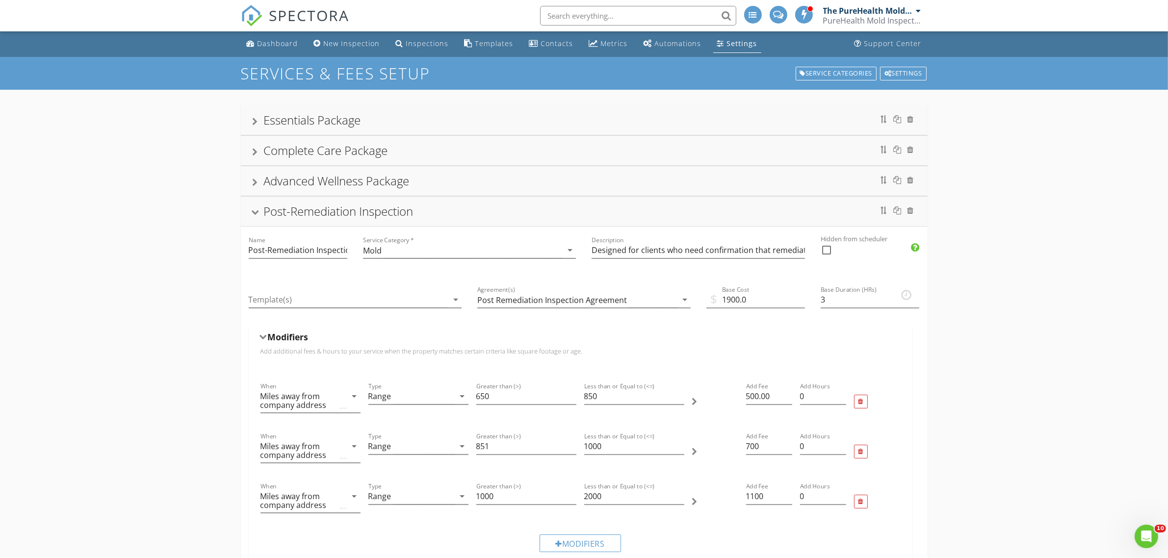
scroll to position [0, 0]
click at [246, 182] on div "Advanced Wellness Package" at bounding box center [584, 181] width 687 height 29
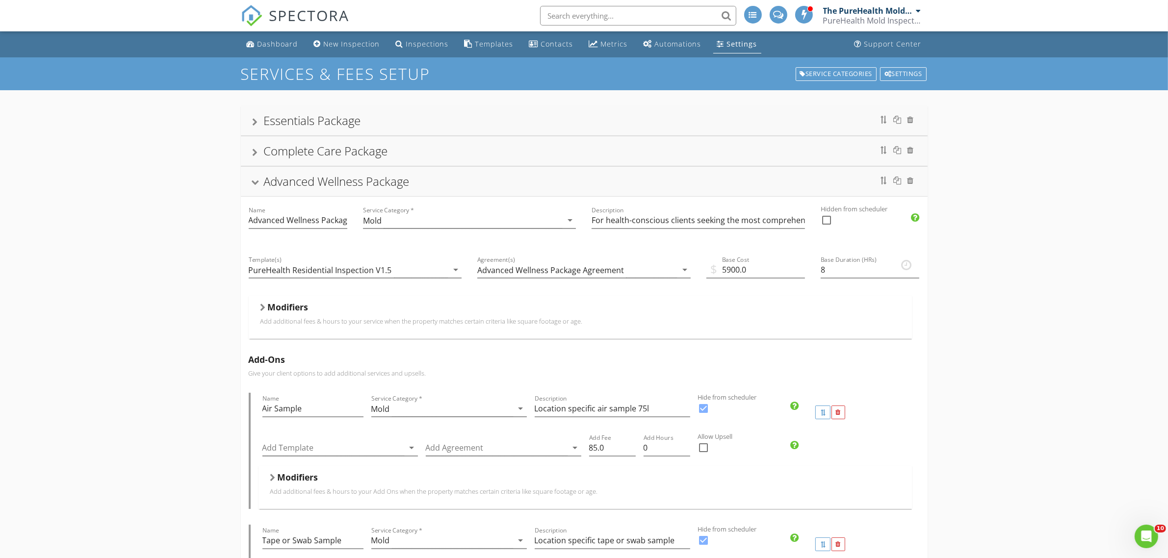
click at [261, 311] on div at bounding box center [262, 308] width 5 height 8
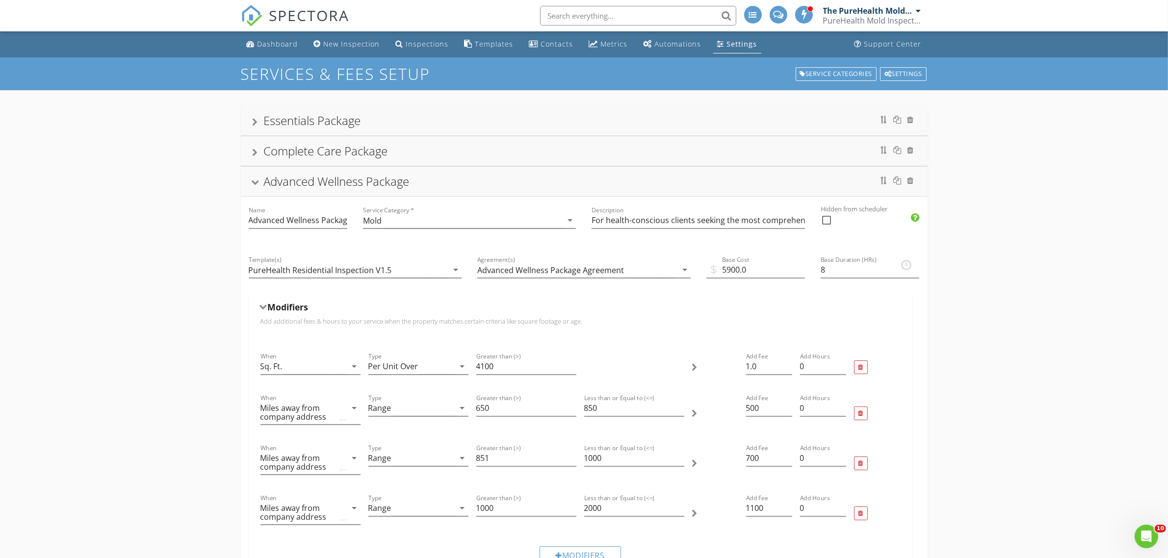
click at [255, 156] on div at bounding box center [255, 153] width 5 height 8
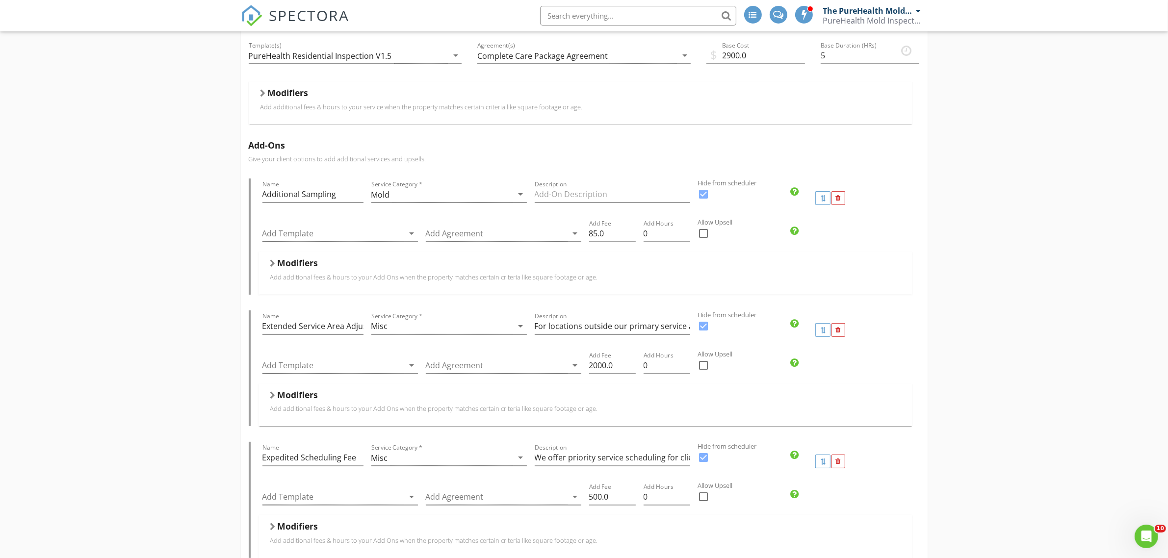
scroll to position [123, 0]
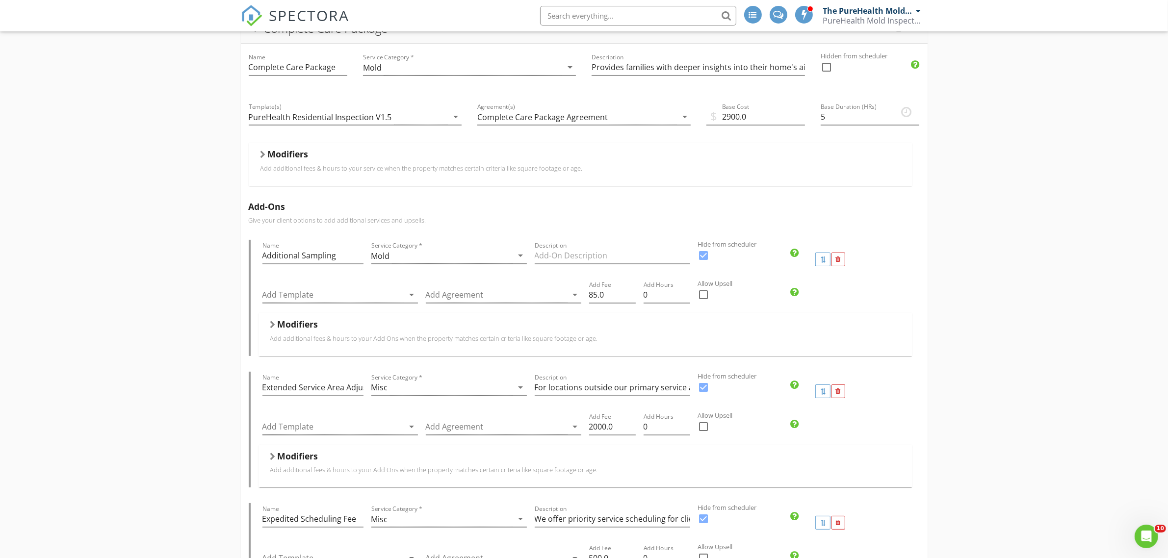
click at [266, 156] on div "Modifiers" at bounding box center [579, 156] width 639 height 15
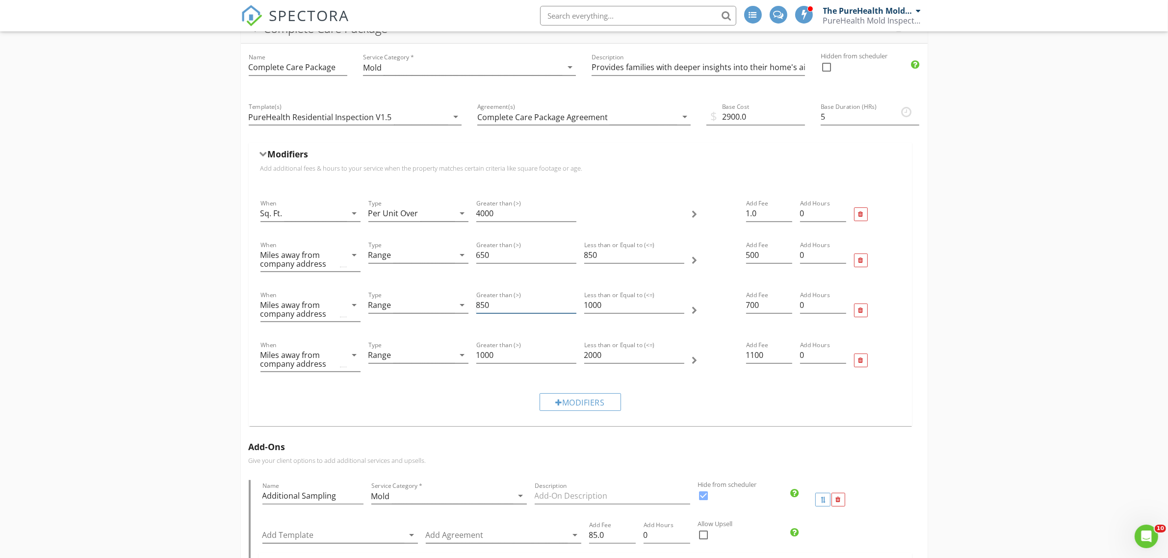
click at [499, 305] on input "850" at bounding box center [526, 305] width 100 height 16
type input "851"
click at [714, 397] on div "Modifiers" at bounding box center [579, 401] width 647 height 33
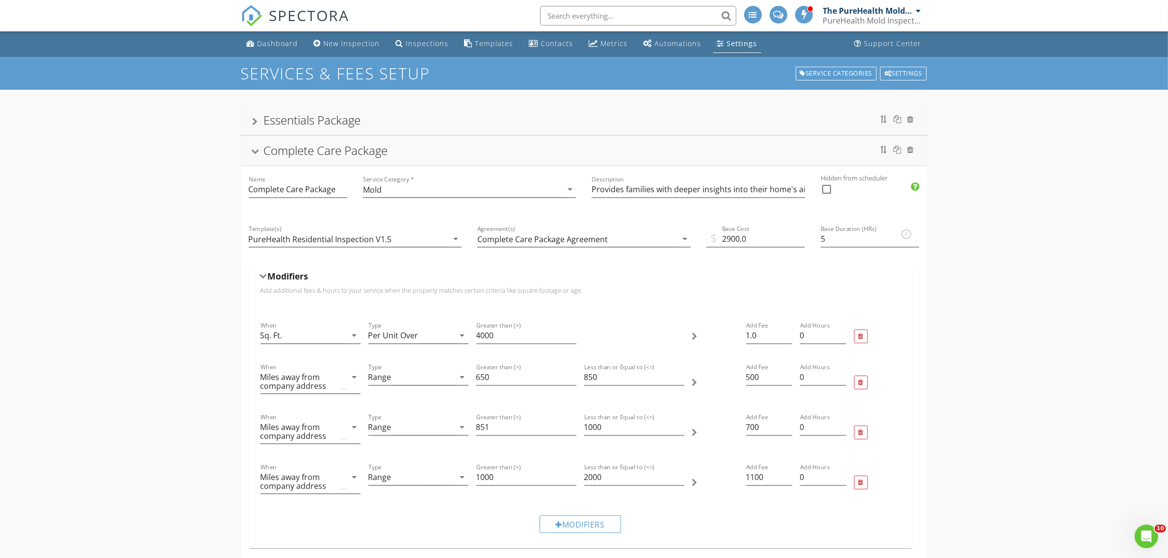
scroll to position [0, 0]
click at [255, 121] on div at bounding box center [255, 122] width 5 height 8
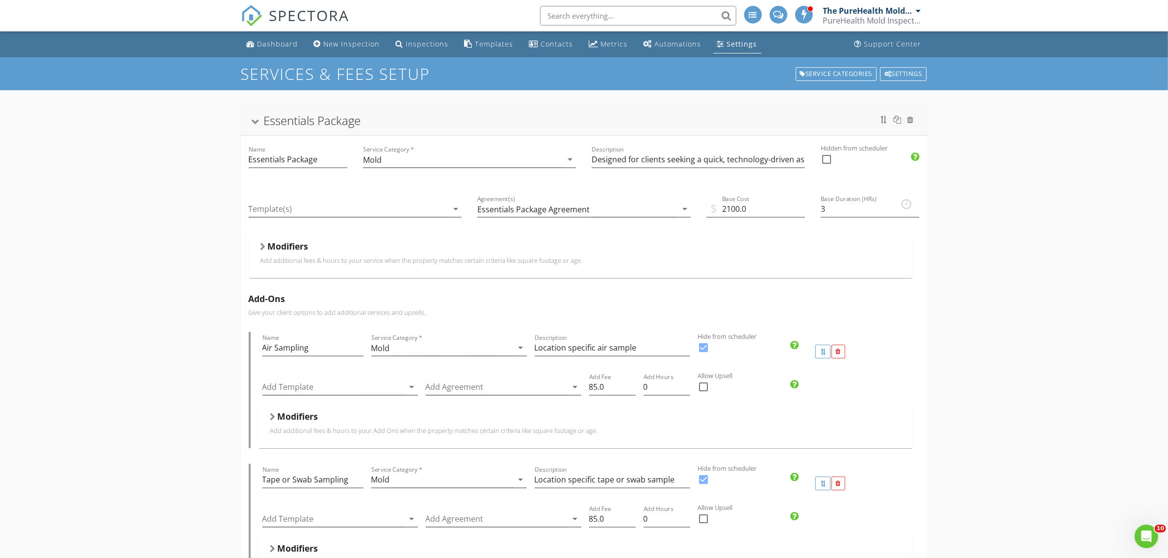
click at [195, 244] on div "Essentials Package Name Essentials Package Service Category * Mold arrow_drop_d…" at bounding box center [584, 503] width 1168 height 827
click at [256, 119] on div "Essentials Package" at bounding box center [584, 121] width 663 height 18
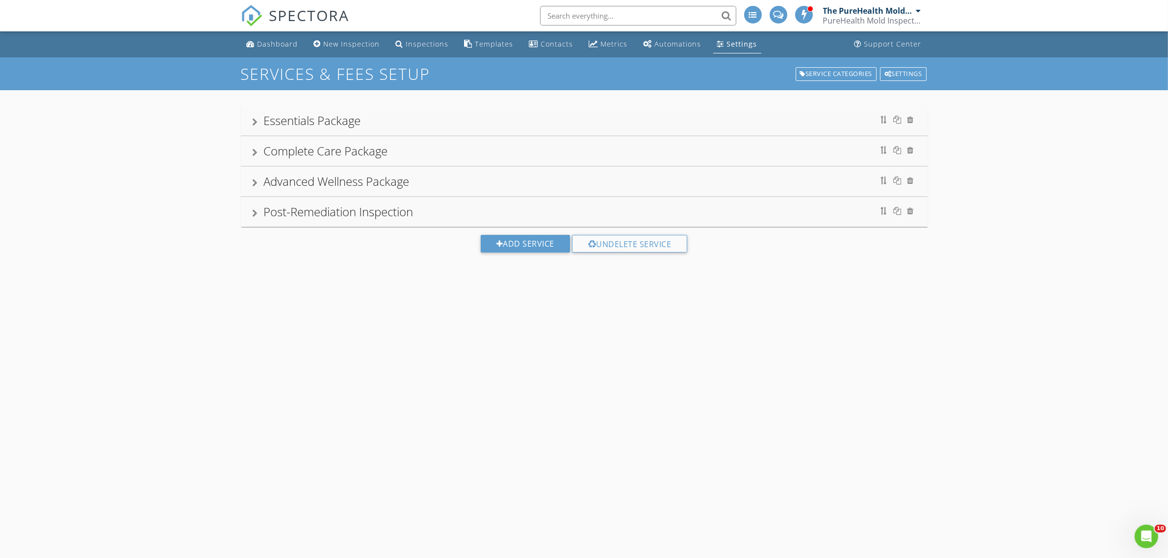
click at [256, 213] on div at bounding box center [255, 213] width 5 height 8
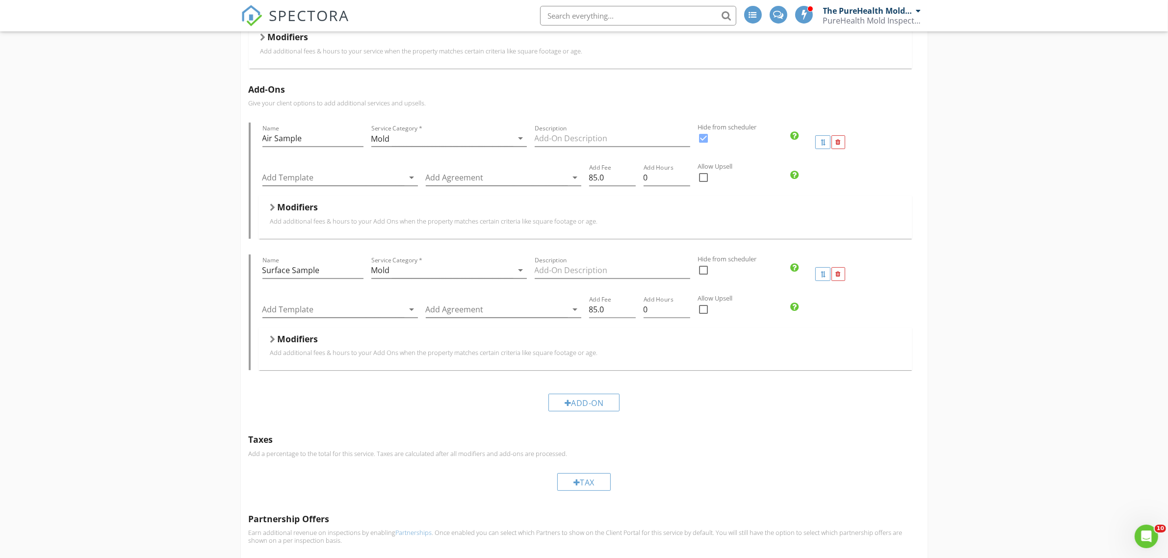
scroll to position [177, 0]
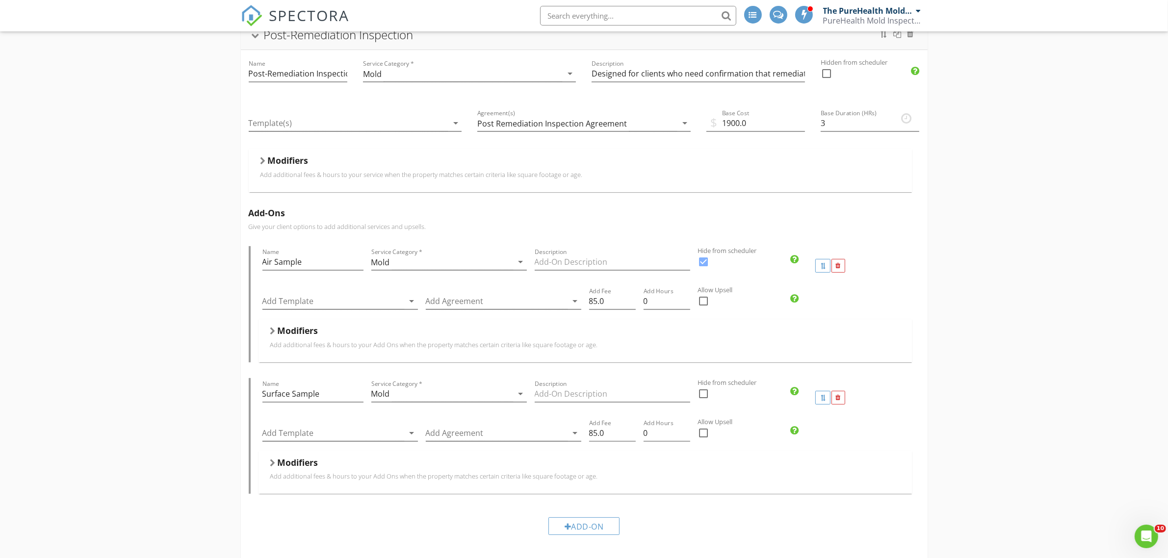
click at [261, 165] on div at bounding box center [262, 161] width 5 height 8
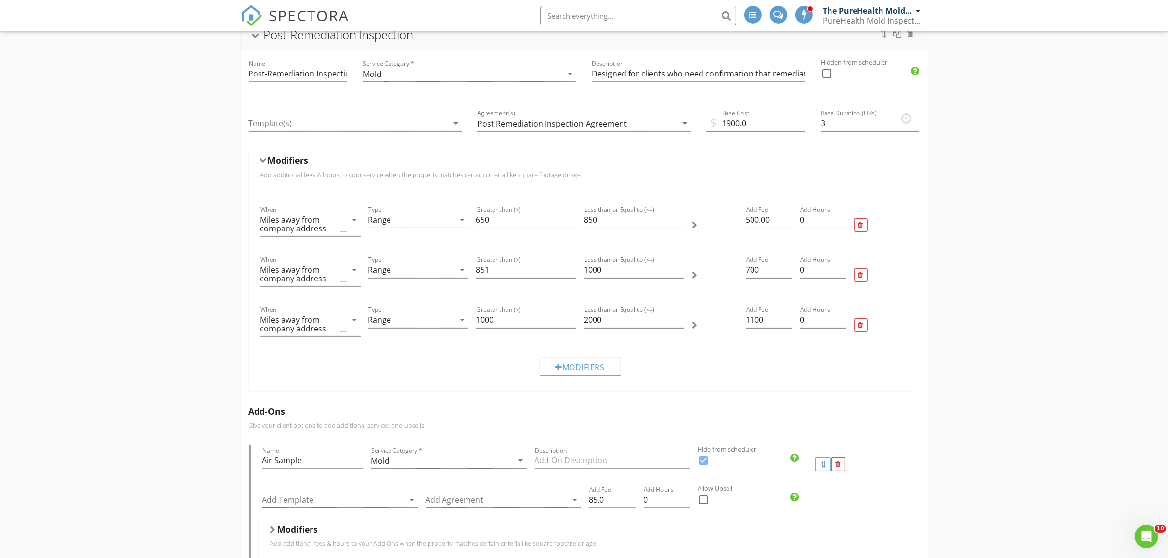
click at [261, 164] on div at bounding box center [263, 160] width 8 height 5
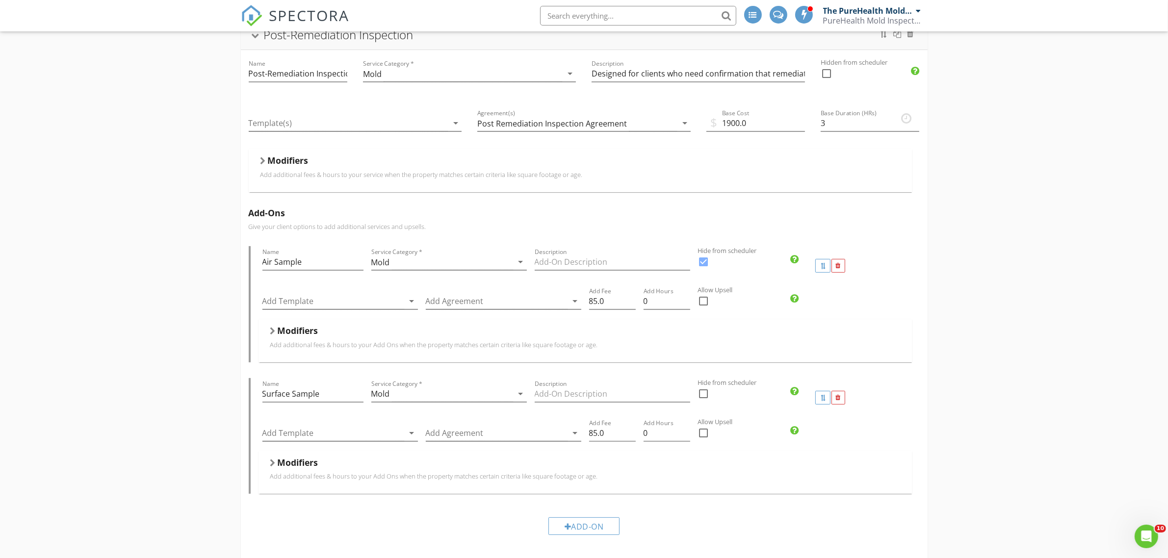
click at [274, 331] on div at bounding box center [272, 331] width 5 height 8
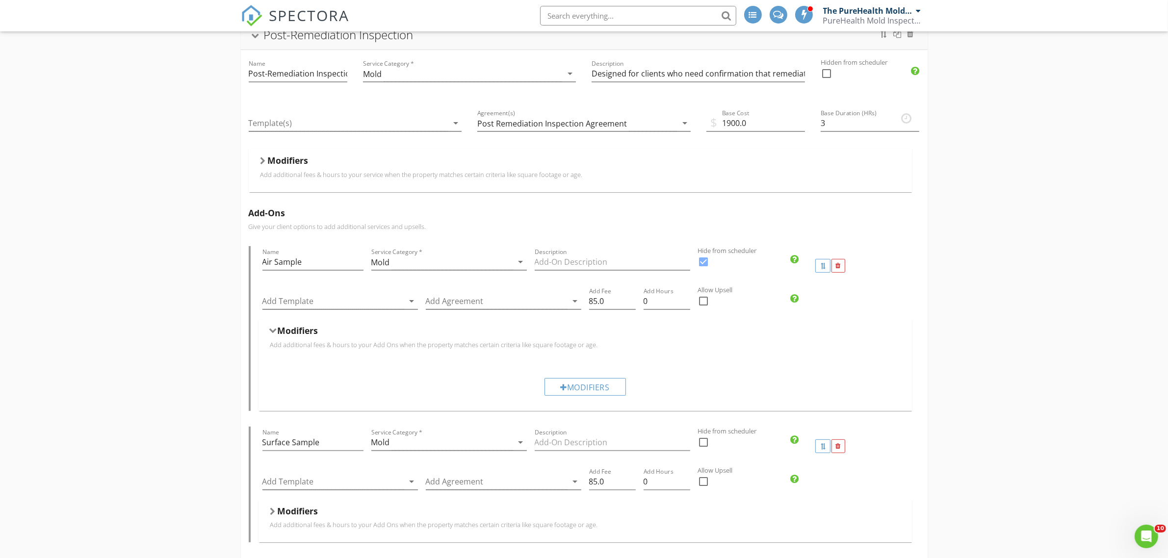
click at [577, 385] on div "Modifiers" at bounding box center [584, 387] width 81 height 18
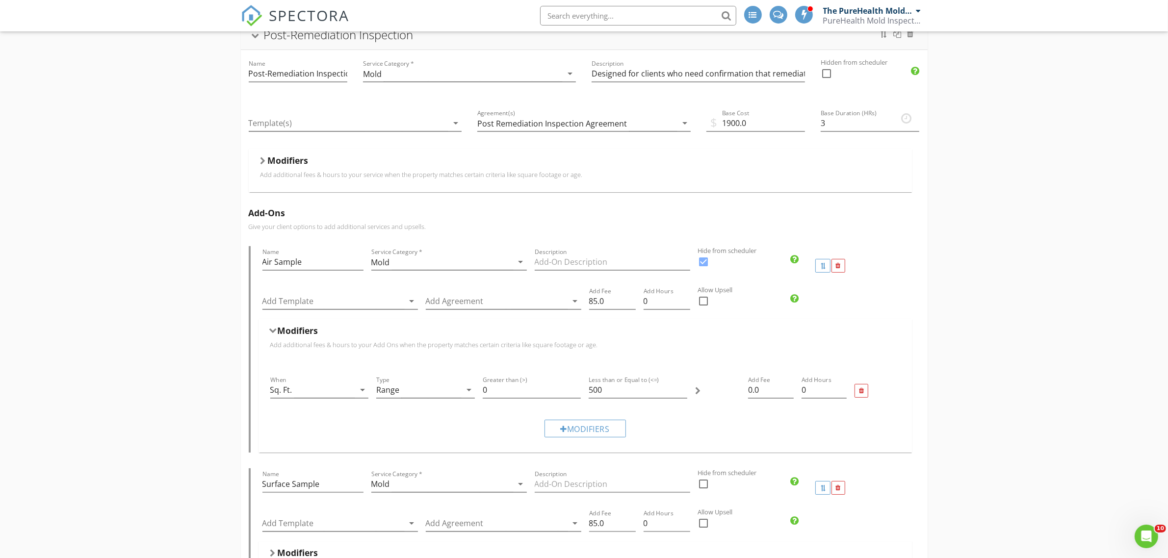
click at [272, 332] on div at bounding box center [273, 331] width 8 height 5
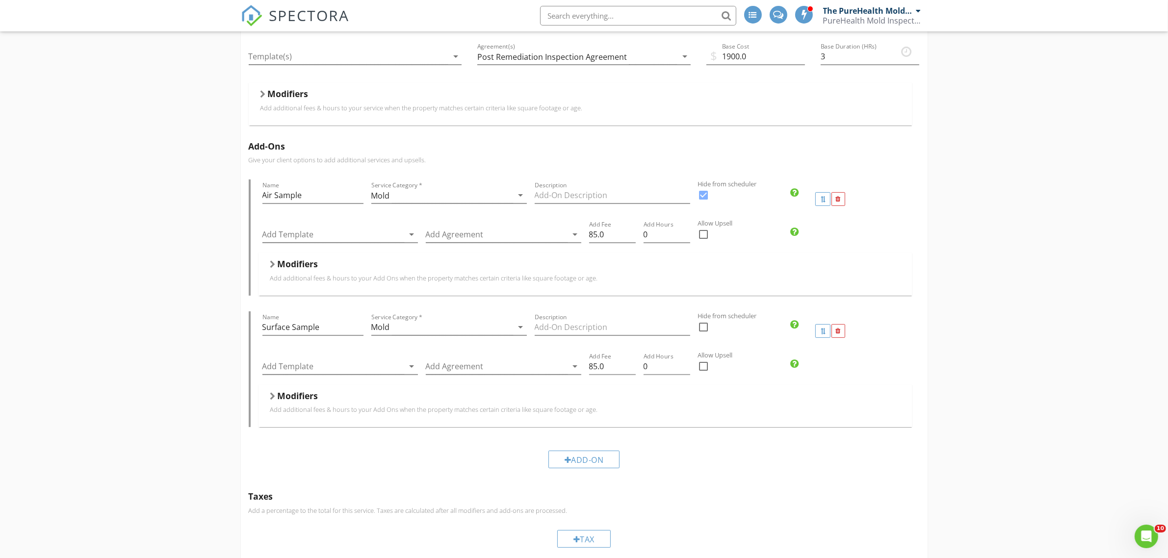
scroll to position [245, 0]
click at [263, 97] on div at bounding box center [262, 93] width 5 height 8
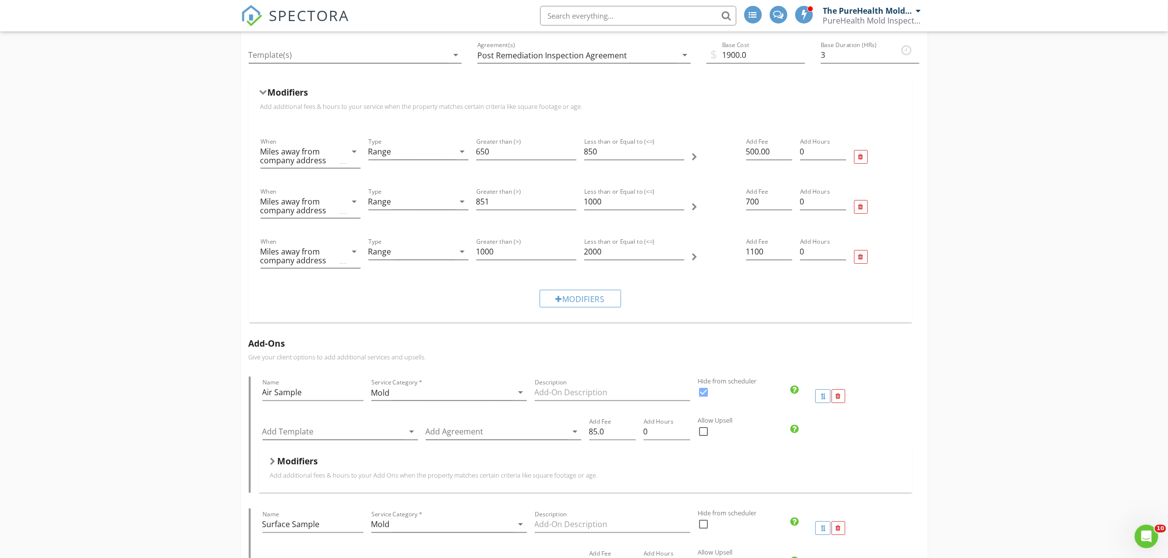
click at [581, 304] on div "Modifiers" at bounding box center [579, 299] width 81 height 18
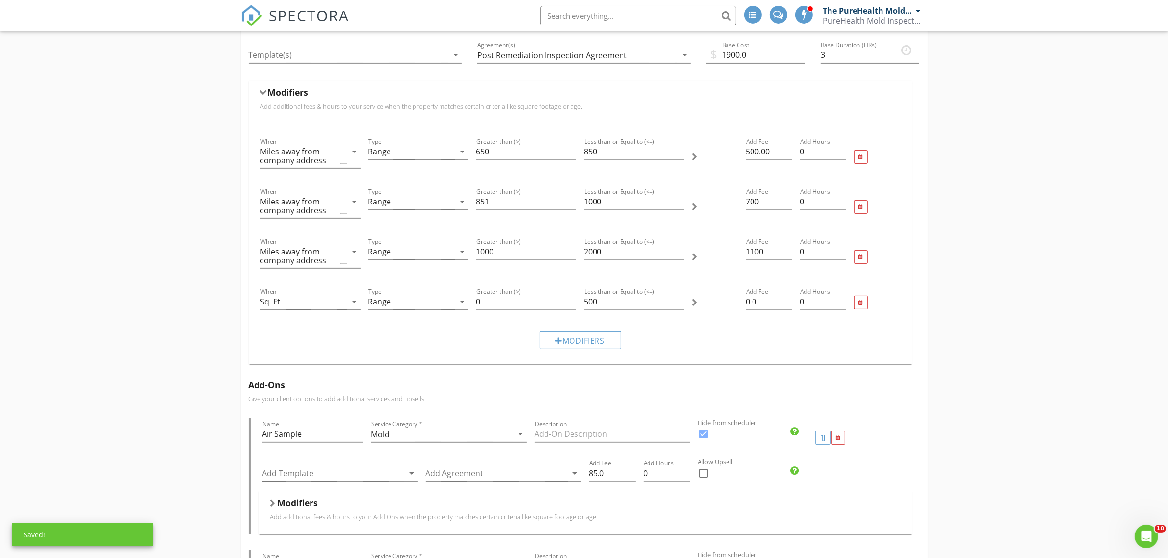
click at [356, 305] on icon "arrow_drop_down" at bounding box center [355, 302] width 12 height 12
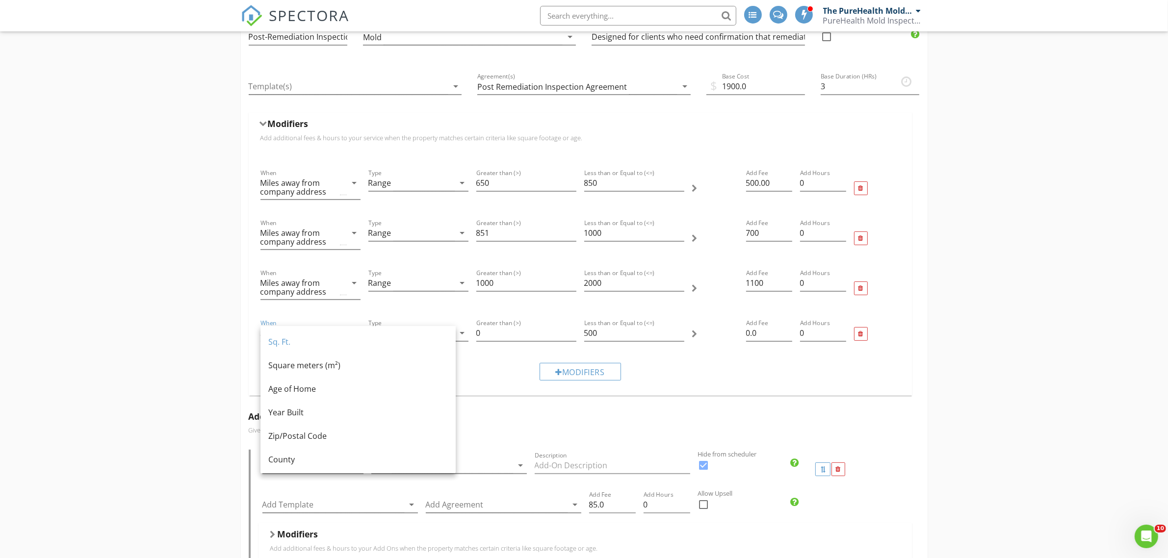
scroll to position [184, 0]
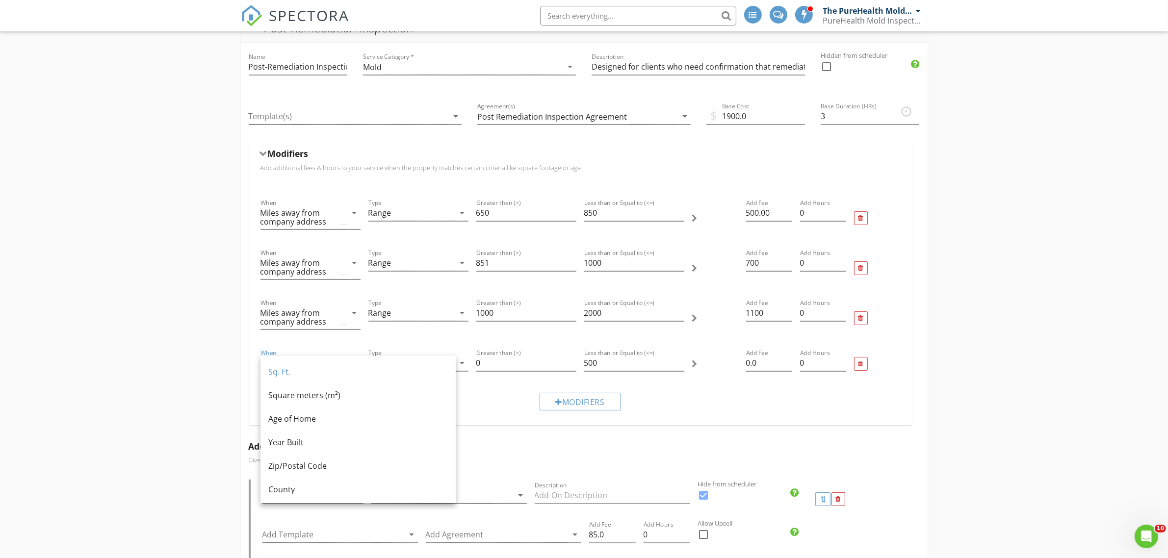
click at [862, 366] on div at bounding box center [860, 364] width 5 height 6
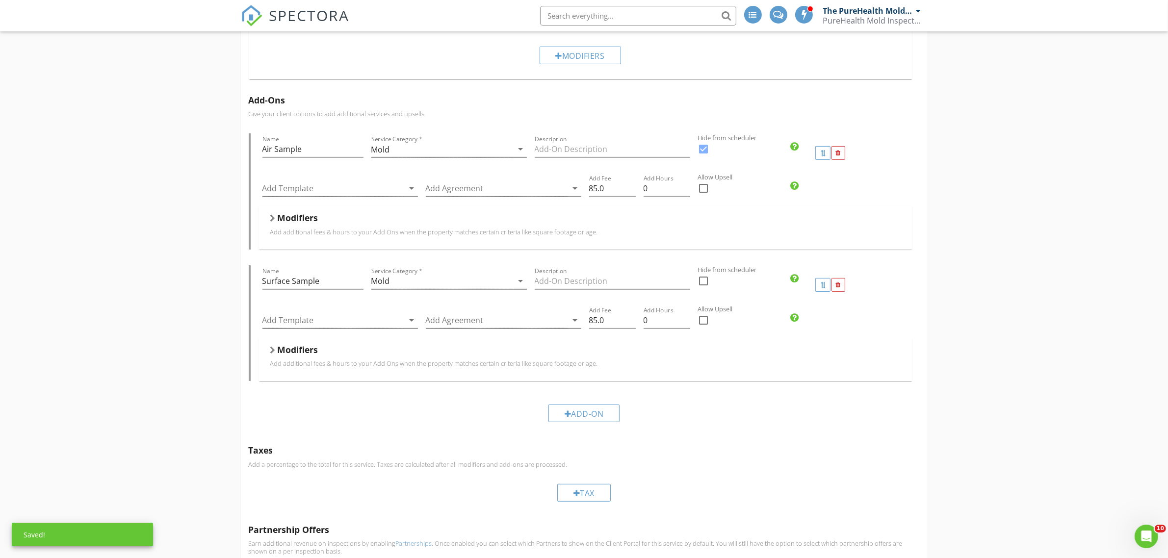
scroll to position [490, 0]
click at [575, 408] on div "Add-On" at bounding box center [584, 412] width 72 height 18
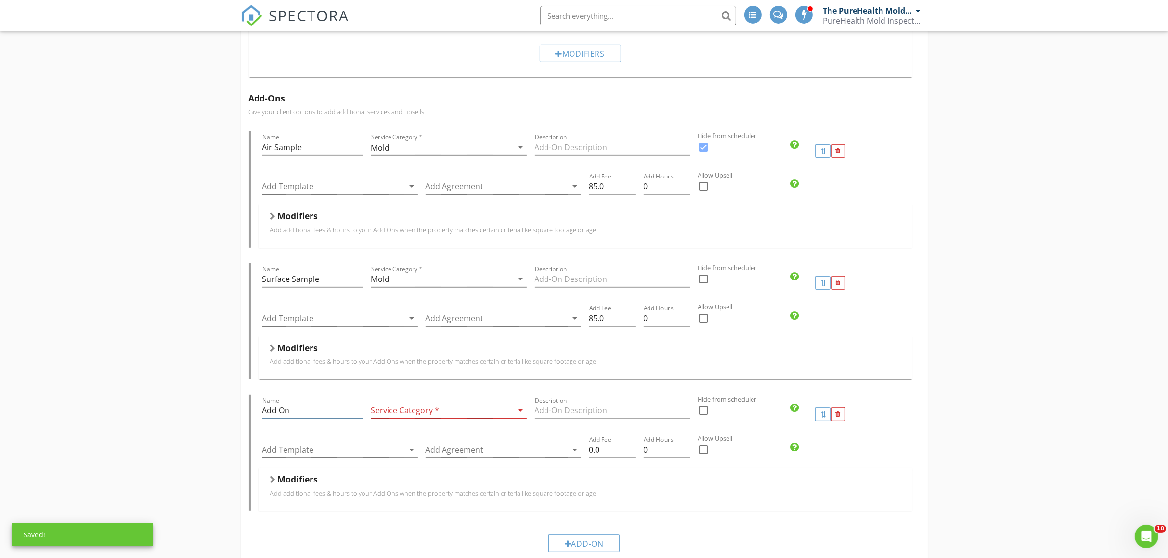
click at [320, 419] on input "Add On" at bounding box center [312, 411] width 101 height 16
drag, startPoint x: 322, startPoint y: 413, endPoint x: 219, endPoint y: 410, distance: 103.0
click at [220, 410] on div "Essentials Package Name Essentials Package Service Category * Mold arrow_drop_d…" at bounding box center [584, 178] width 1168 height 1157
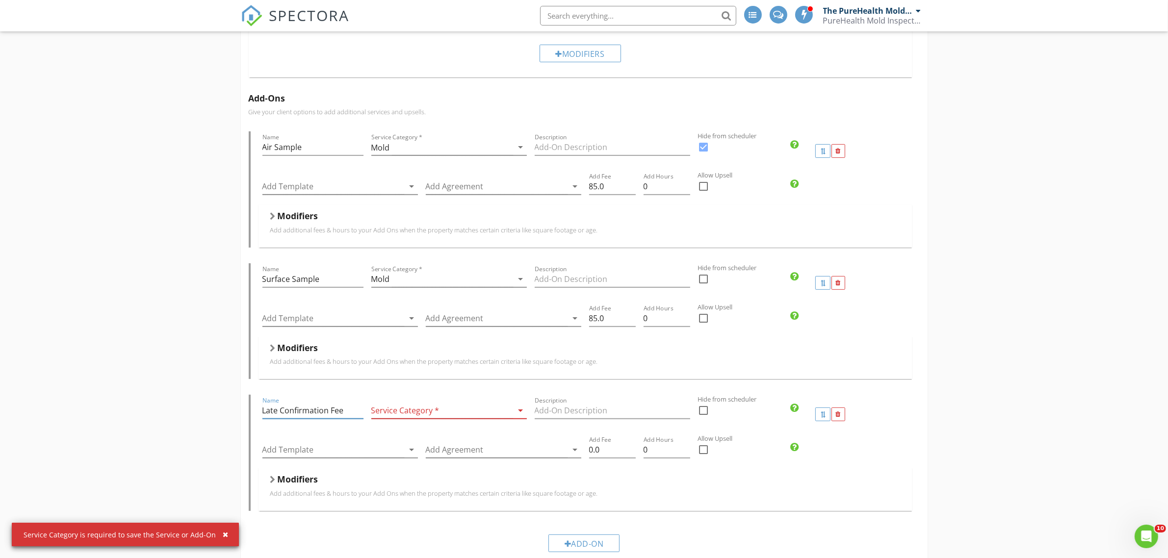
type input "Late Confirmation Fee"
click at [481, 413] on div at bounding box center [442, 411] width 142 height 16
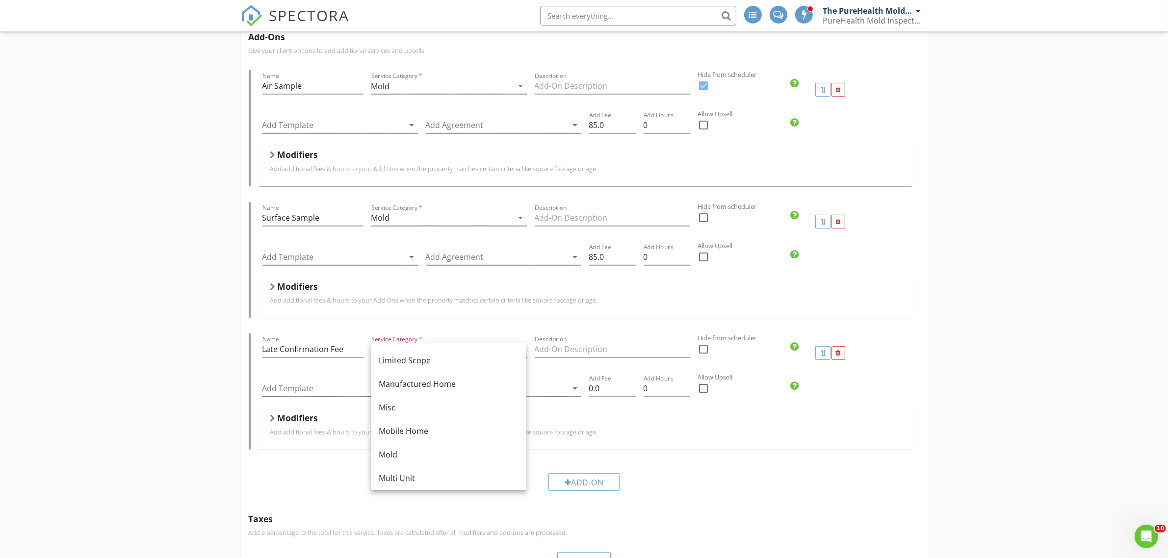
scroll to position [184, 0]
click at [457, 385] on div "Misc" at bounding box center [449, 387] width 140 height 12
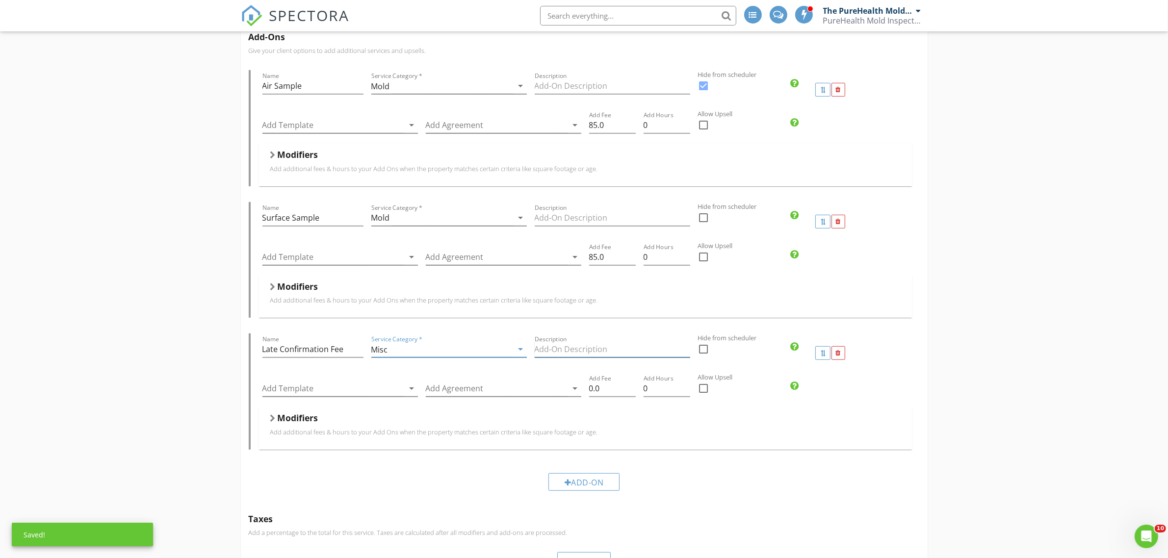
click at [581, 355] on input "Description" at bounding box center [612, 349] width 155 height 16
click at [839, 352] on div at bounding box center [838, 353] width 5 height 6
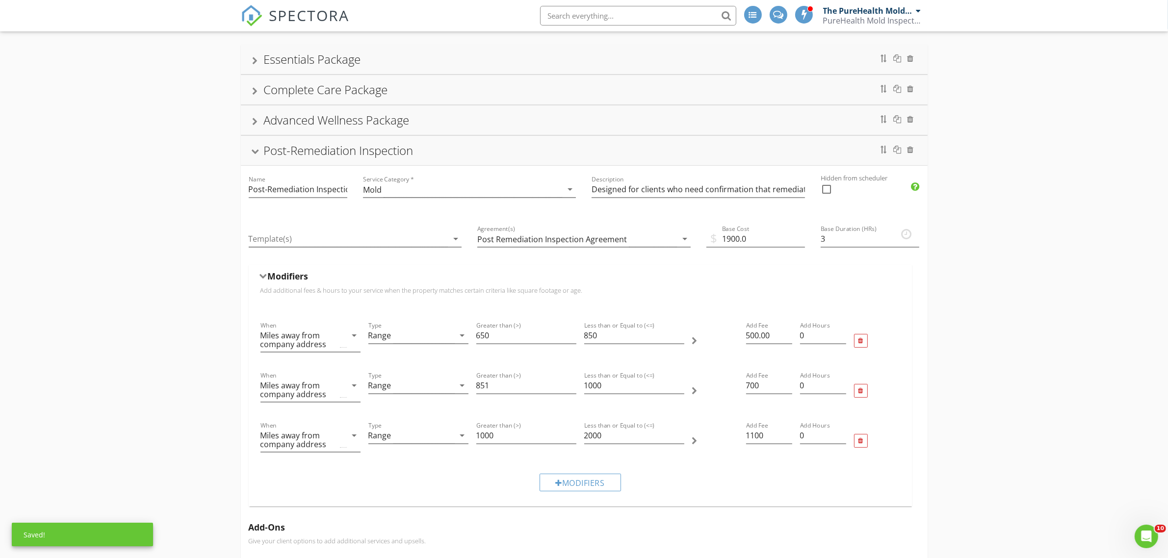
scroll to position [0, 0]
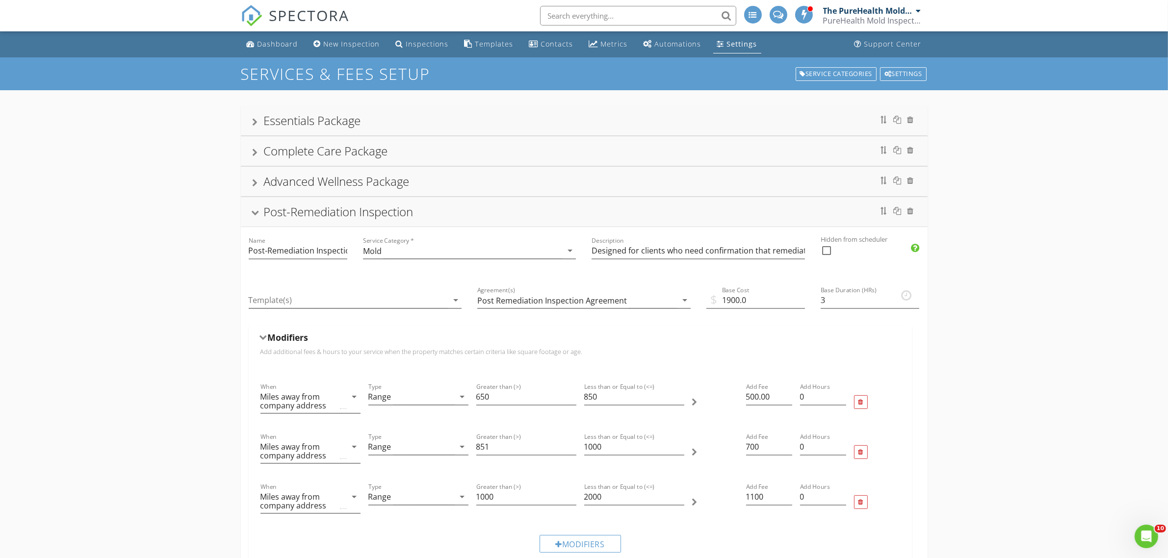
click at [259, 216] on div at bounding box center [255, 213] width 8 height 5
